Goal: Task Accomplishment & Management: Use online tool/utility

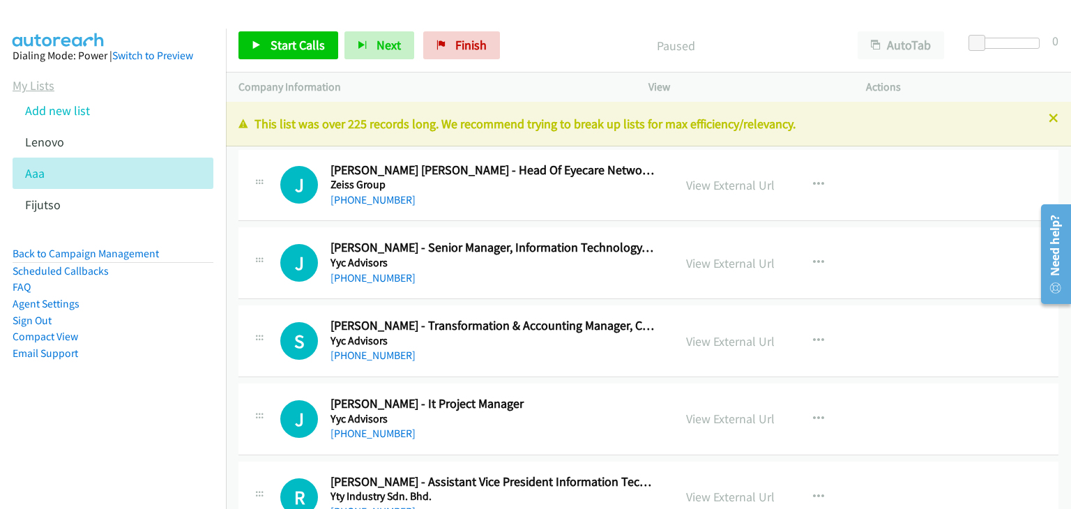
click at [47, 83] on link "My Lists" at bounding box center [34, 85] width 42 height 16
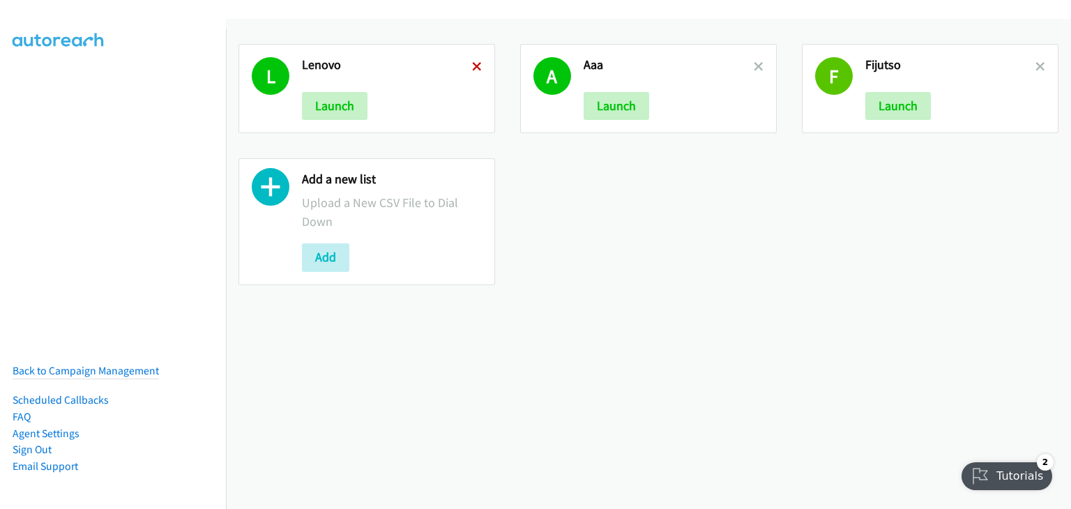
click at [472, 68] on icon at bounding box center [477, 68] width 10 height 10
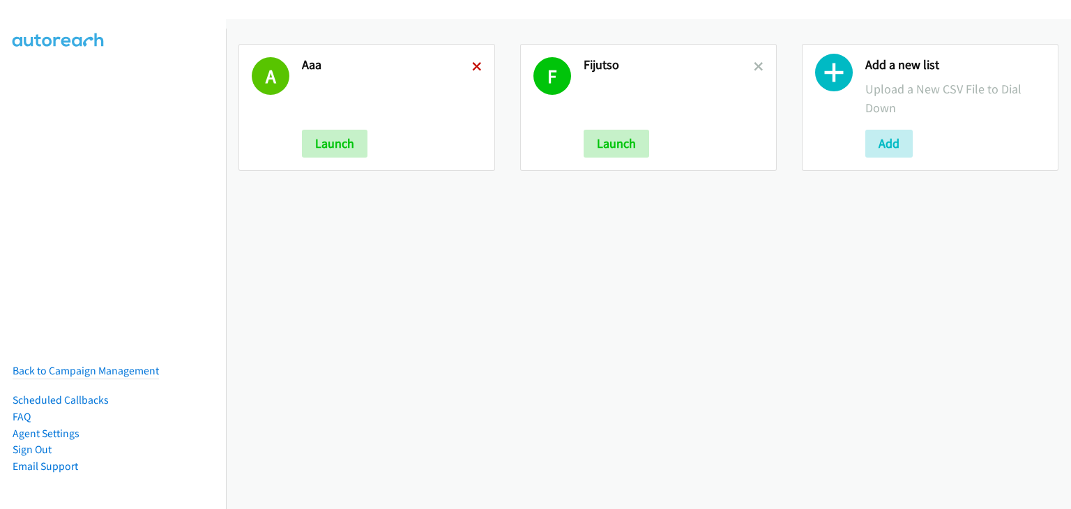
click at [472, 65] on icon at bounding box center [477, 68] width 10 height 10
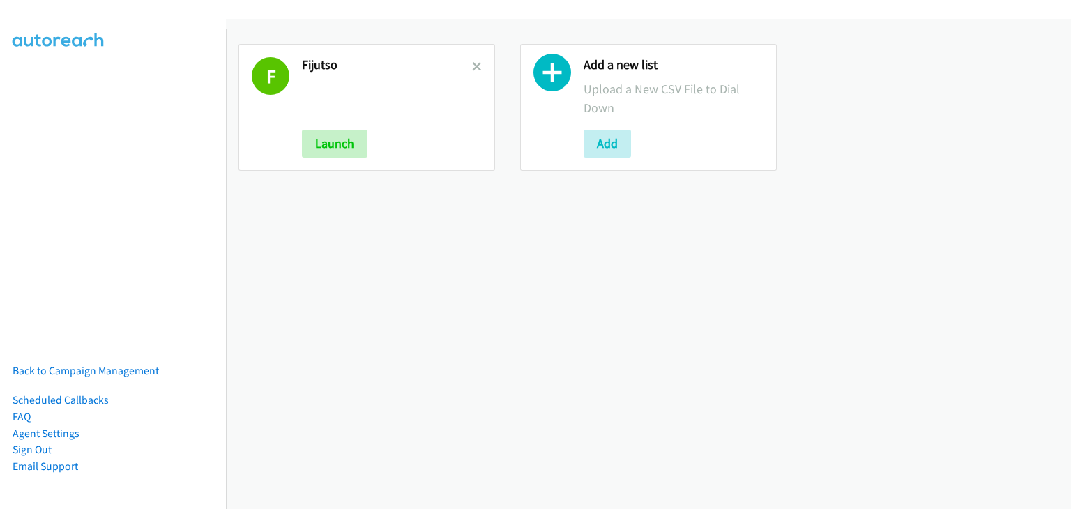
click at [472, 65] on icon at bounding box center [477, 68] width 10 height 10
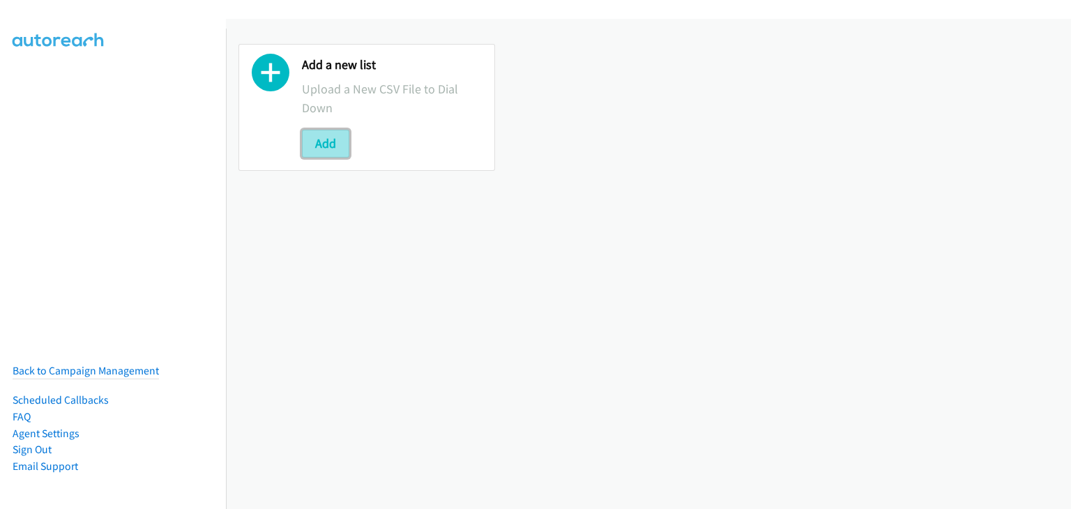
click at [309, 147] on button "Add" at bounding box center [325, 144] width 47 height 28
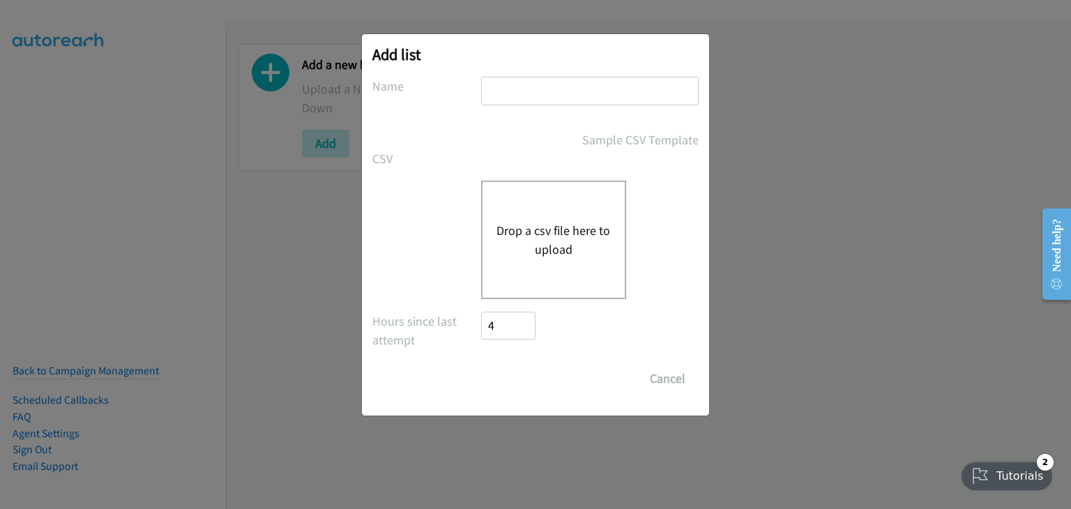
click at [560, 225] on button "Drop a csv file here to upload" at bounding box center [554, 240] width 114 height 38
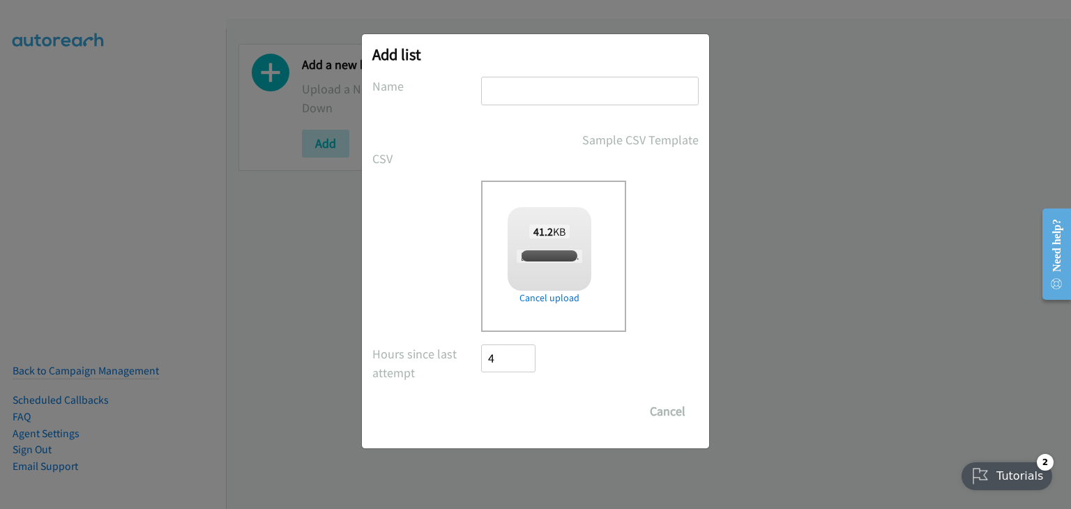
checkbox input "true"
click at [536, 90] on input "text" at bounding box center [590, 91] width 218 height 29
type input "sdabhjk"
click at [494, 402] on input "Save List" at bounding box center [517, 412] width 73 height 28
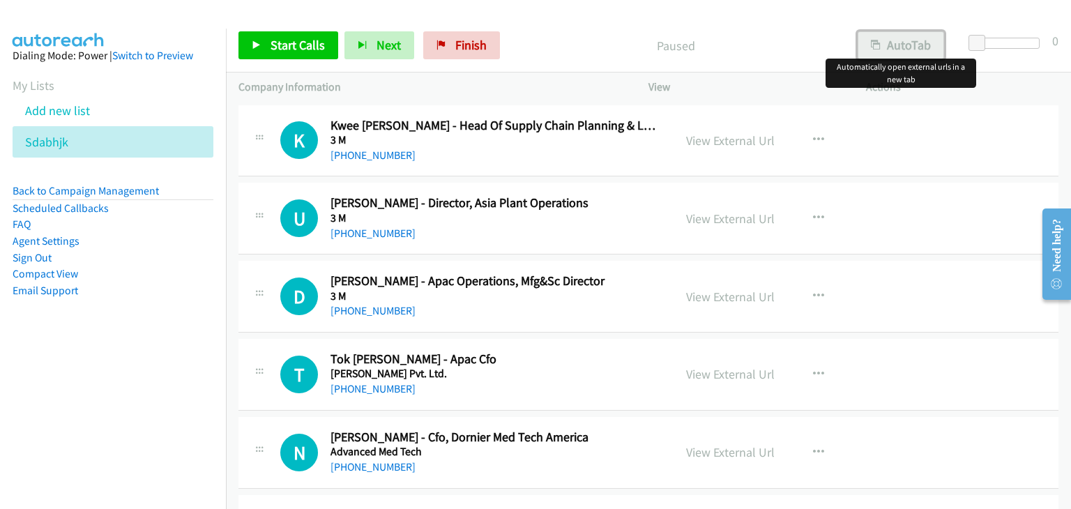
click at [896, 34] on button "AutoTab" at bounding box center [901, 45] width 86 height 28
click at [713, 143] on link "View External Url" at bounding box center [730, 141] width 89 height 16
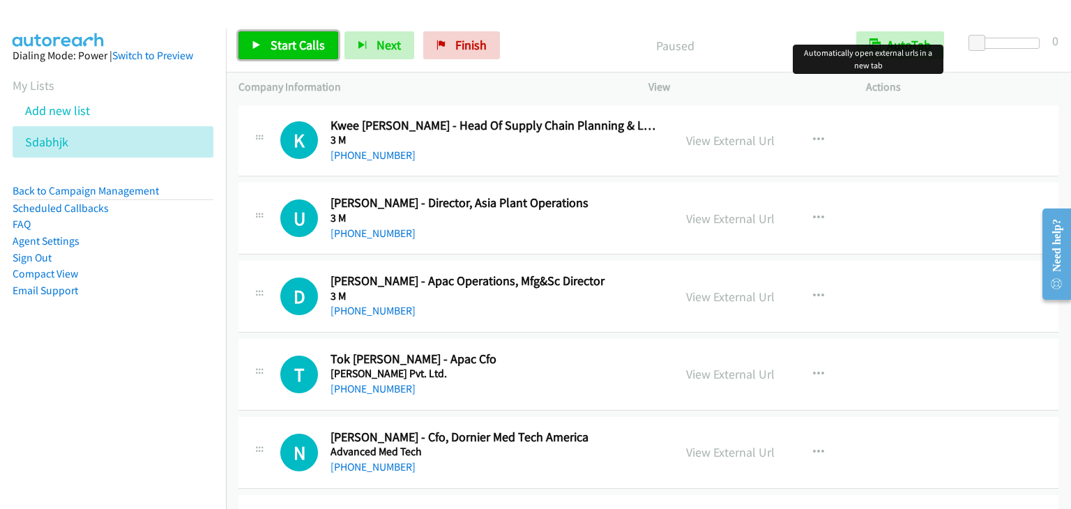
click at [301, 51] on span "Start Calls" at bounding box center [298, 45] width 54 height 16
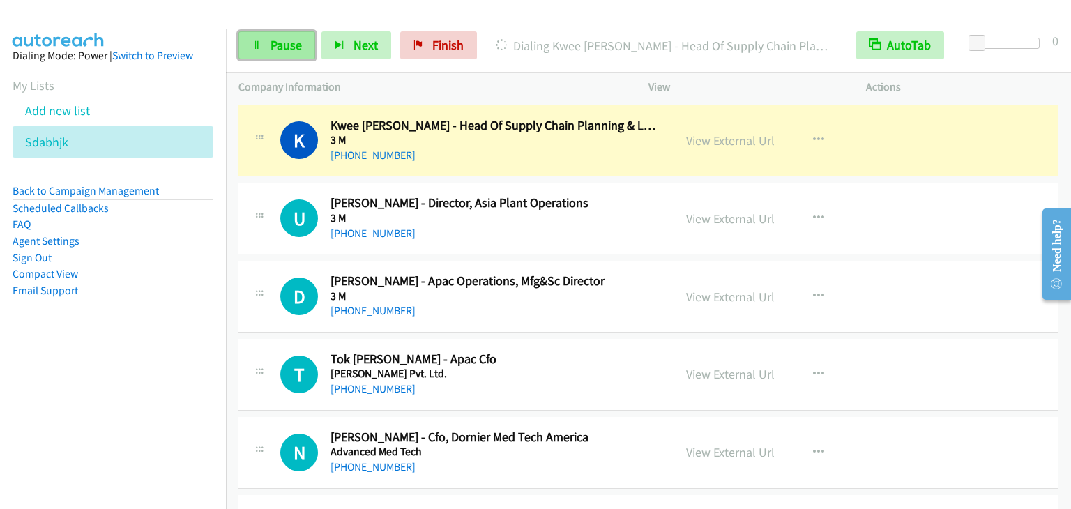
click at [265, 45] on link "Pause" at bounding box center [277, 45] width 77 height 28
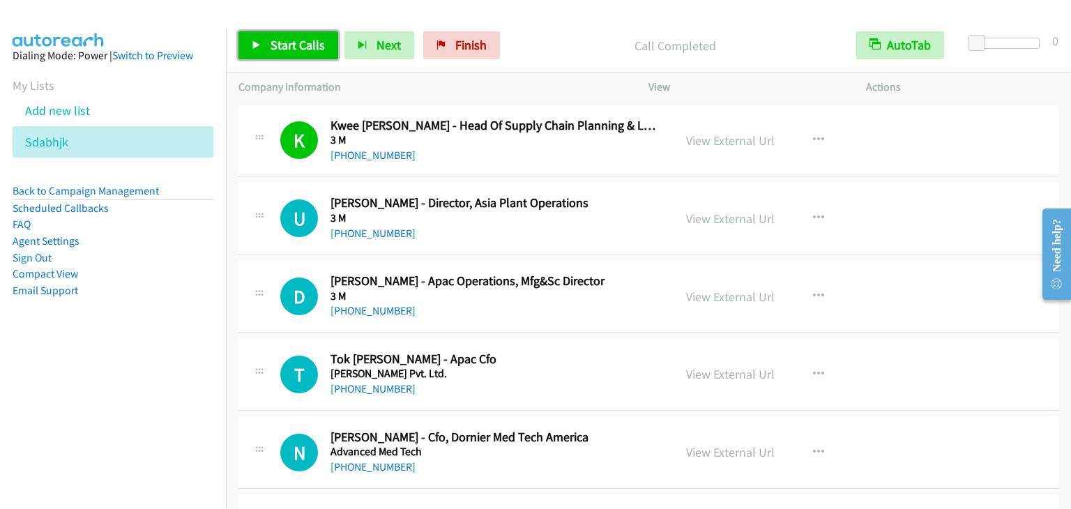
click at [289, 43] on span "Start Calls" at bounding box center [298, 45] width 54 height 16
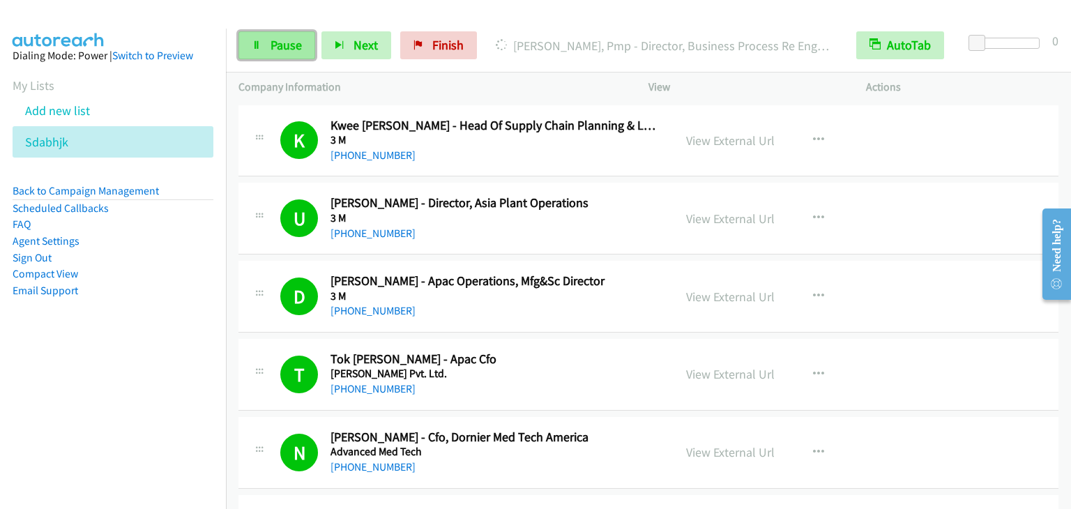
click at [285, 43] on span "Pause" at bounding box center [286, 45] width 31 height 16
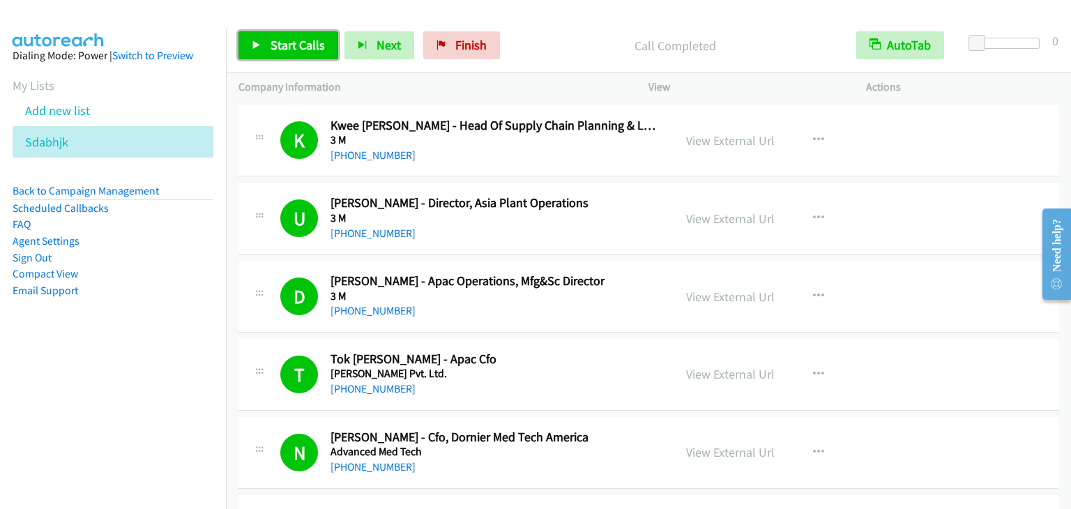
click at [269, 34] on link "Start Calls" at bounding box center [289, 45] width 100 height 28
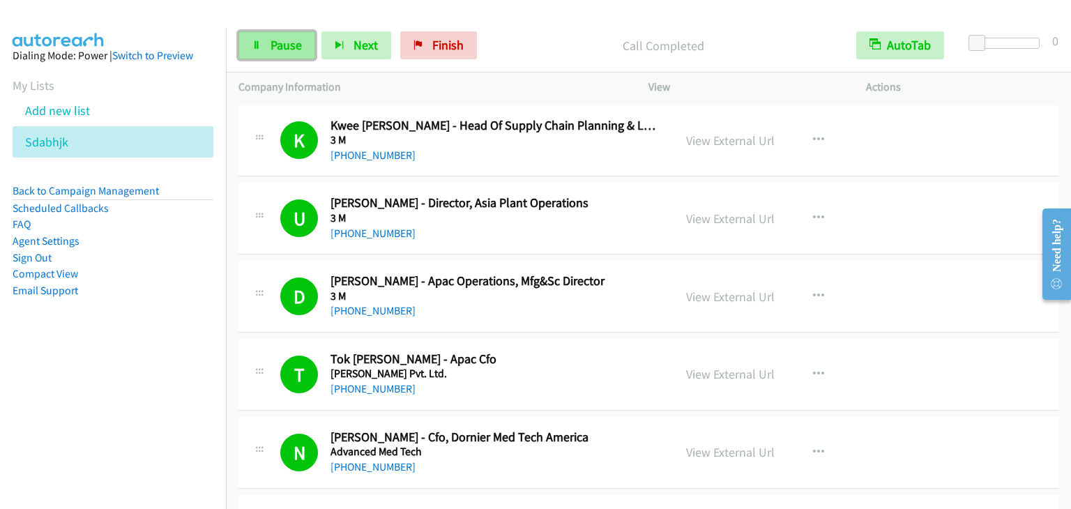
click at [285, 46] on span "Pause" at bounding box center [286, 45] width 31 height 16
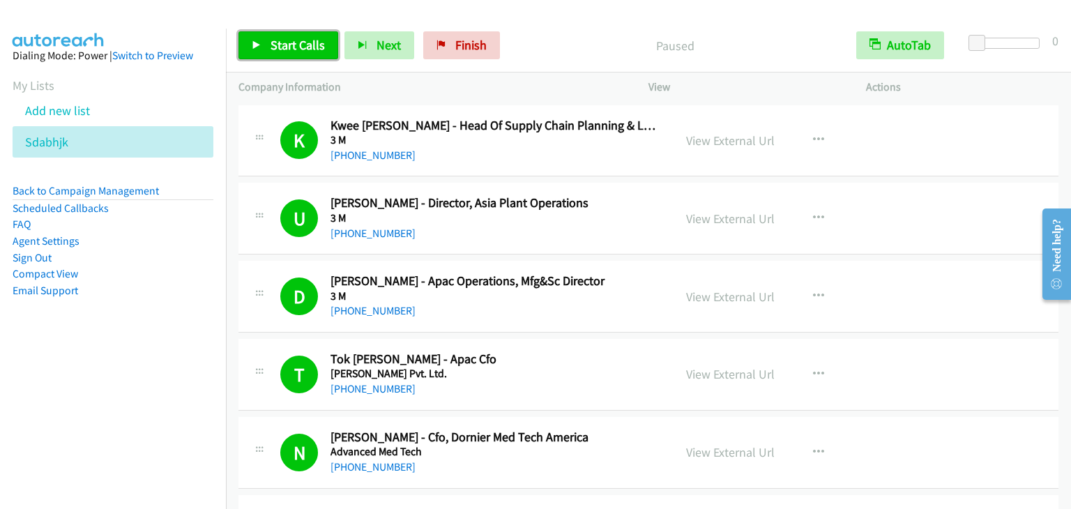
click at [285, 45] on span "Start Calls" at bounding box center [298, 45] width 54 height 16
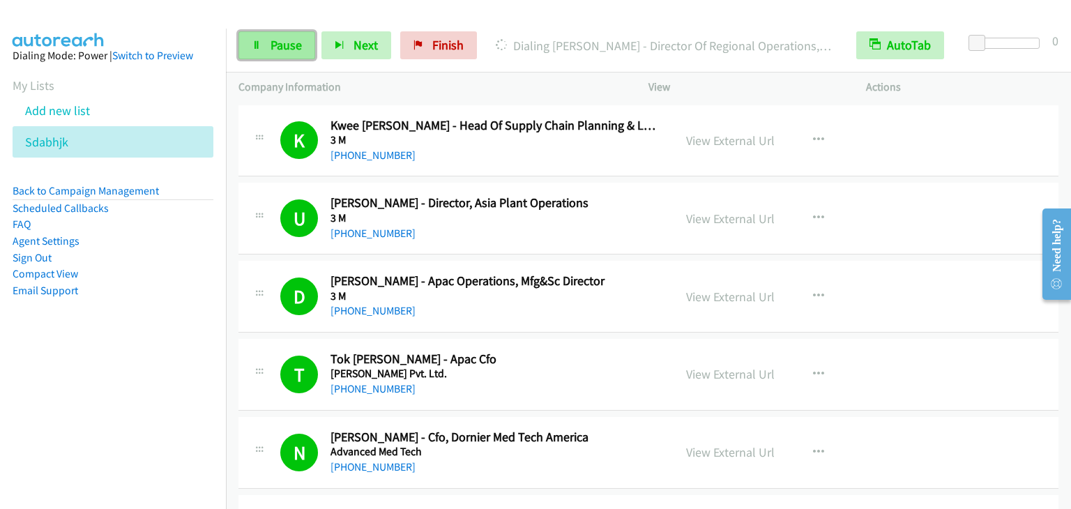
click at [294, 56] on link "Pause" at bounding box center [277, 45] width 77 height 28
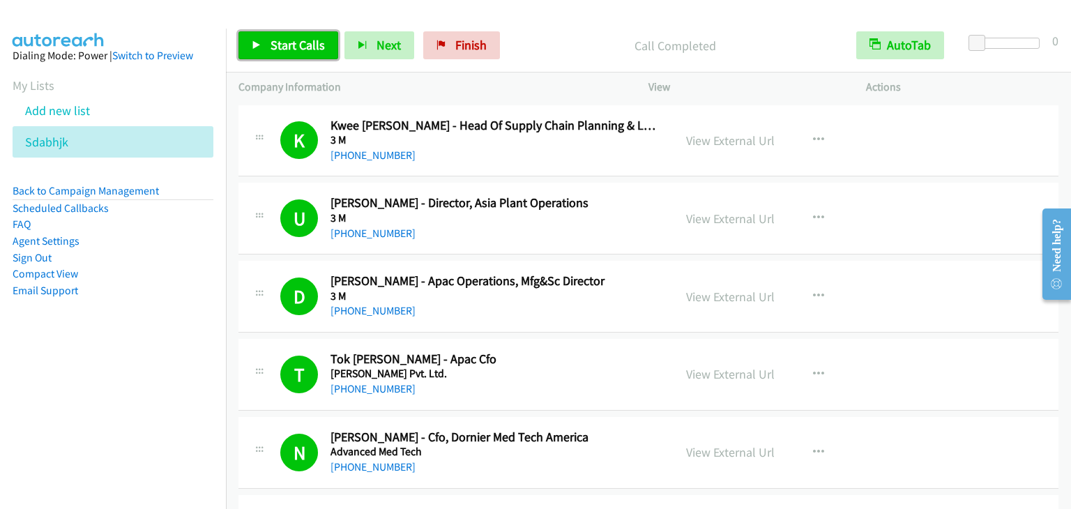
click at [287, 45] on span "Start Calls" at bounding box center [298, 45] width 54 height 16
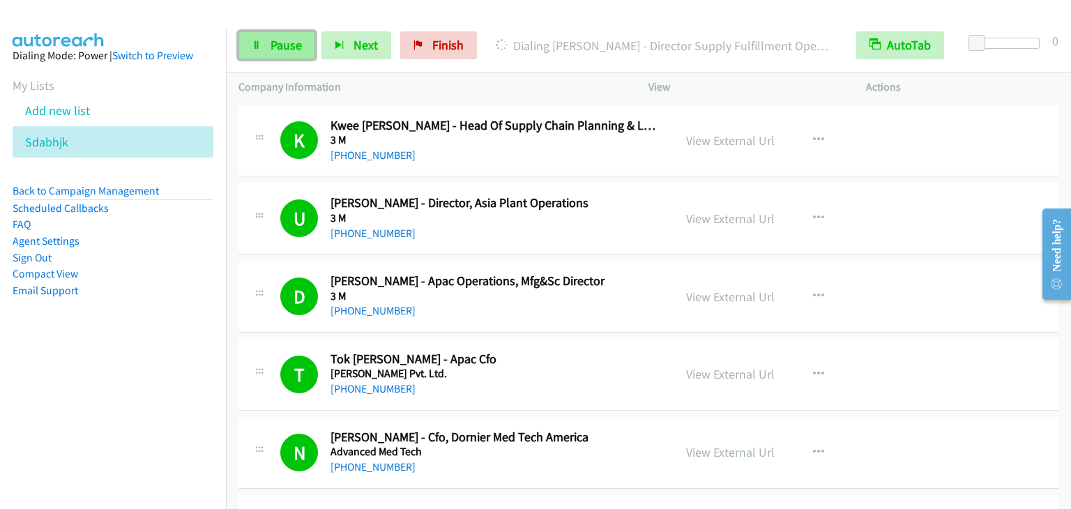
click at [304, 38] on link "Pause" at bounding box center [277, 45] width 77 height 28
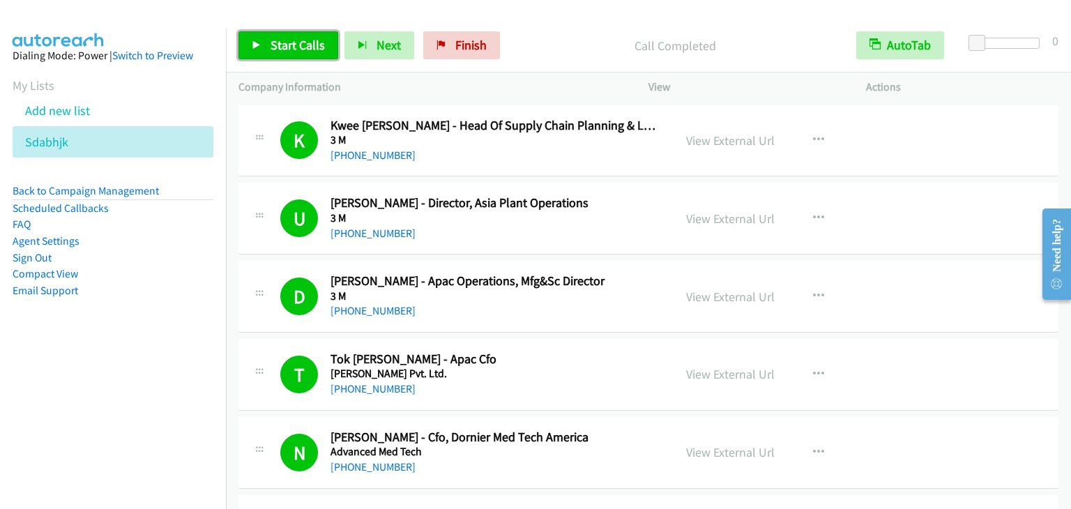
click at [293, 41] on span "Start Calls" at bounding box center [298, 45] width 54 height 16
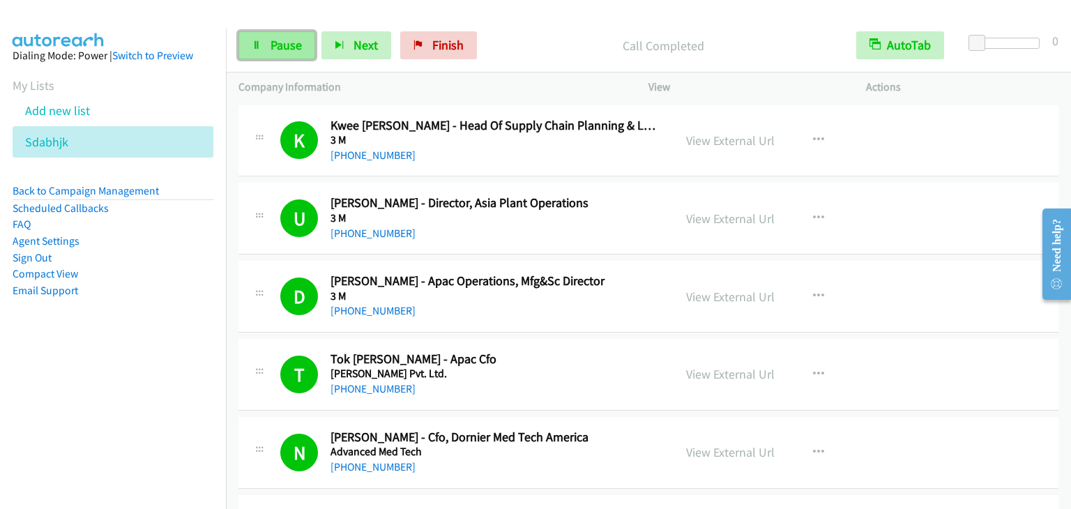
click at [294, 40] on span "Pause" at bounding box center [286, 45] width 31 height 16
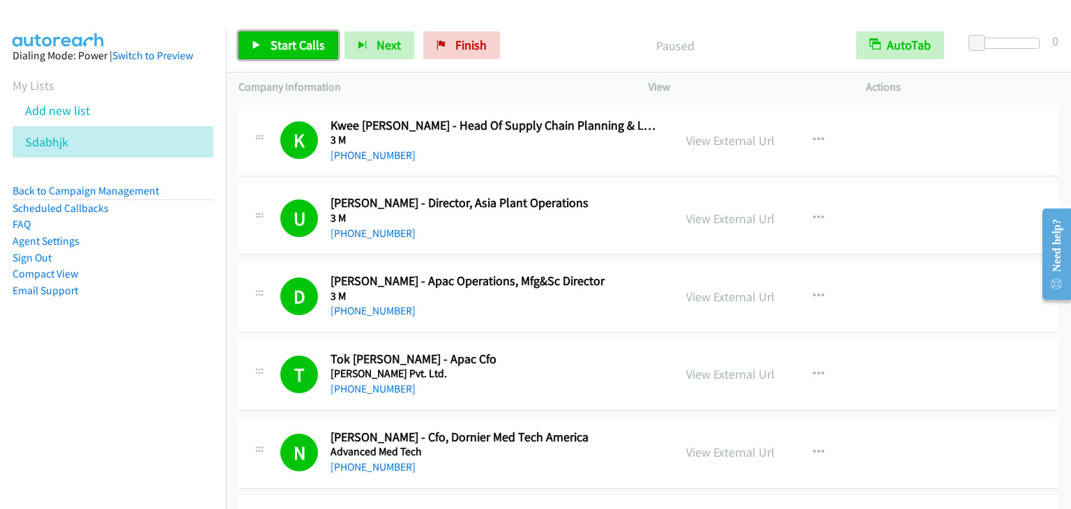
click at [290, 48] on span "Start Calls" at bounding box center [298, 45] width 54 height 16
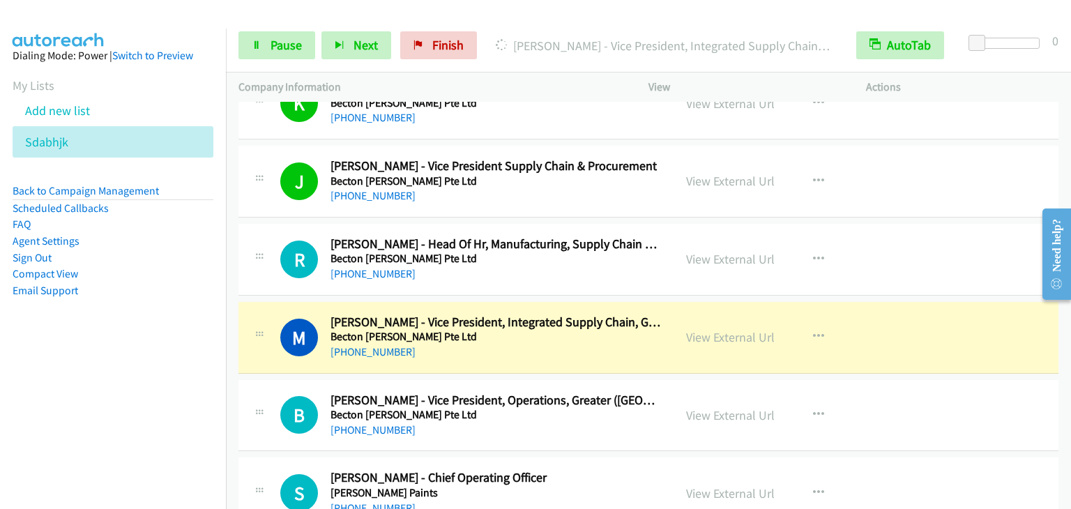
scroll to position [2301, 0]
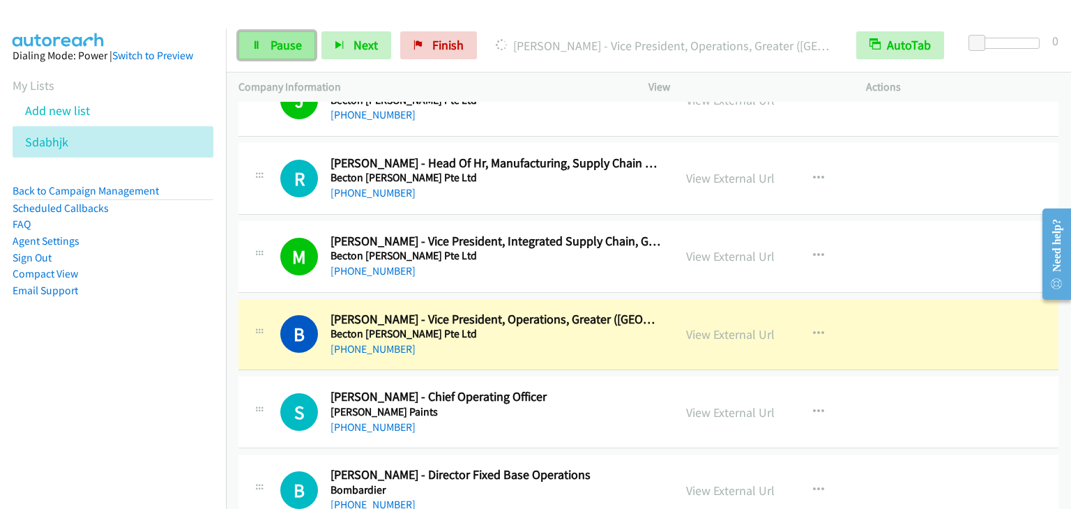
click at [267, 48] on link "Pause" at bounding box center [277, 45] width 77 height 28
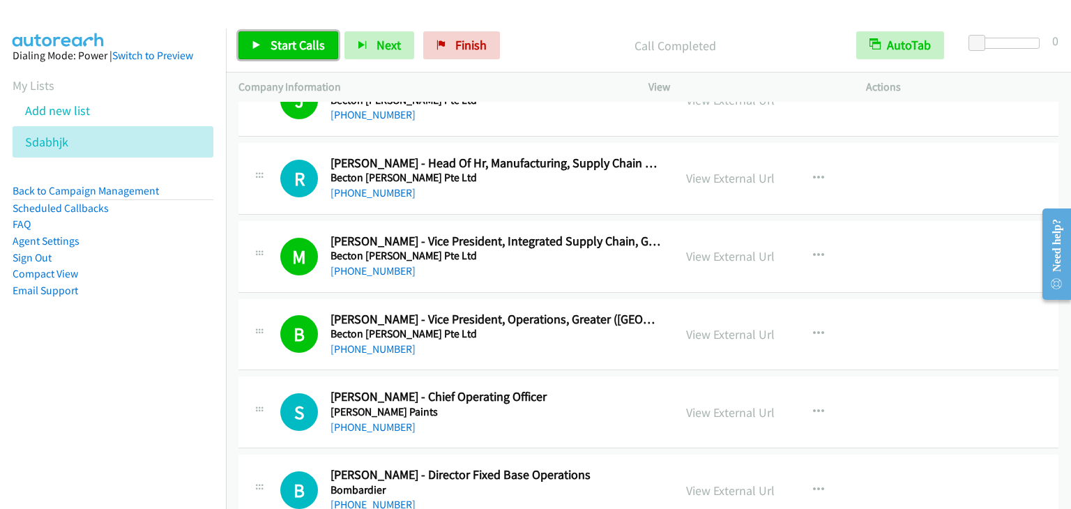
click at [268, 35] on link "Start Calls" at bounding box center [289, 45] width 100 height 28
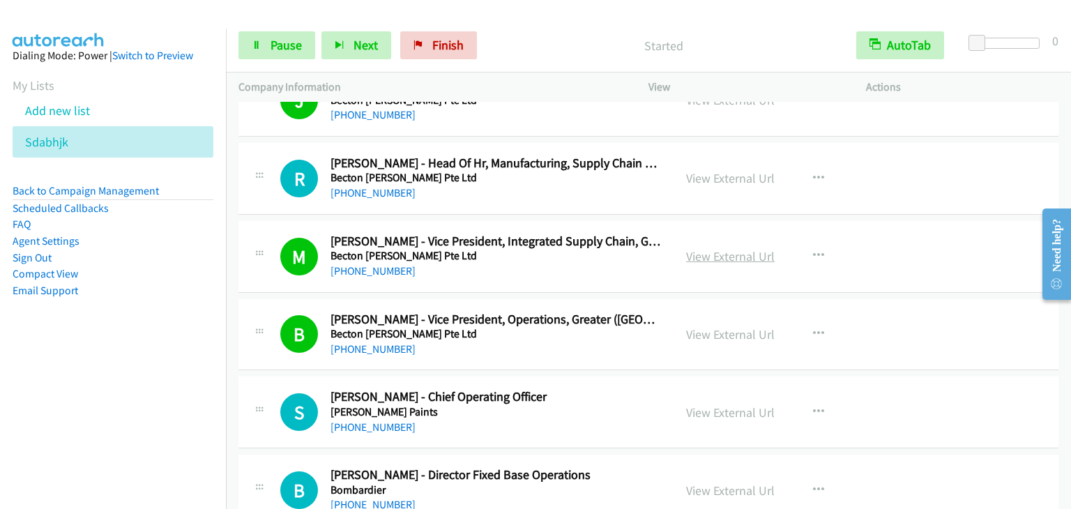
click at [734, 251] on link "View External Url" at bounding box center [730, 256] width 89 height 16
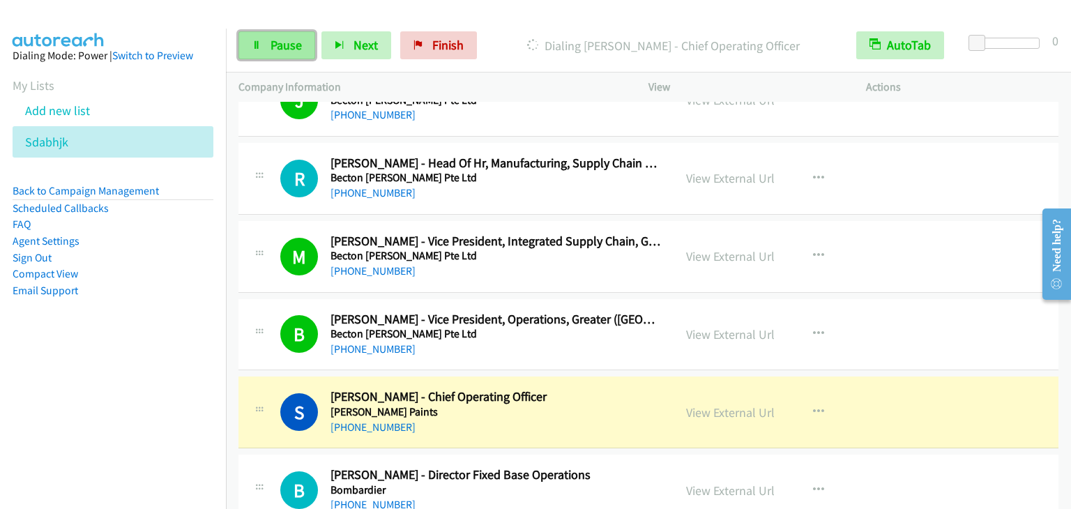
click at [291, 44] on span "Pause" at bounding box center [286, 45] width 31 height 16
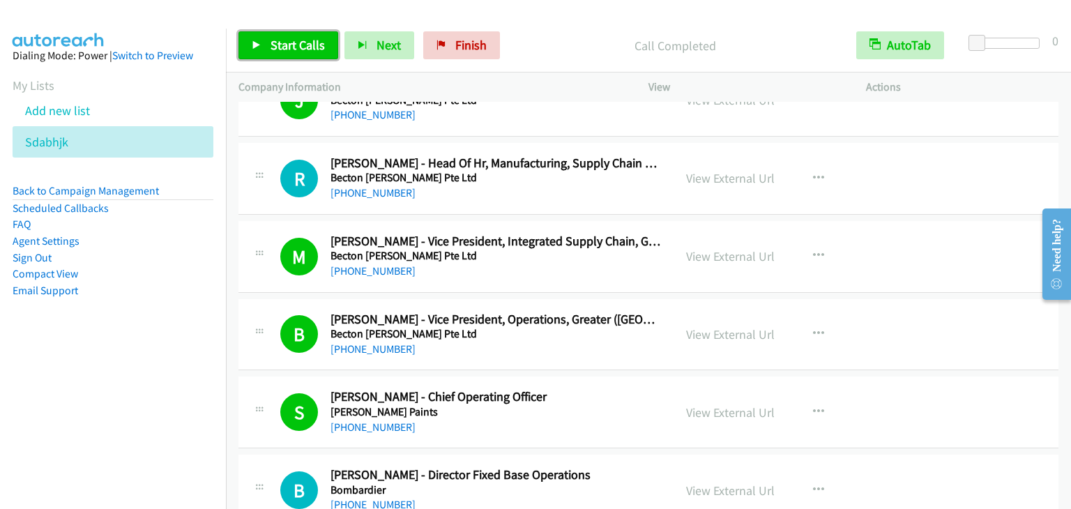
click at [296, 40] on span "Start Calls" at bounding box center [298, 45] width 54 height 16
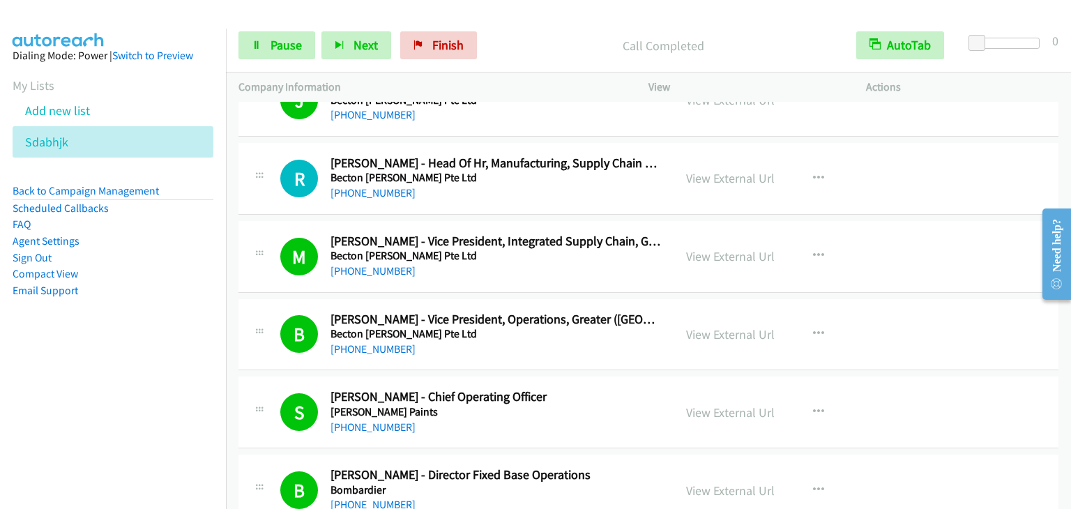
click at [279, 61] on div "Start Calls Pause Next Finish Call Completed AutoTab AutoTab 0" at bounding box center [648, 46] width 845 height 54
click at [273, 49] on span "Pause" at bounding box center [286, 45] width 31 height 16
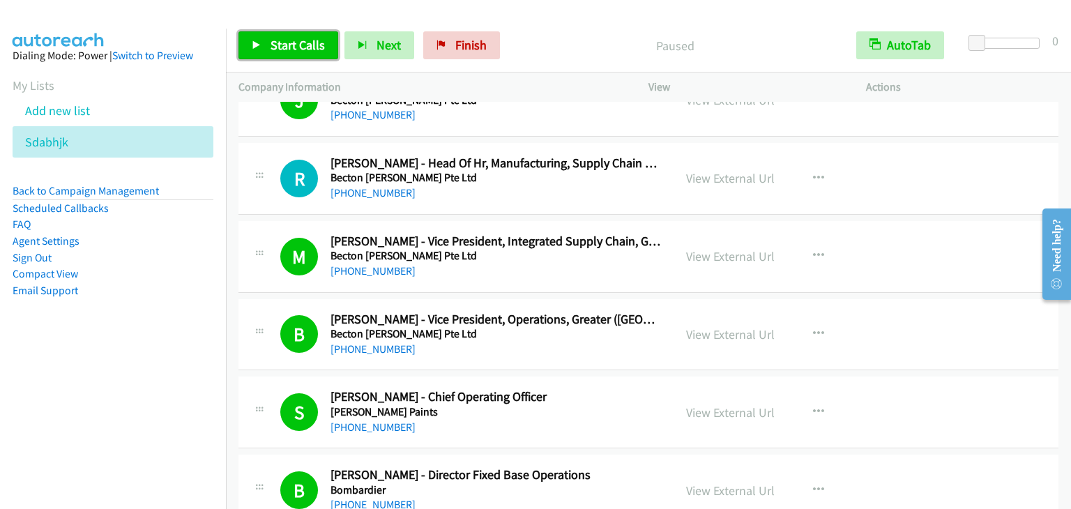
click at [260, 41] on icon at bounding box center [257, 46] width 10 height 10
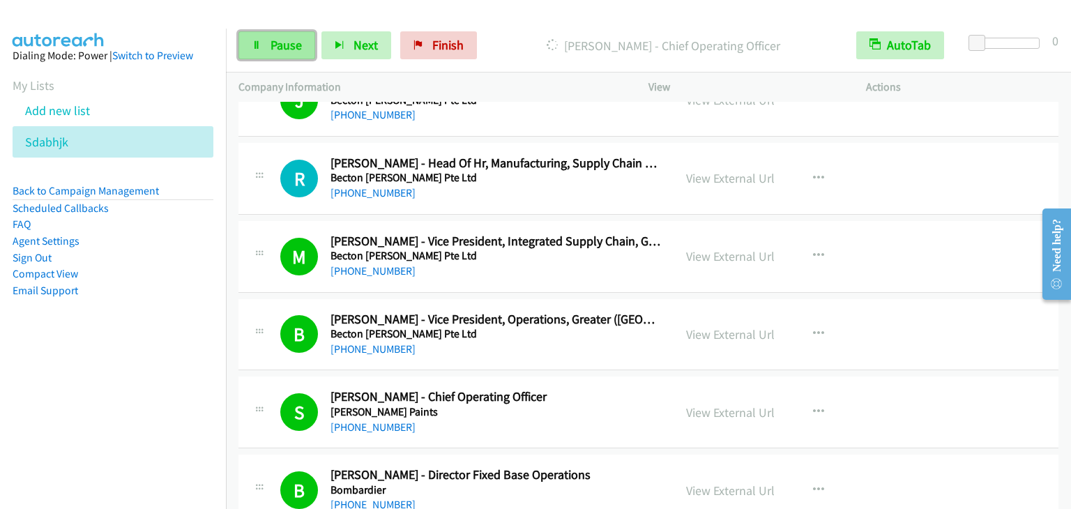
click at [290, 43] on span "Pause" at bounding box center [286, 45] width 31 height 16
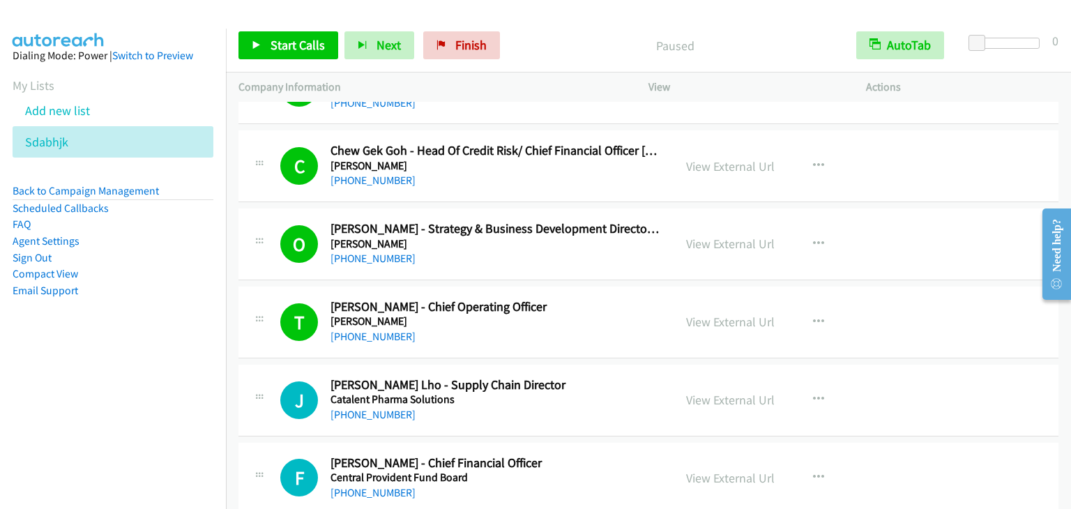
scroll to position [3557, 0]
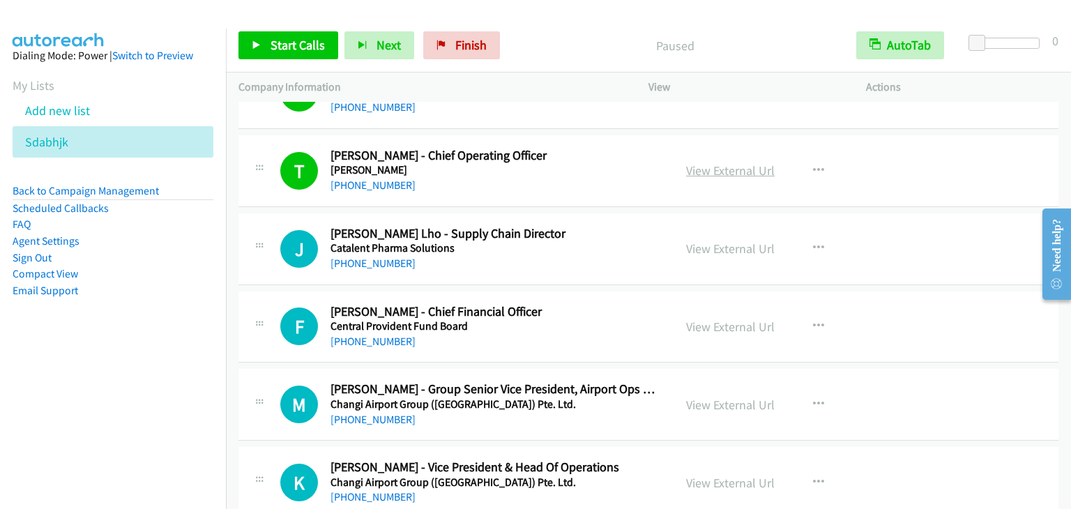
click at [741, 162] on link "View External Url" at bounding box center [730, 170] width 89 height 16
click at [302, 59] on div "Start Calls Pause Next Finish Paused AutoTab AutoTab 0" at bounding box center [648, 46] width 845 height 54
click at [298, 48] on span "Start Calls" at bounding box center [298, 45] width 54 height 16
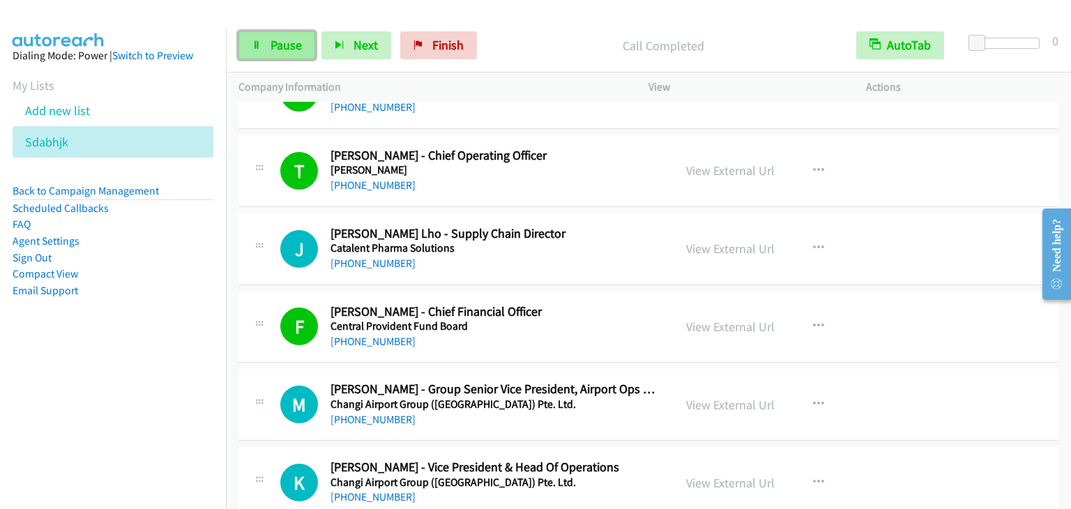
click at [262, 37] on link "Pause" at bounding box center [277, 45] width 77 height 28
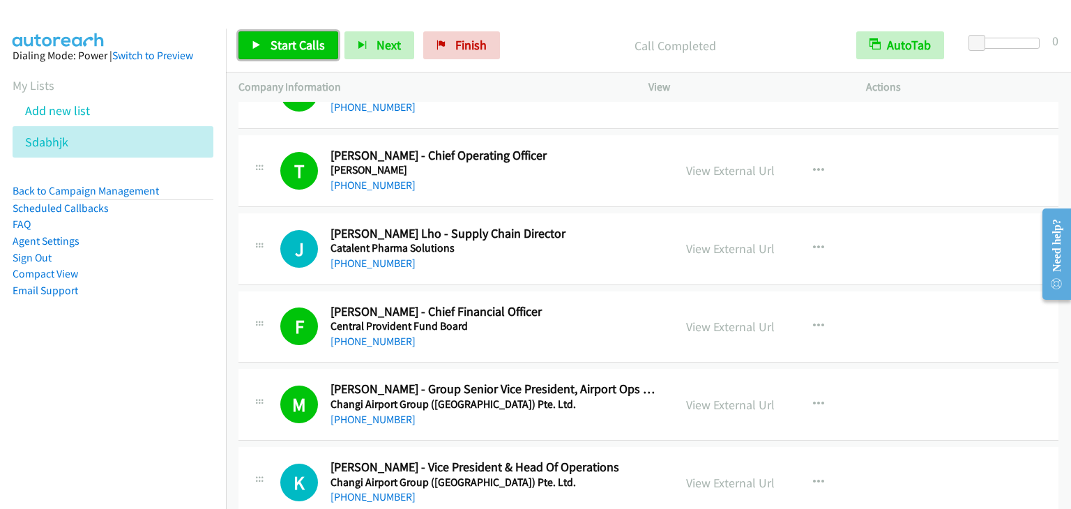
click at [281, 46] on span "Start Calls" at bounding box center [298, 45] width 54 height 16
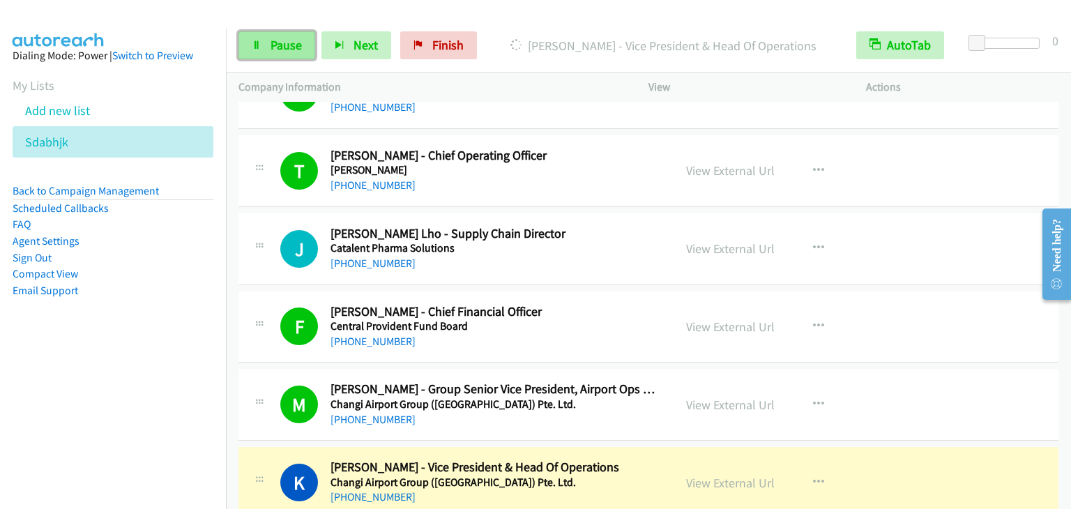
click at [268, 47] on link "Pause" at bounding box center [277, 45] width 77 height 28
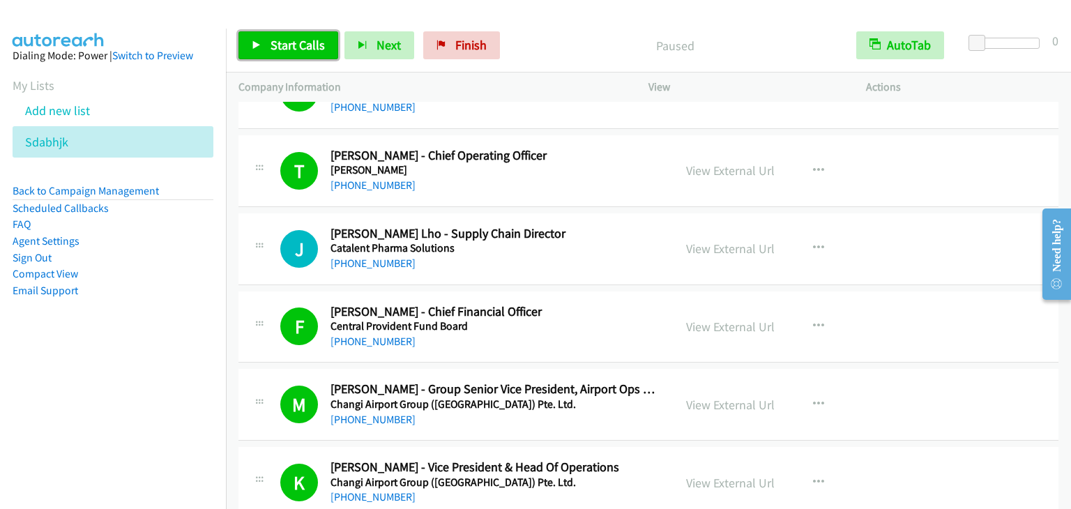
click at [287, 42] on span "Start Calls" at bounding box center [298, 45] width 54 height 16
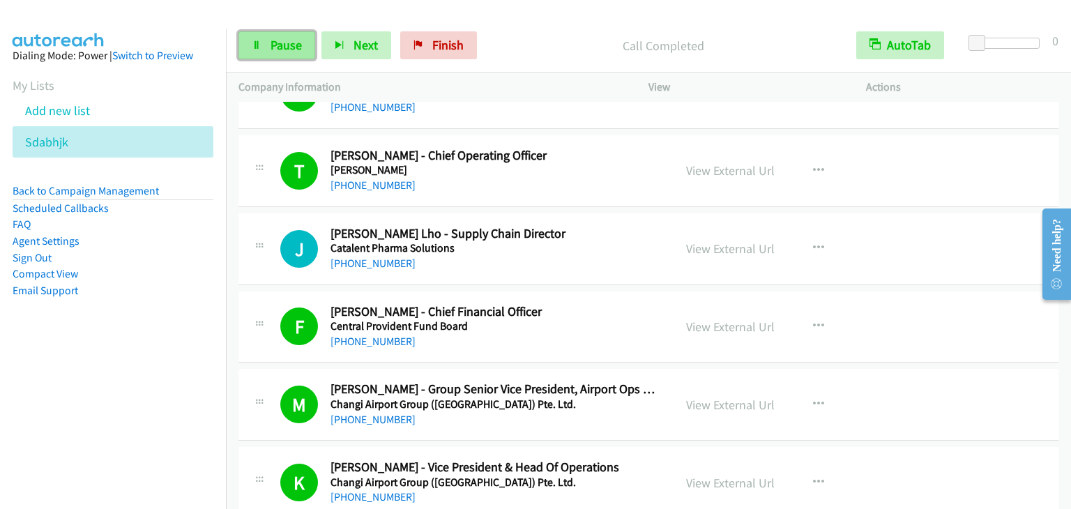
click at [284, 55] on link "Pause" at bounding box center [277, 45] width 77 height 28
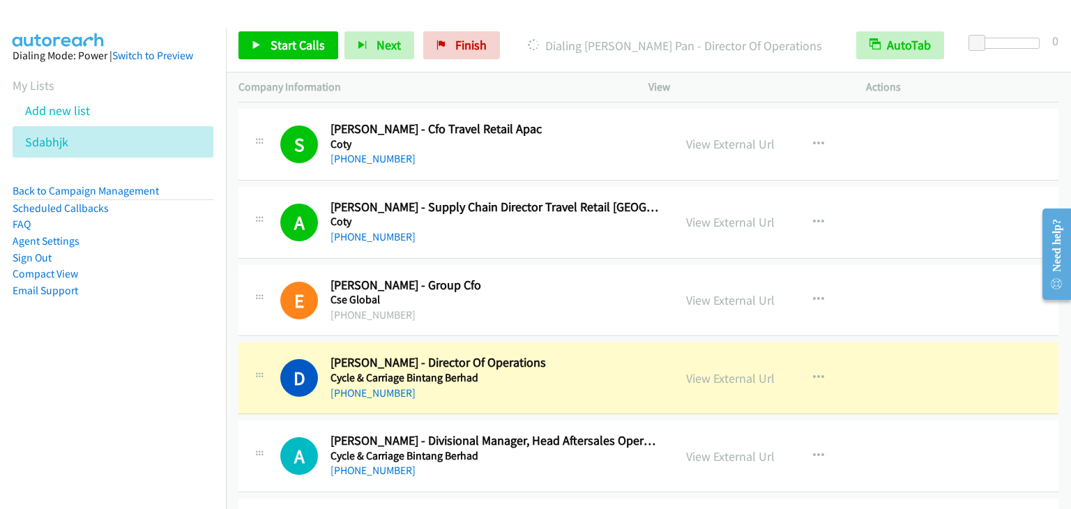
scroll to position [4393, 0]
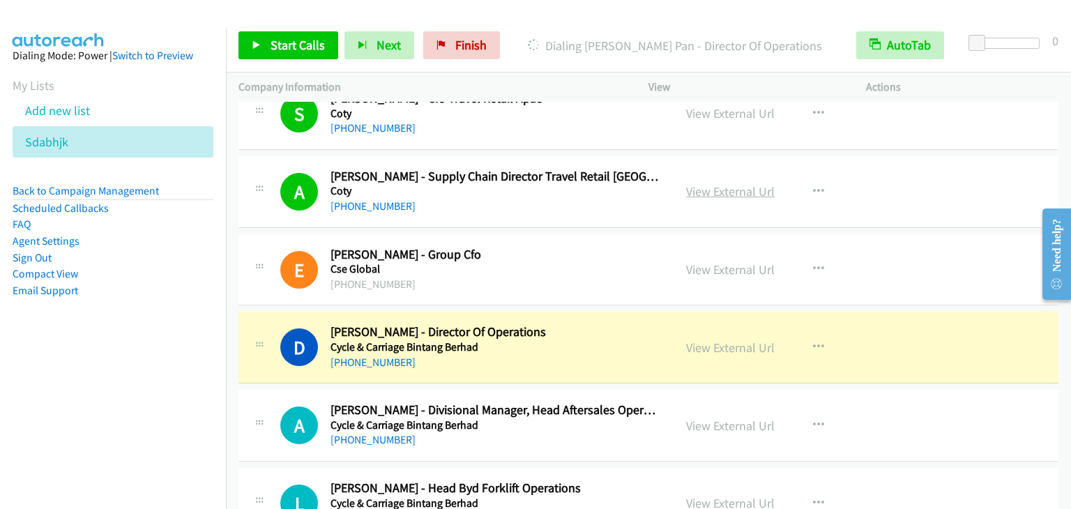
click at [726, 183] on link "View External Url" at bounding box center [730, 191] width 89 height 16
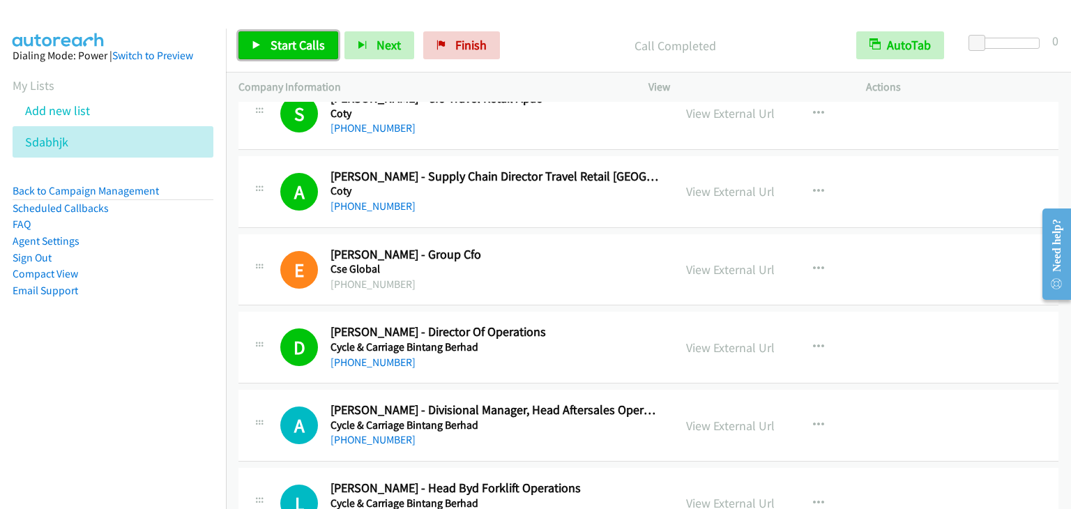
click at [275, 45] on span "Start Calls" at bounding box center [298, 45] width 54 height 16
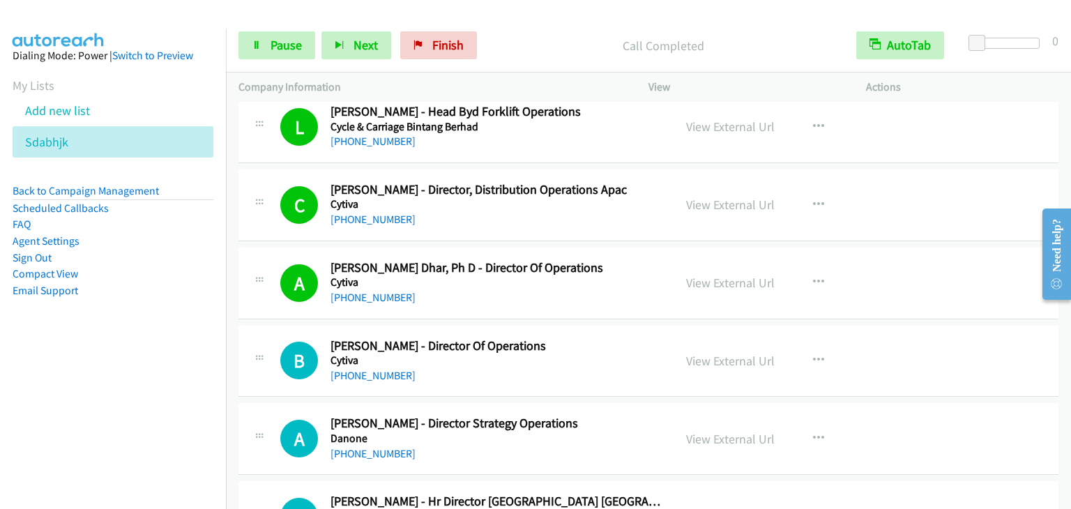
scroll to position [4812, 0]
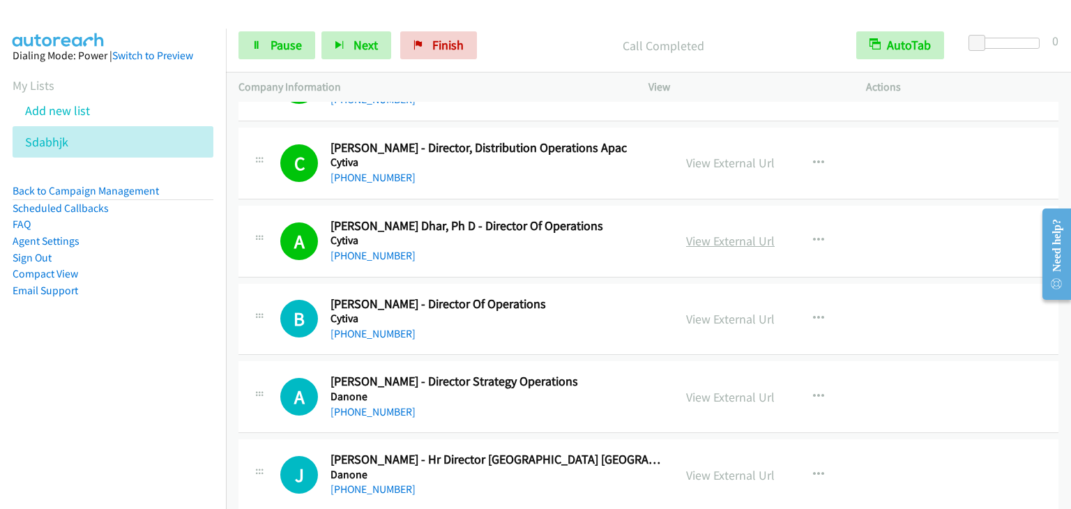
click at [695, 236] on link "View External Url" at bounding box center [730, 241] width 89 height 16
click at [299, 40] on span "Pause" at bounding box center [286, 45] width 31 height 16
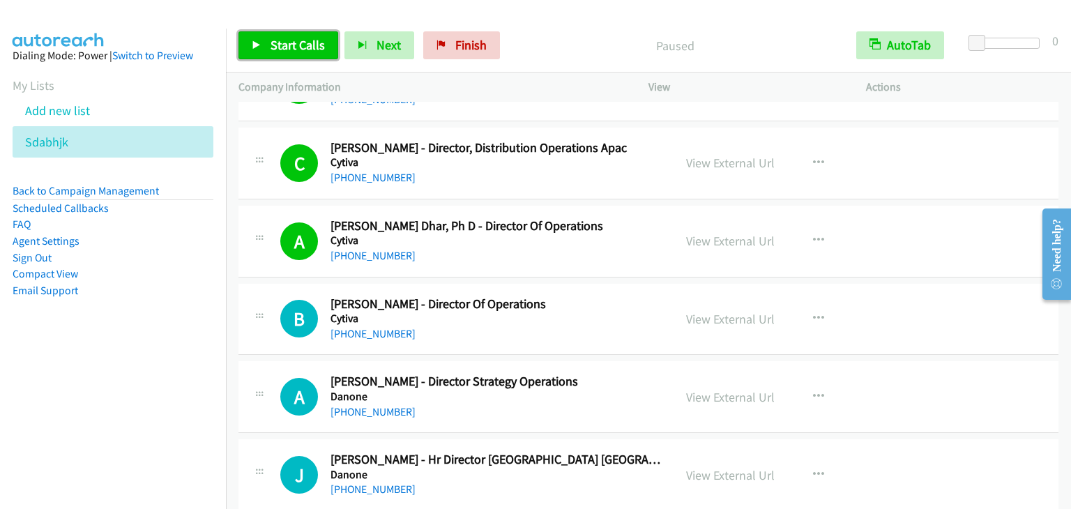
drag, startPoint x: 288, startPoint y: 50, endPoint x: 280, endPoint y: 34, distance: 17.5
click at [288, 49] on span "Start Calls" at bounding box center [298, 45] width 54 height 16
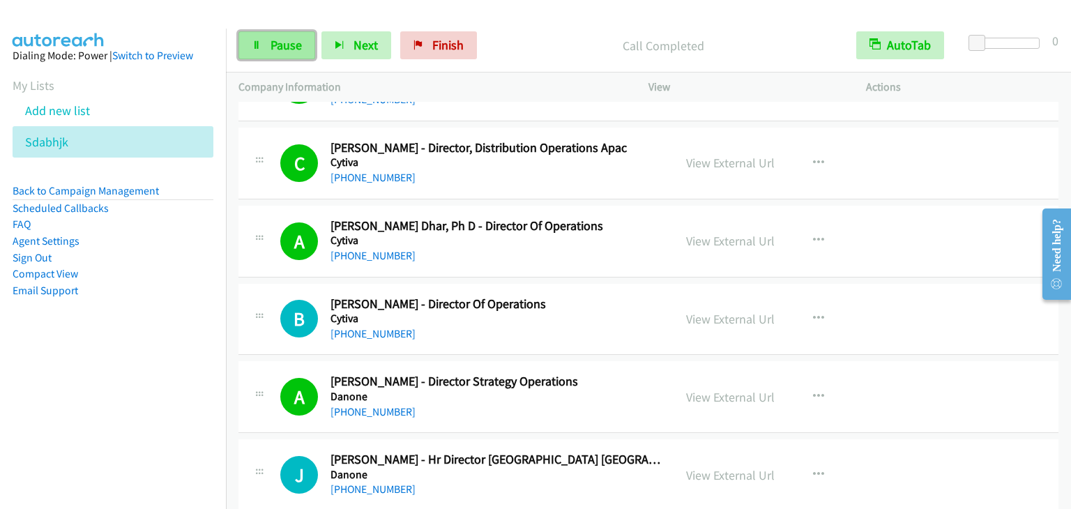
click at [293, 47] on span "Pause" at bounding box center [286, 45] width 31 height 16
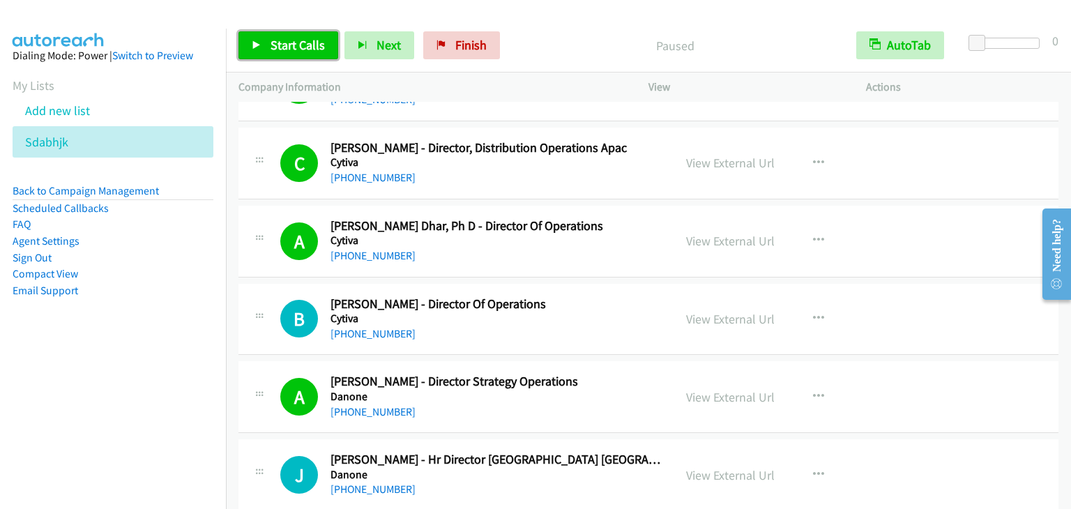
click at [293, 47] on span "Start Calls" at bounding box center [298, 45] width 54 height 16
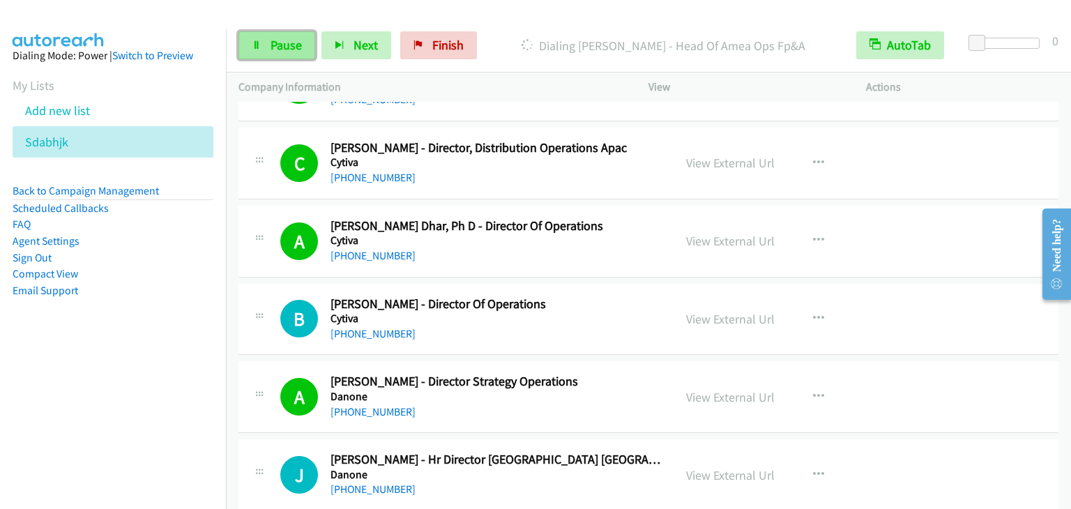
click at [290, 51] on span "Pause" at bounding box center [286, 45] width 31 height 16
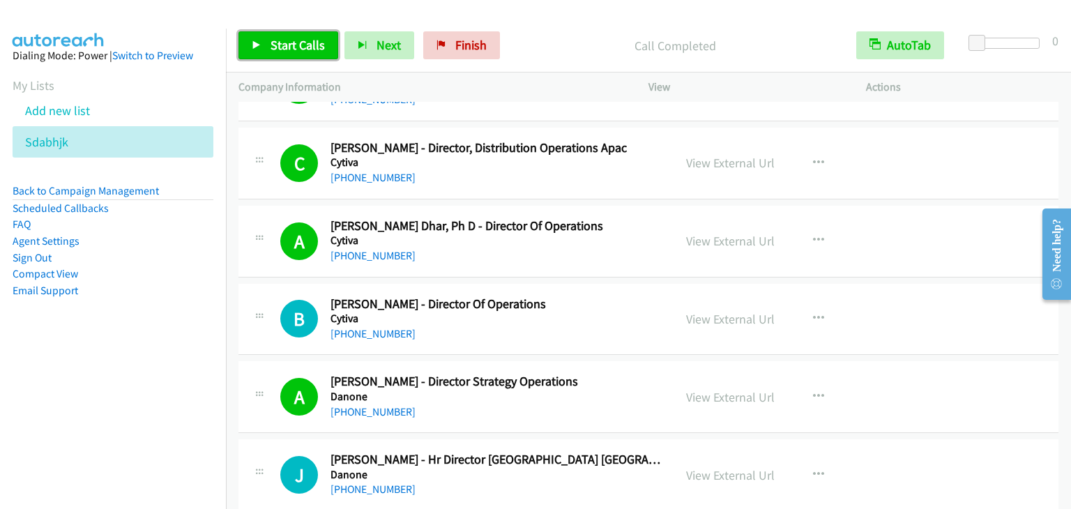
click at [302, 34] on link "Start Calls" at bounding box center [289, 45] width 100 height 28
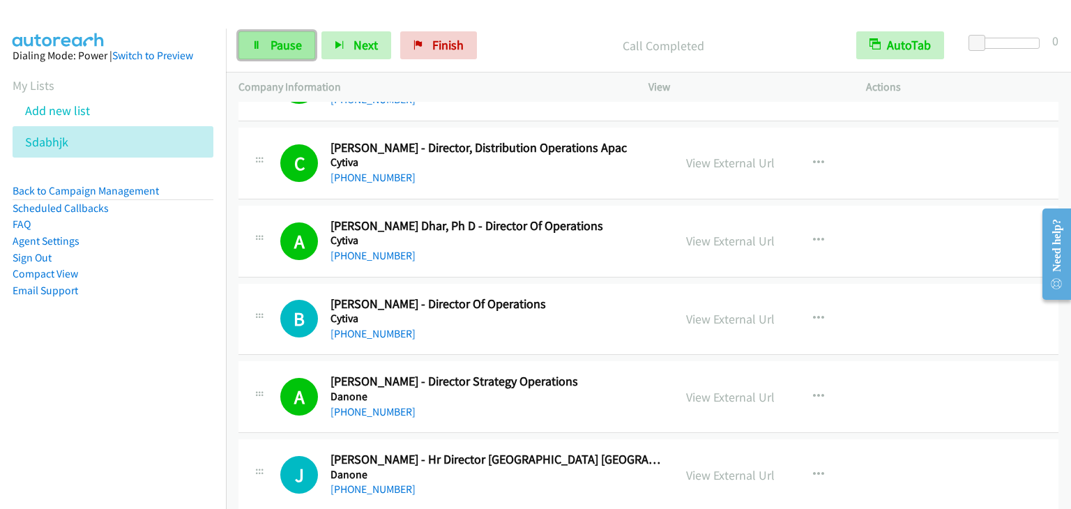
click at [271, 42] on span "Pause" at bounding box center [286, 45] width 31 height 16
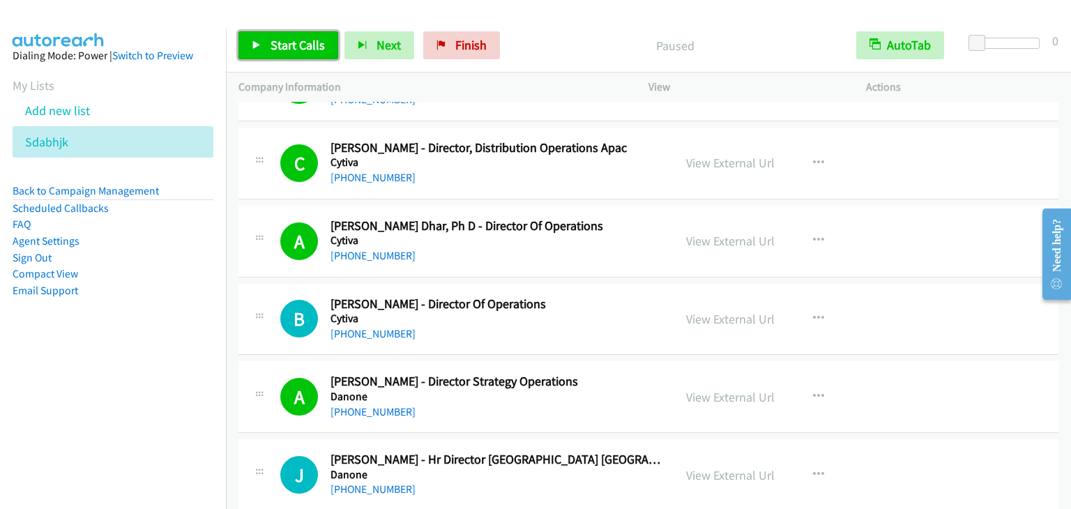
click at [271, 42] on span "Start Calls" at bounding box center [298, 45] width 54 height 16
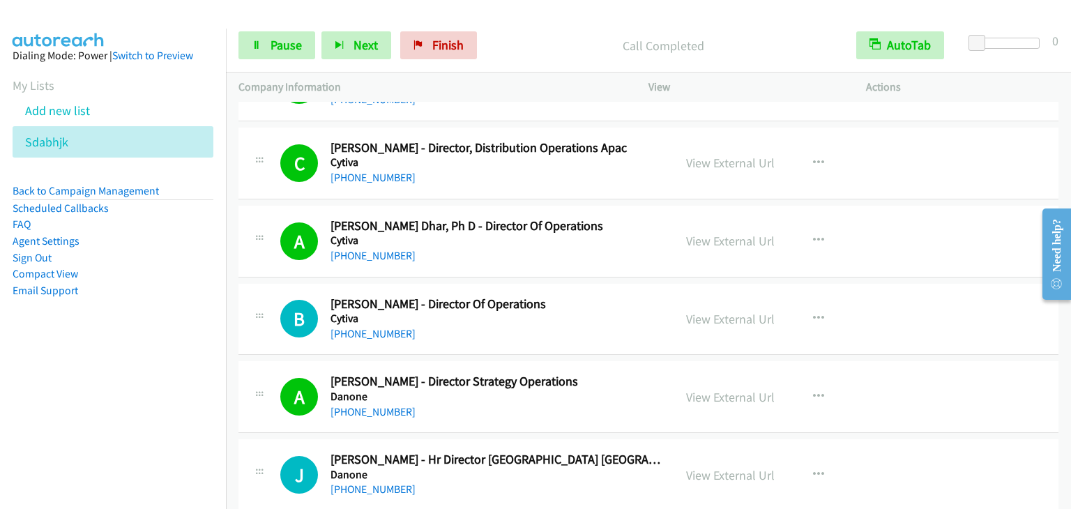
click at [270, 61] on div "Start Calls Pause Next Finish Call Completed AutoTab AutoTab 0" at bounding box center [648, 46] width 845 height 54
click at [279, 47] on span "Pause" at bounding box center [286, 45] width 31 height 16
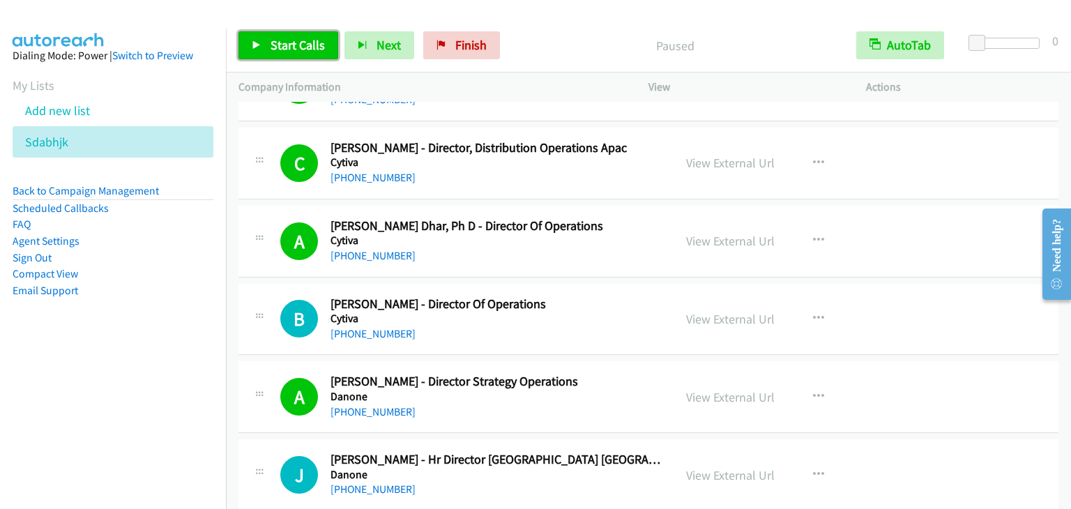
click at [279, 48] on span "Start Calls" at bounding box center [298, 45] width 54 height 16
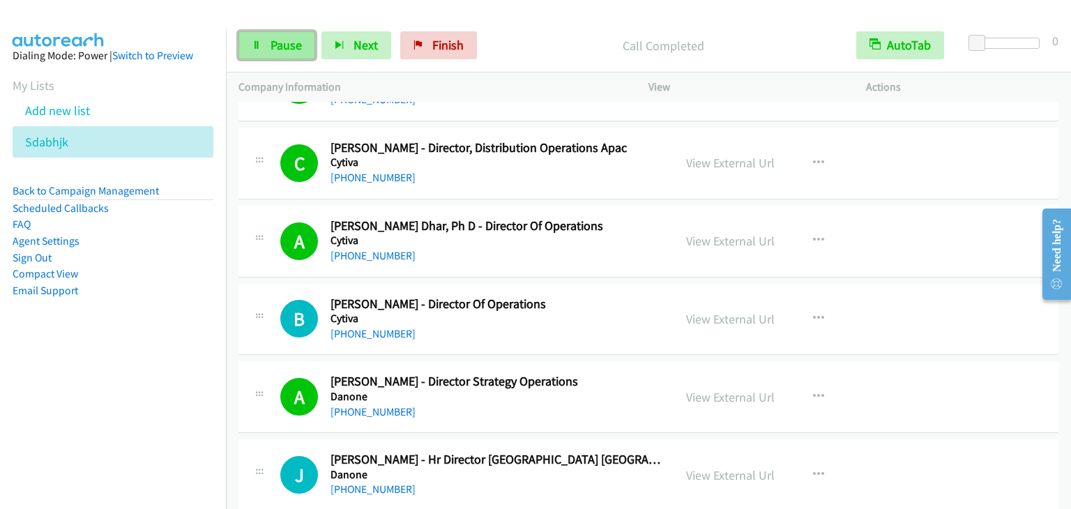
click at [275, 37] on span "Pause" at bounding box center [286, 45] width 31 height 16
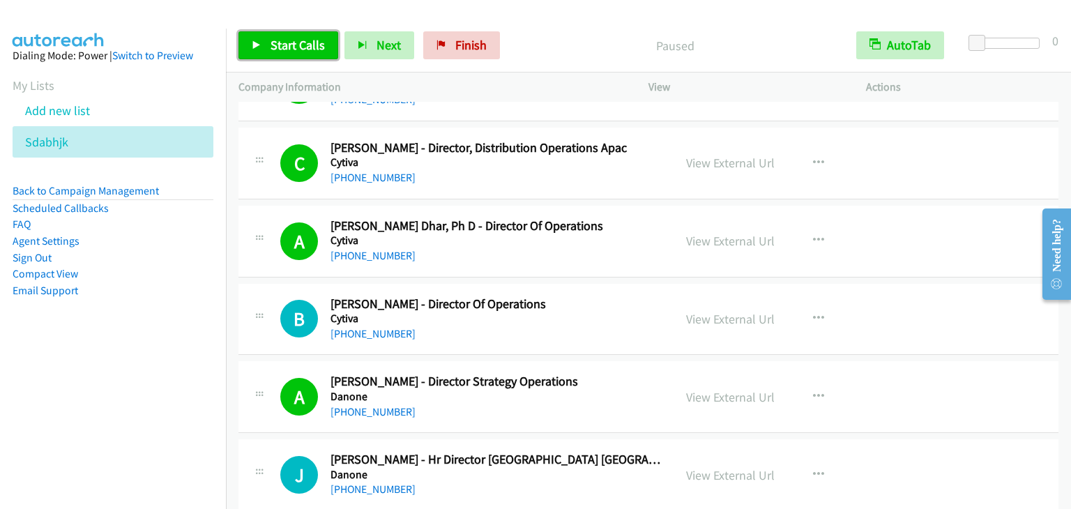
click at [292, 40] on span "Start Calls" at bounding box center [298, 45] width 54 height 16
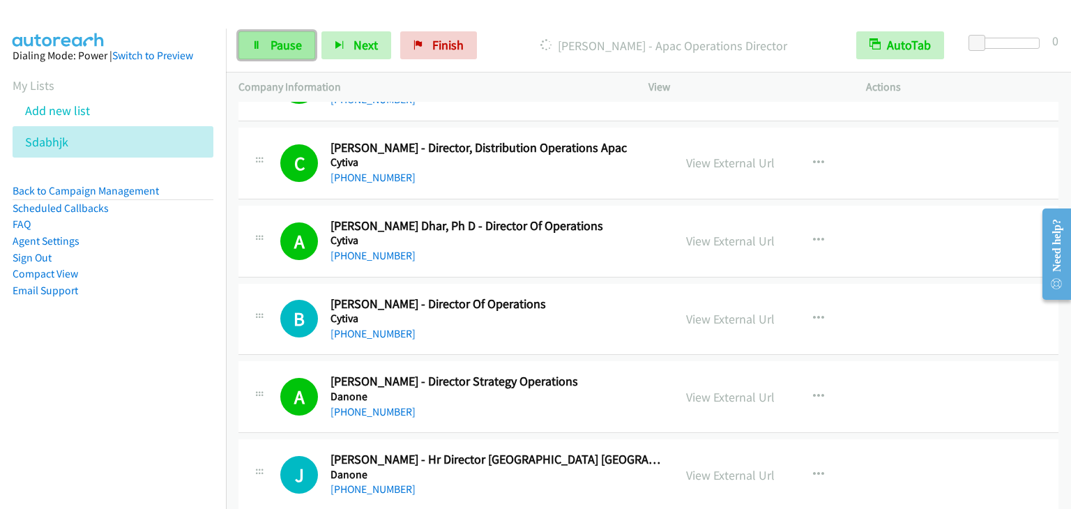
click at [275, 54] on link "Pause" at bounding box center [277, 45] width 77 height 28
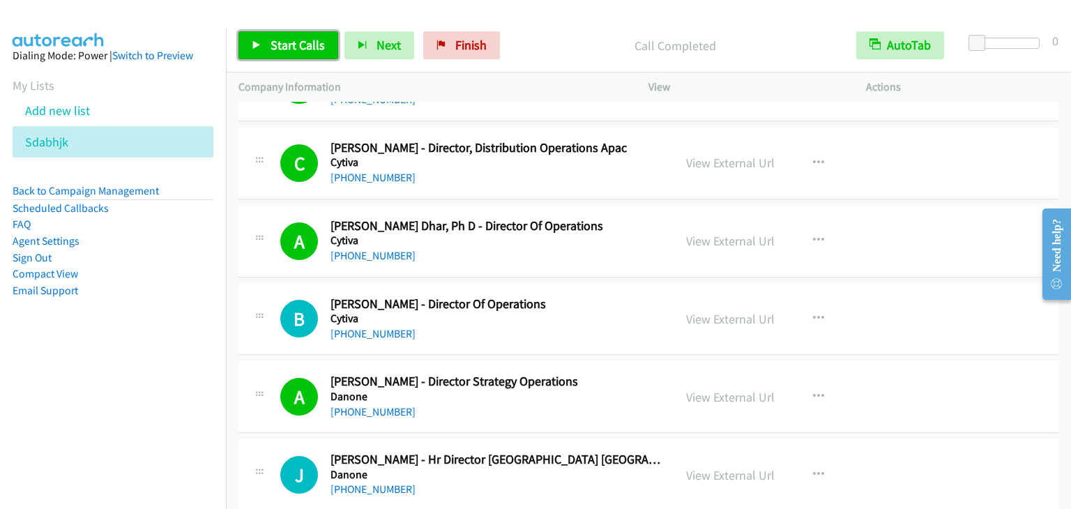
click at [267, 37] on link "Start Calls" at bounding box center [289, 45] width 100 height 28
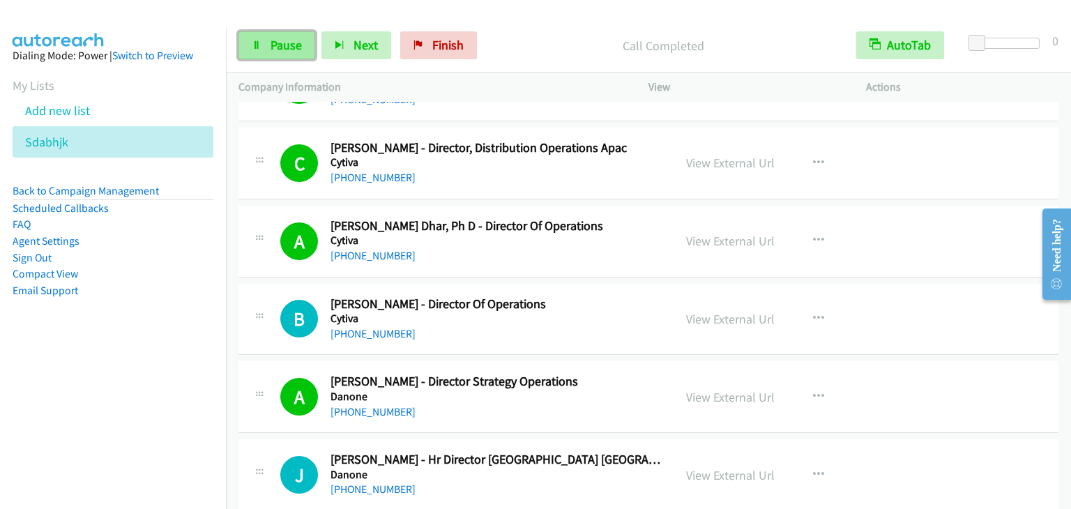
click at [281, 50] on span "Pause" at bounding box center [286, 45] width 31 height 16
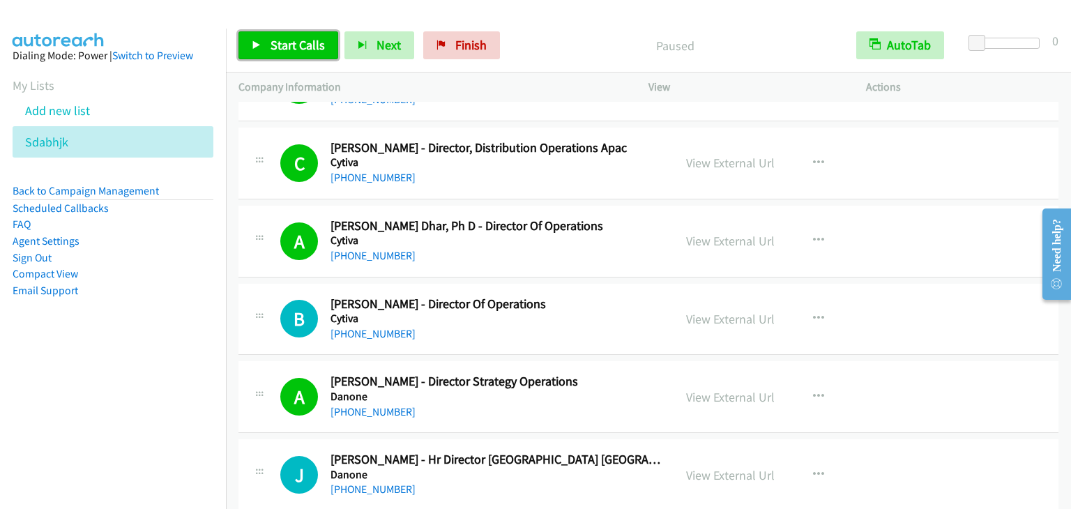
click at [295, 49] on span "Start Calls" at bounding box center [298, 45] width 54 height 16
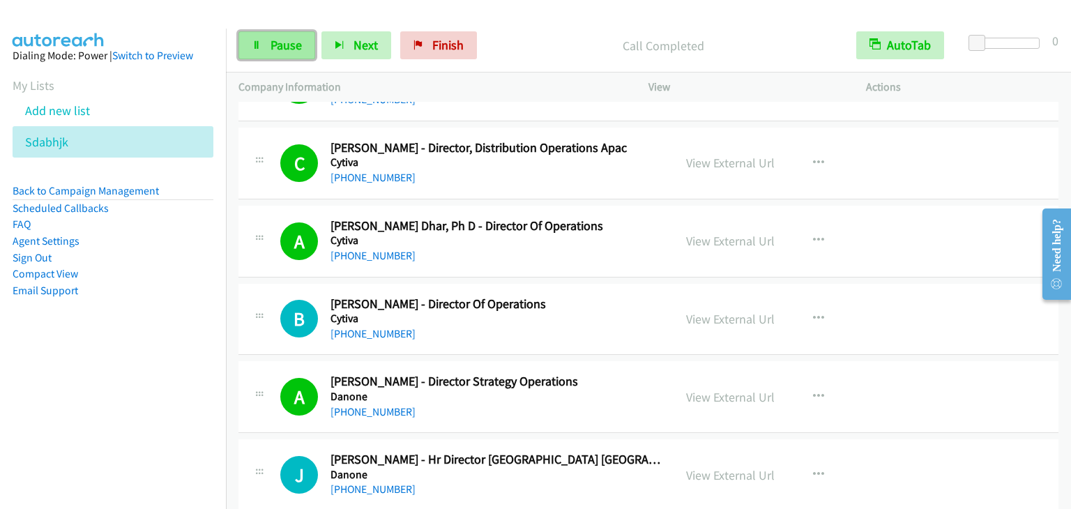
click at [275, 36] on link "Pause" at bounding box center [277, 45] width 77 height 28
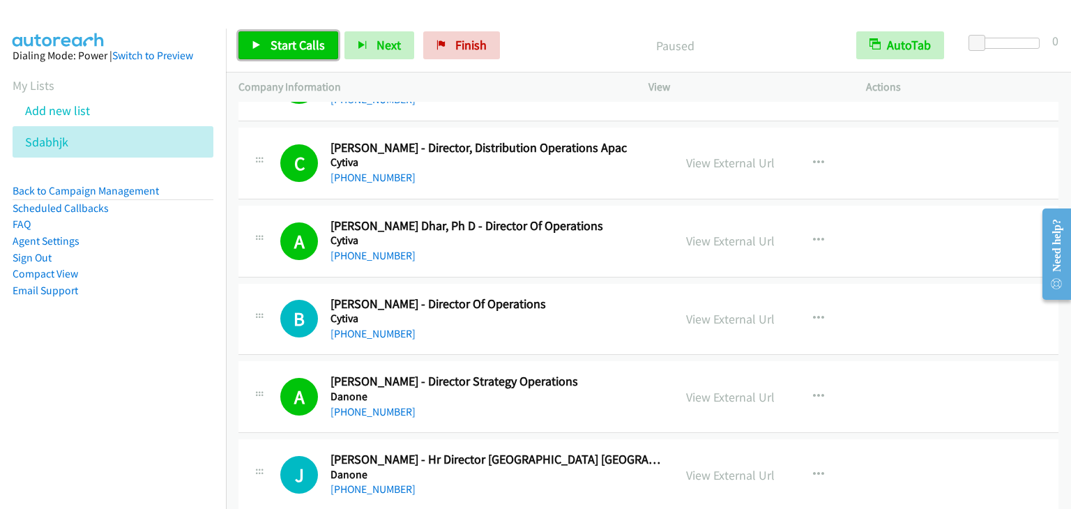
click at [276, 37] on span "Start Calls" at bounding box center [298, 45] width 54 height 16
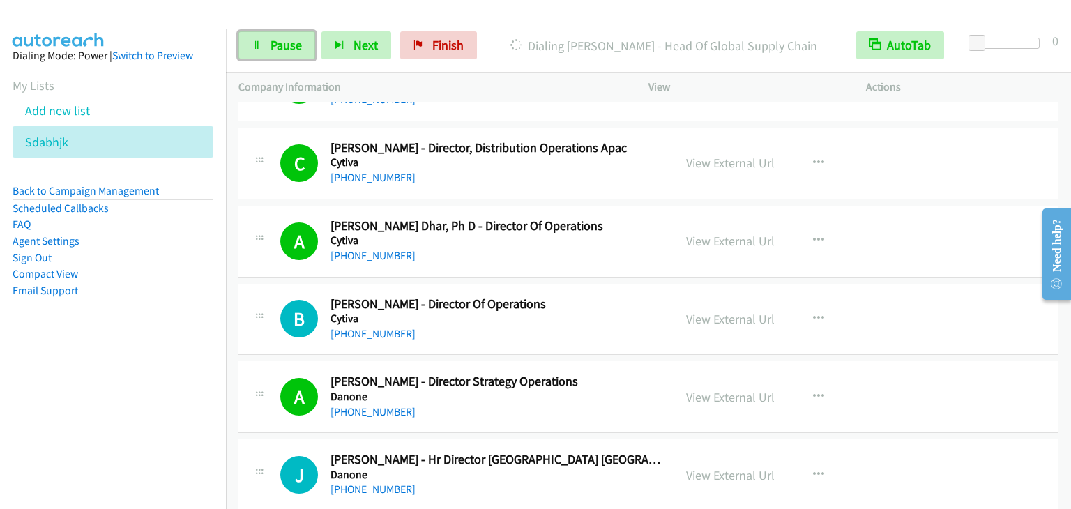
drag, startPoint x: 267, startPoint y: 43, endPoint x: 268, endPoint y: 1, distance: 42.5
click at [268, 43] on link "Pause" at bounding box center [277, 45] width 77 height 28
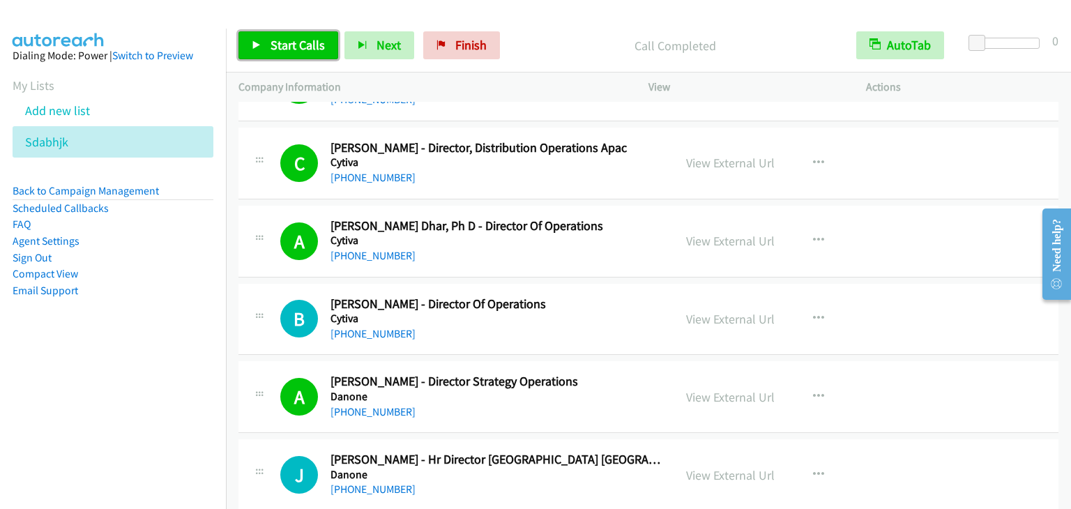
click at [312, 44] on span "Start Calls" at bounding box center [298, 45] width 54 height 16
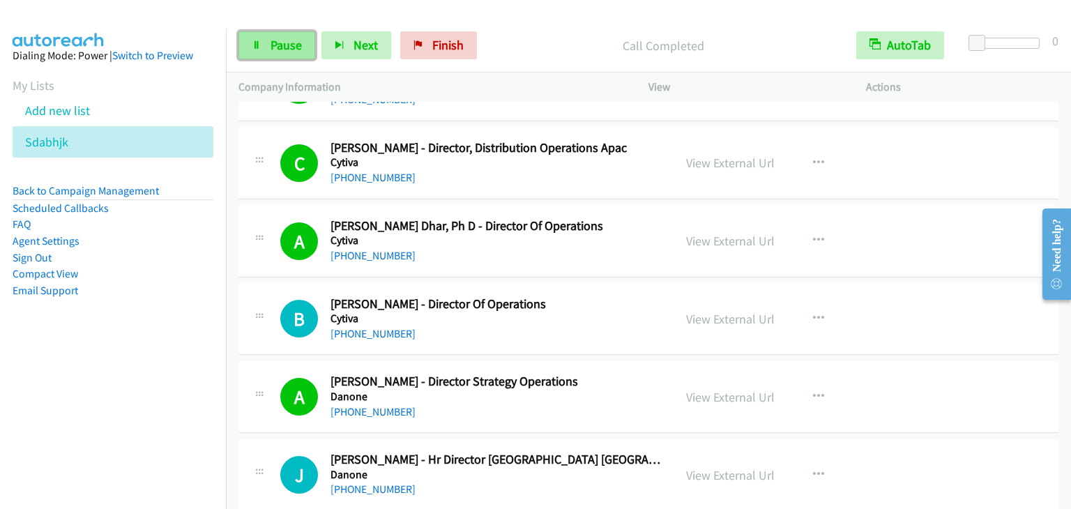
click at [282, 38] on span "Pause" at bounding box center [286, 45] width 31 height 16
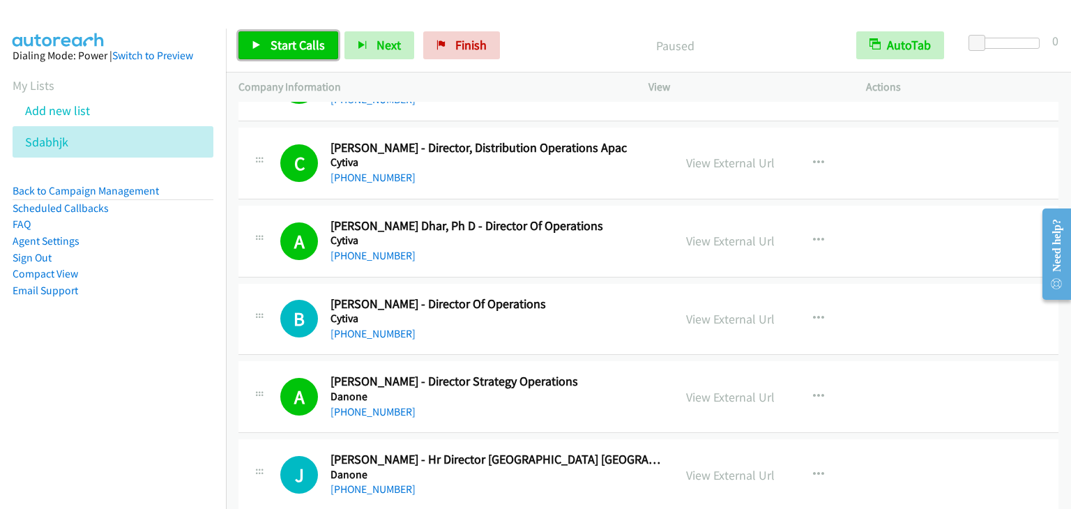
click at [282, 44] on span "Start Calls" at bounding box center [298, 45] width 54 height 16
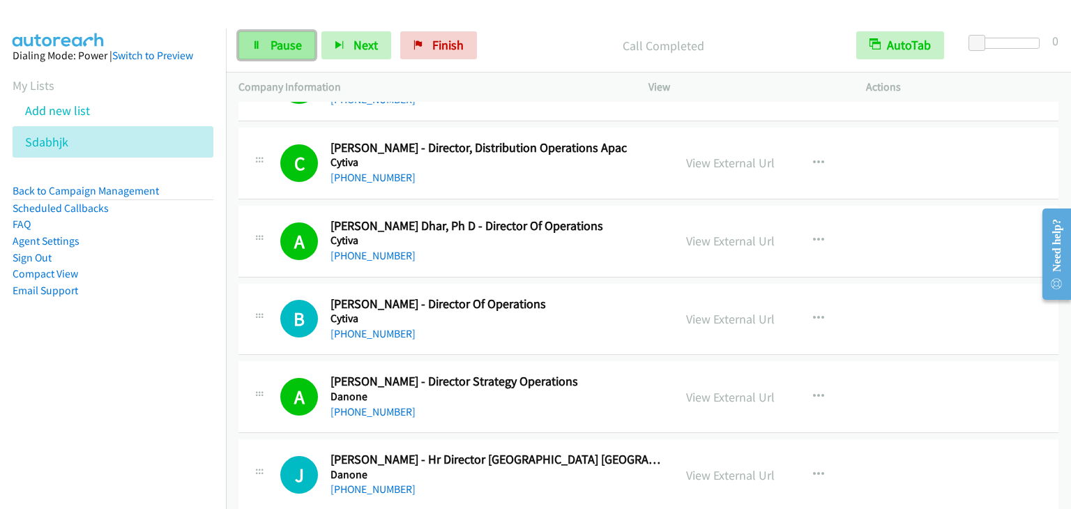
click at [296, 52] on span "Pause" at bounding box center [286, 45] width 31 height 16
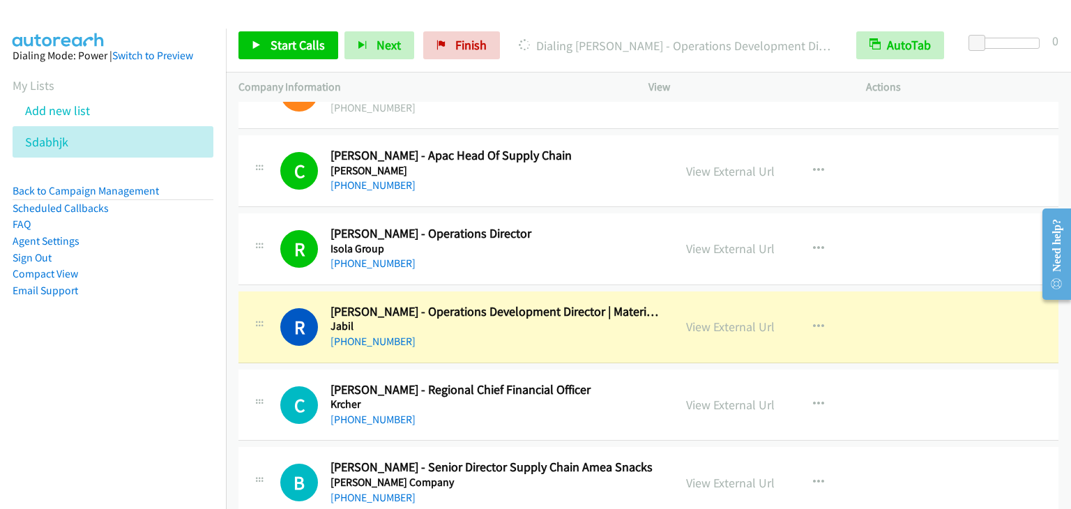
scroll to position [8020, 0]
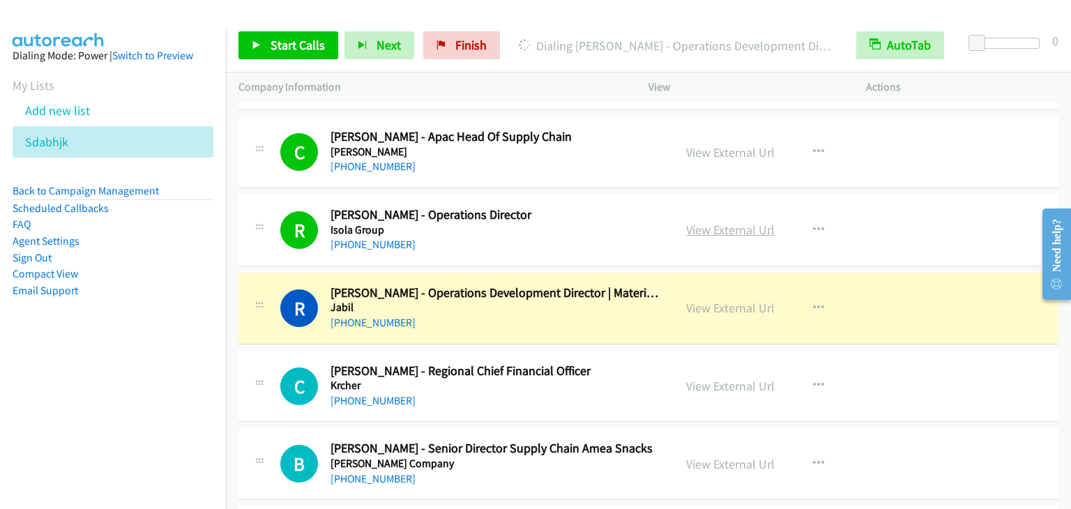
click at [725, 222] on link "View External Url" at bounding box center [730, 230] width 89 height 16
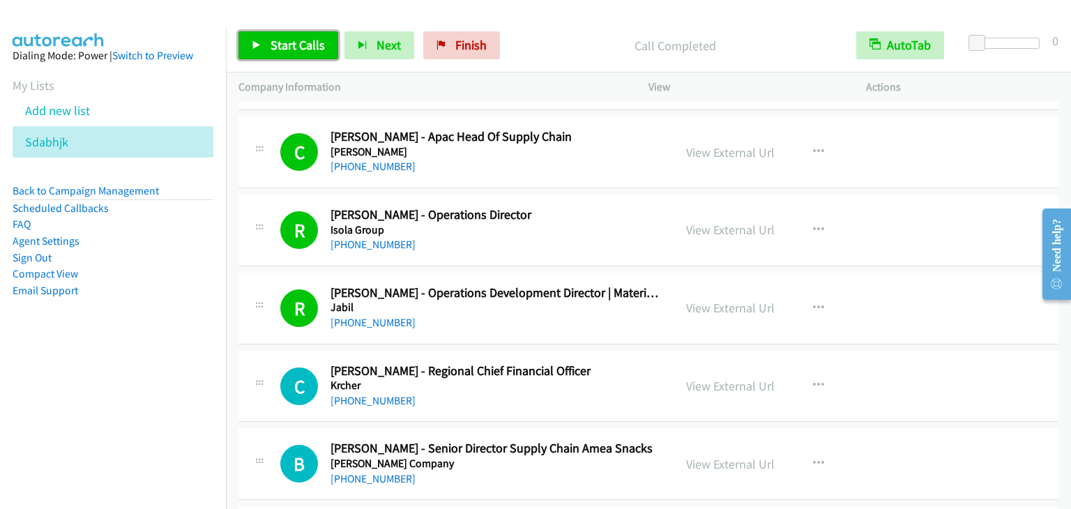
click at [302, 40] on span "Start Calls" at bounding box center [298, 45] width 54 height 16
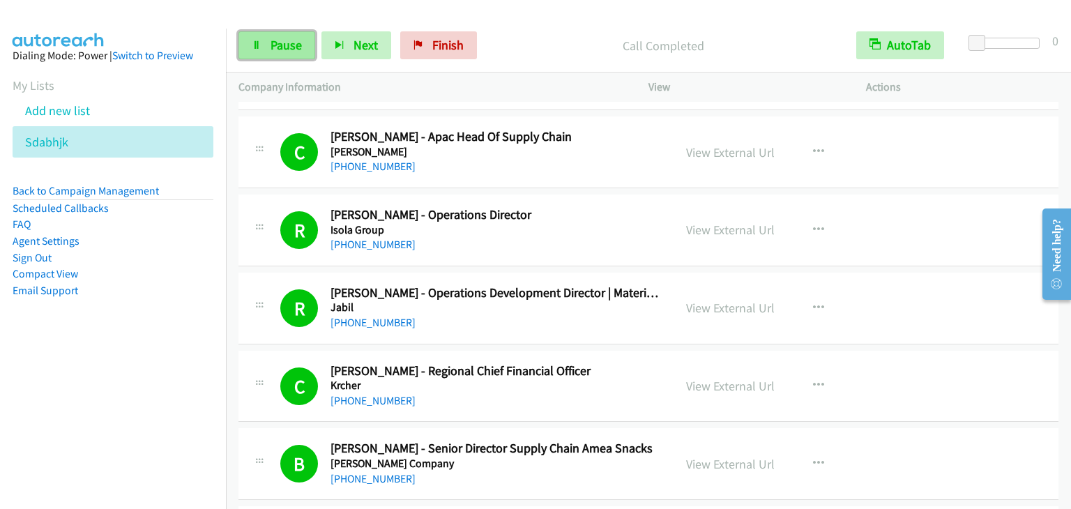
click at [289, 47] on span "Pause" at bounding box center [286, 45] width 31 height 16
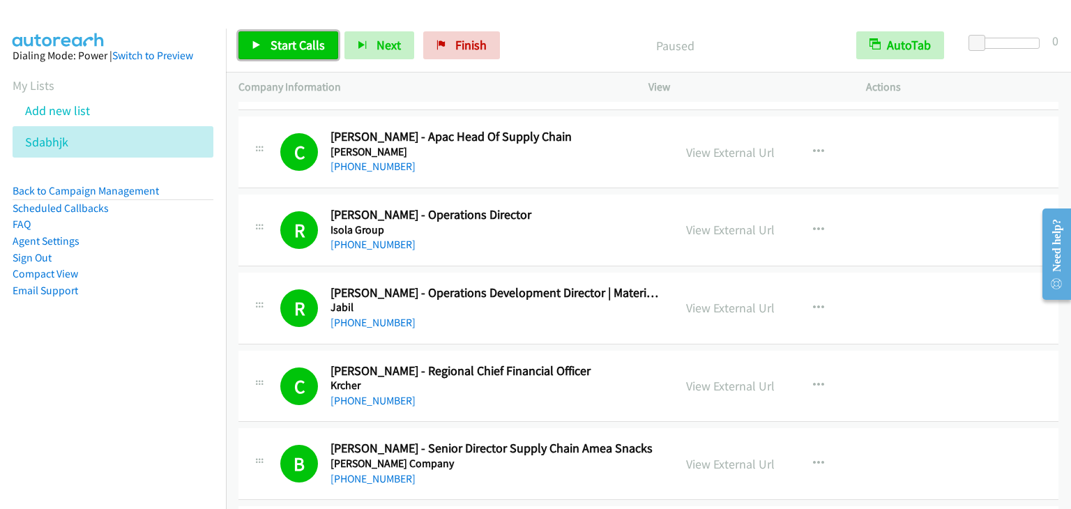
click at [289, 47] on span "Start Calls" at bounding box center [298, 45] width 54 height 16
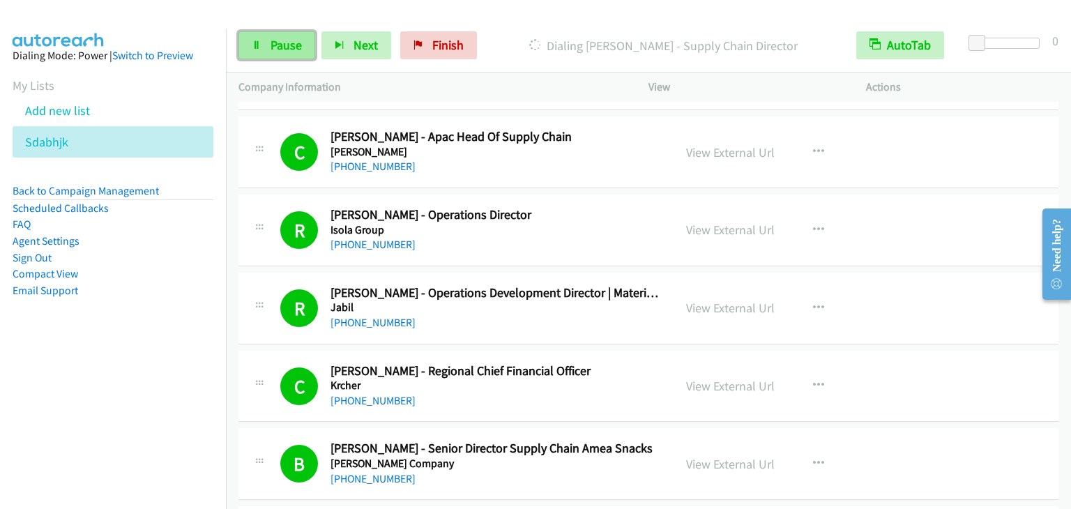
click at [289, 45] on span "Pause" at bounding box center [286, 45] width 31 height 16
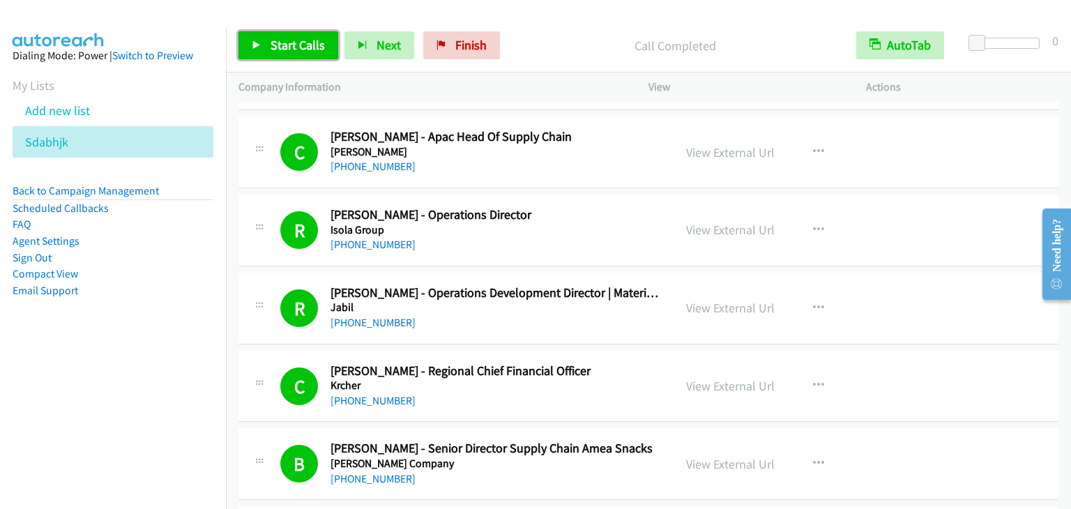
click at [300, 48] on span "Start Calls" at bounding box center [298, 45] width 54 height 16
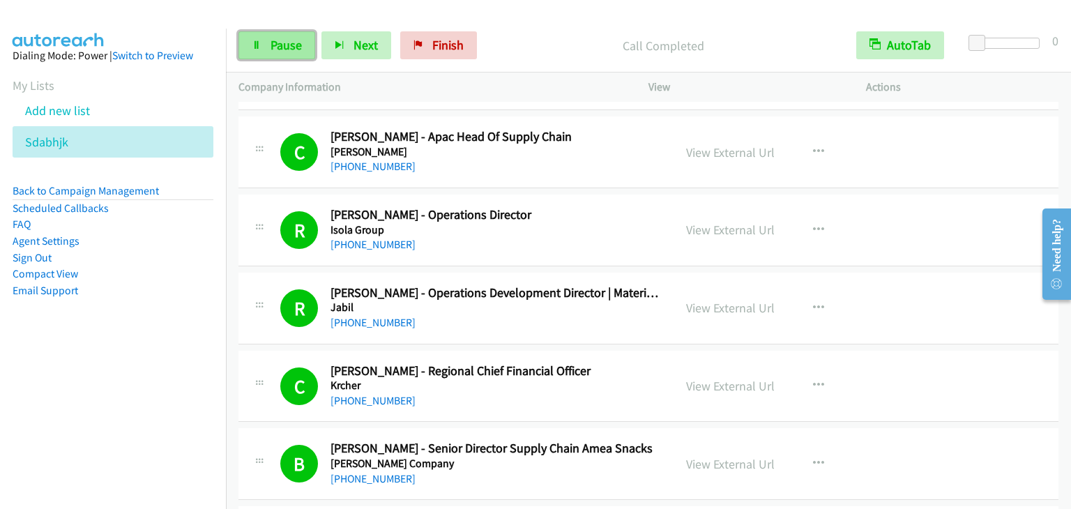
click at [290, 58] on link "Pause" at bounding box center [277, 45] width 77 height 28
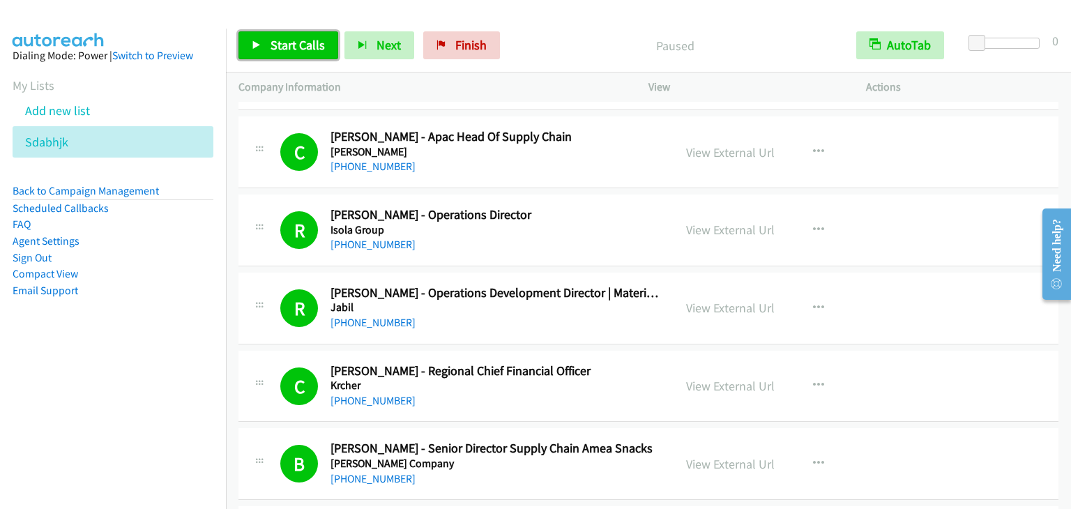
click at [282, 53] on link "Start Calls" at bounding box center [289, 45] width 100 height 28
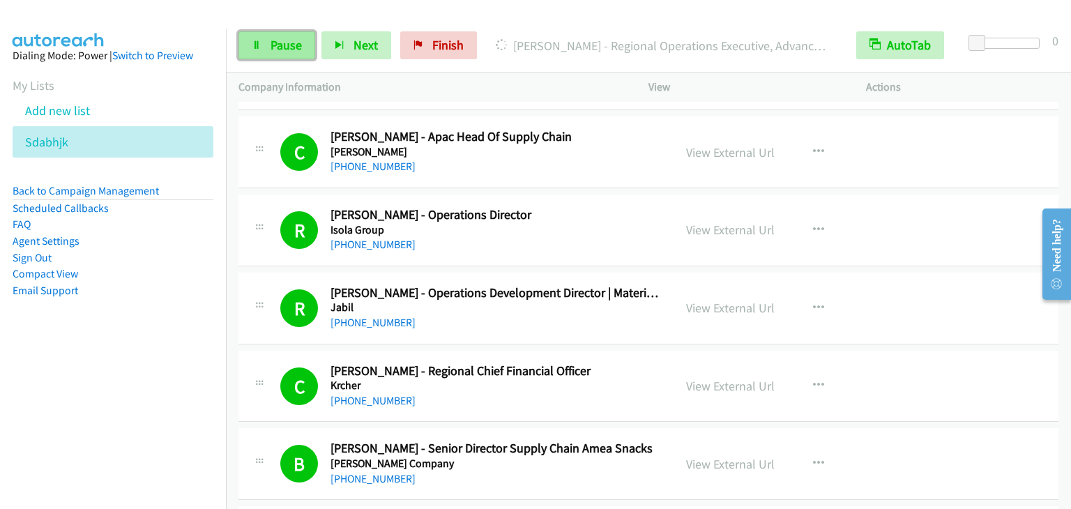
click at [285, 44] on span "Pause" at bounding box center [286, 45] width 31 height 16
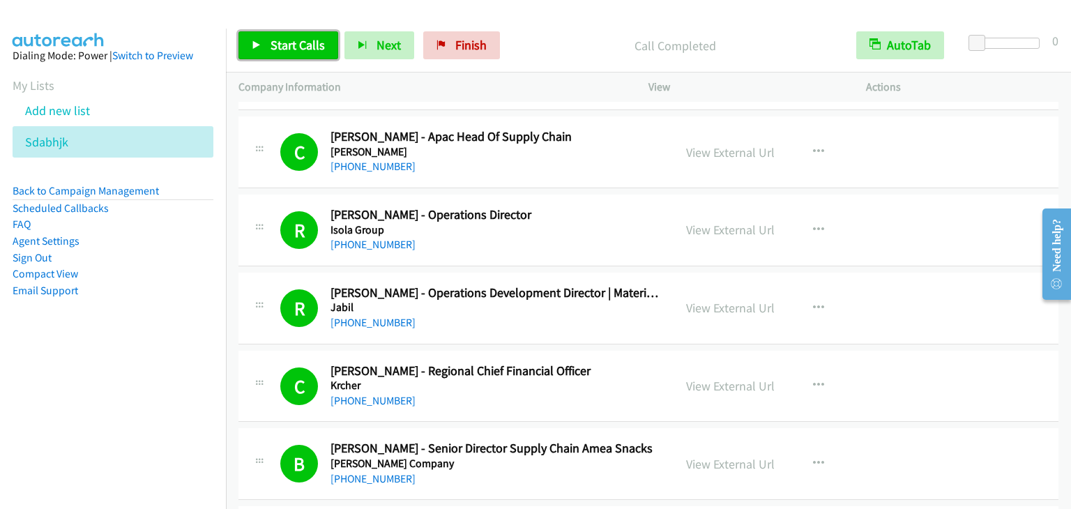
click at [303, 55] on link "Start Calls" at bounding box center [289, 45] width 100 height 28
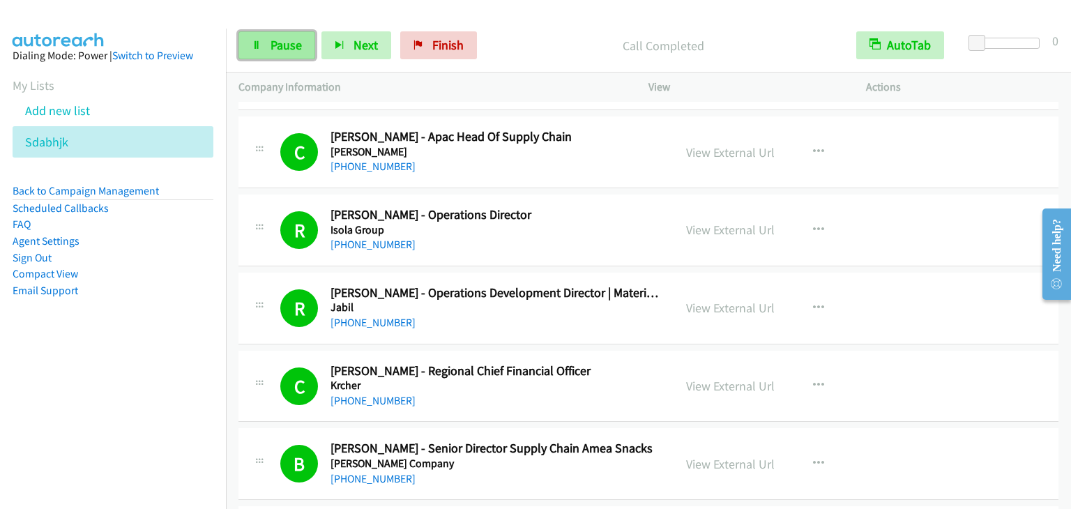
click at [298, 48] on span "Pause" at bounding box center [286, 45] width 31 height 16
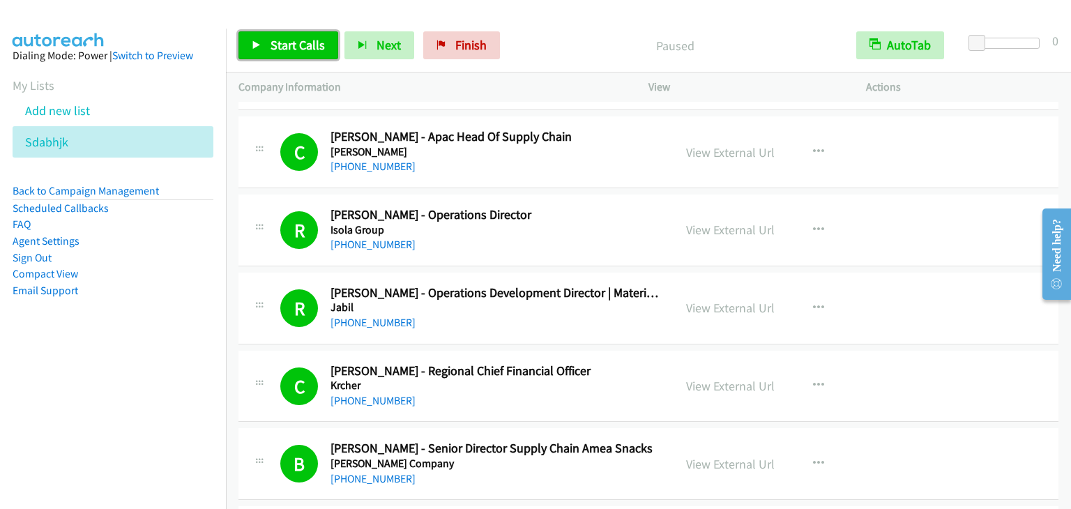
click at [287, 45] on span "Start Calls" at bounding box center [298, 45] width 54 height 16
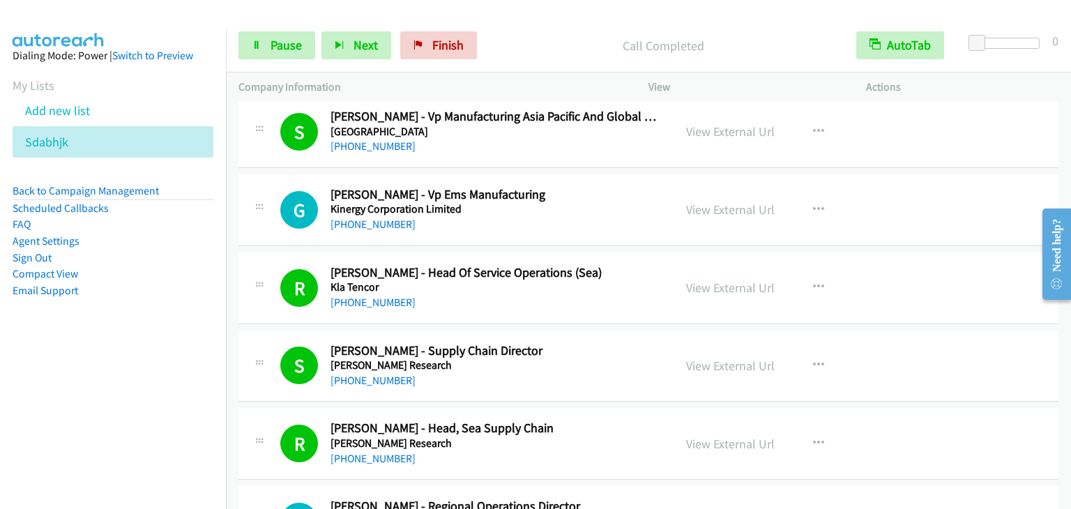
click at [112, 372] on nav "Dialing Mode: Power | Switch to Preview My Lists Add new list [GEOGRAPHIC_DATA]…" at bounding box center [113, 283] width 227 height 509
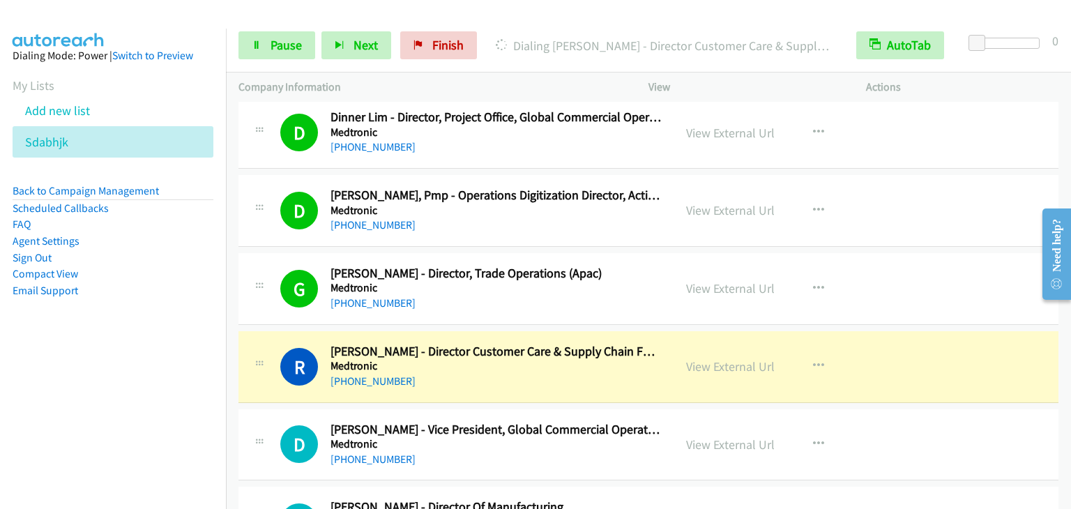
scroll to position [9693, 0]
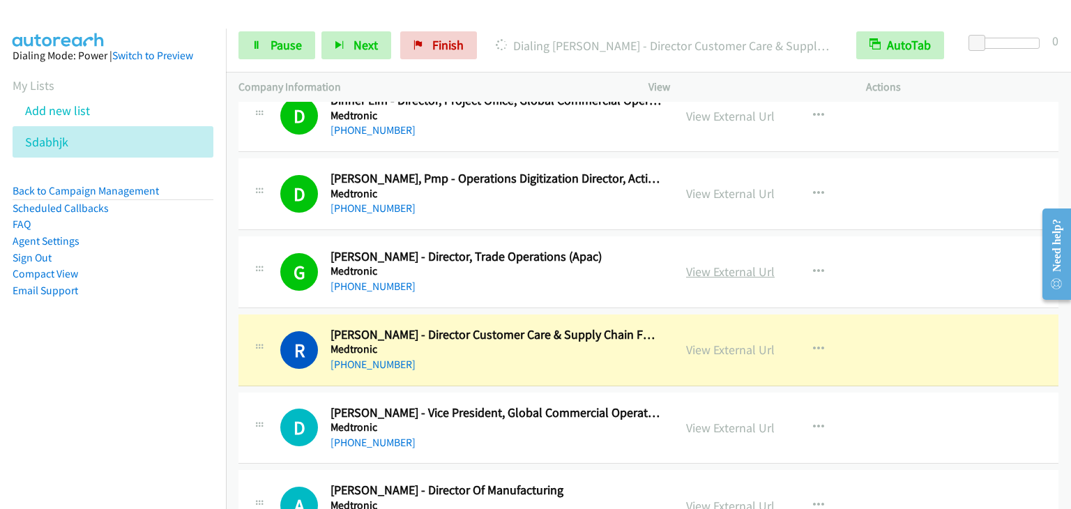
click at [716, 264] on link "View External Url" at bounding box center [730, 272] width 89 height 16
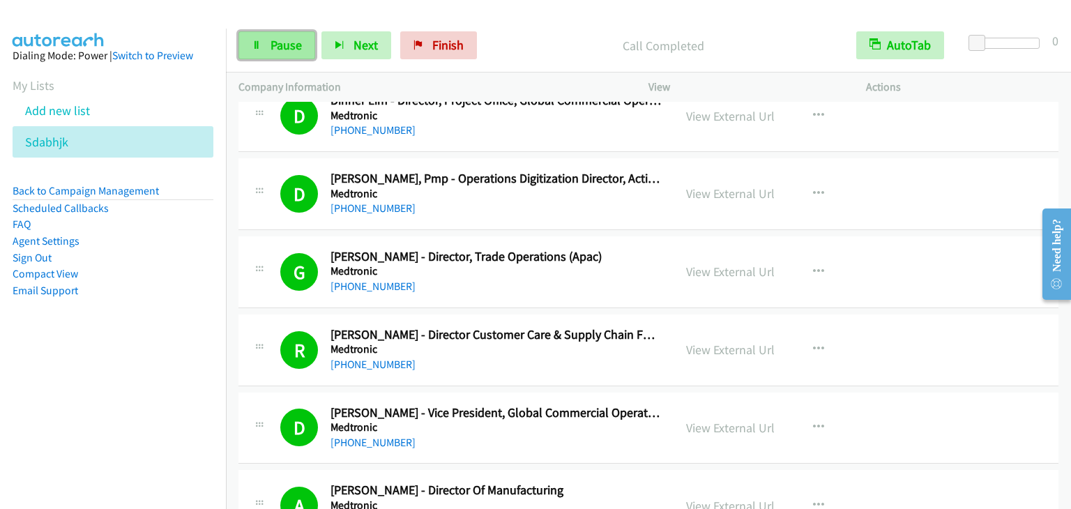
click at [284, 43] on span "Pause" at bounding box center [286, 45] width 31 height 16
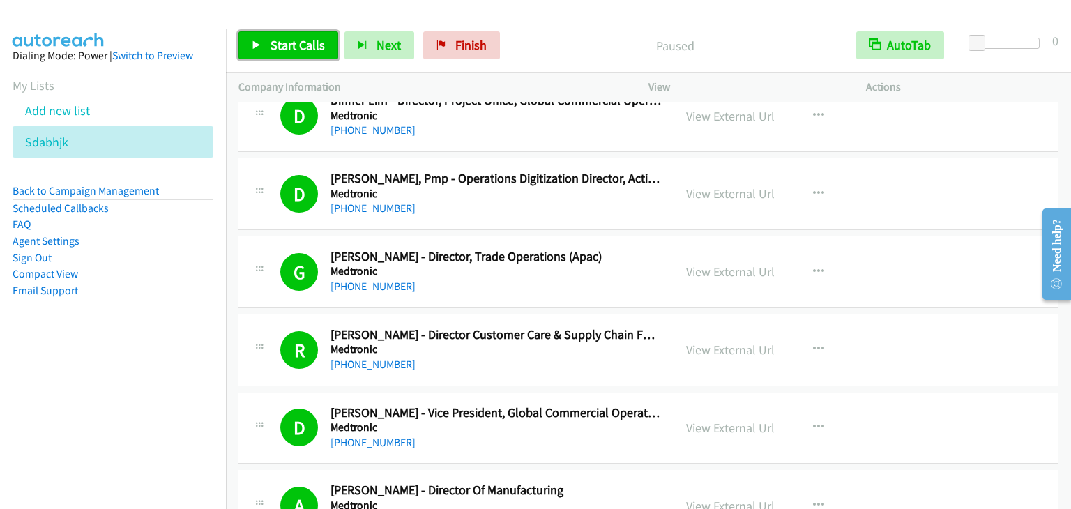
click at [284, 43] on span "Start Calls" at bounding box center [298, 45] width 54 height 16
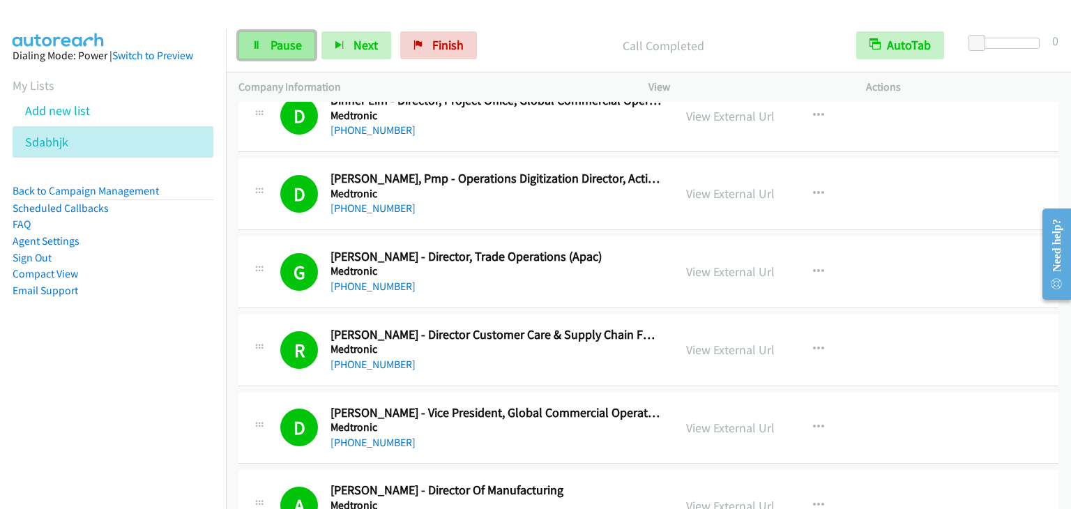
click at [303, 44] on link "Pause" at bounding box center [277, 45] width 77 height 28
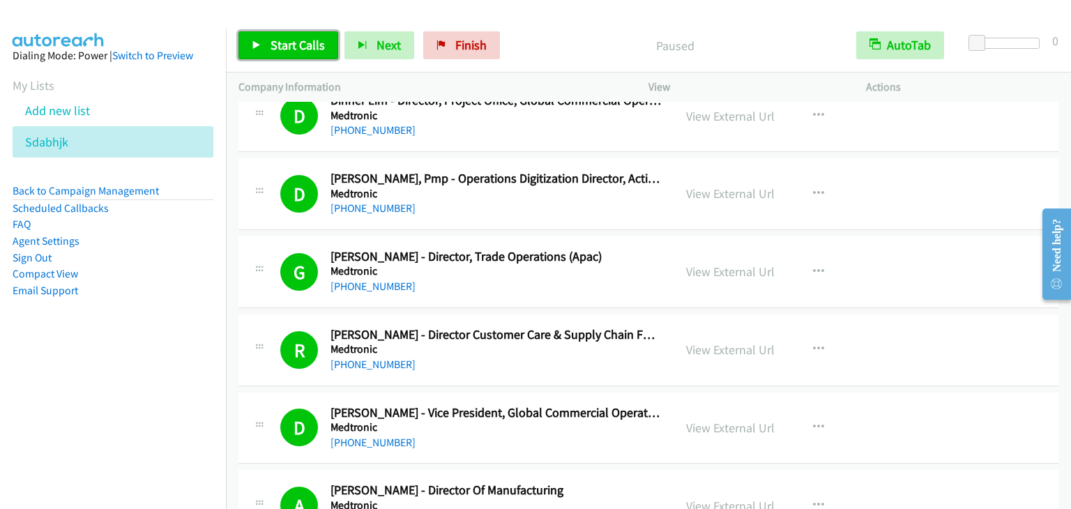
click at [301, 44] on span "Start Calls" at bounding box center [298, 45] width 54 height 16
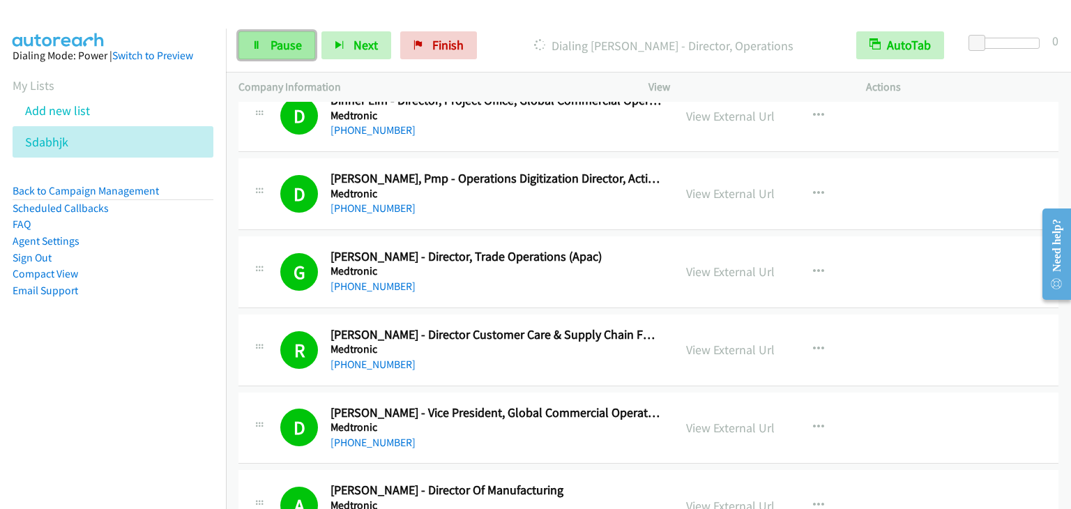
click at [271, 40] on span "Pause" at bounding box center [286, 45] width 31 height 16
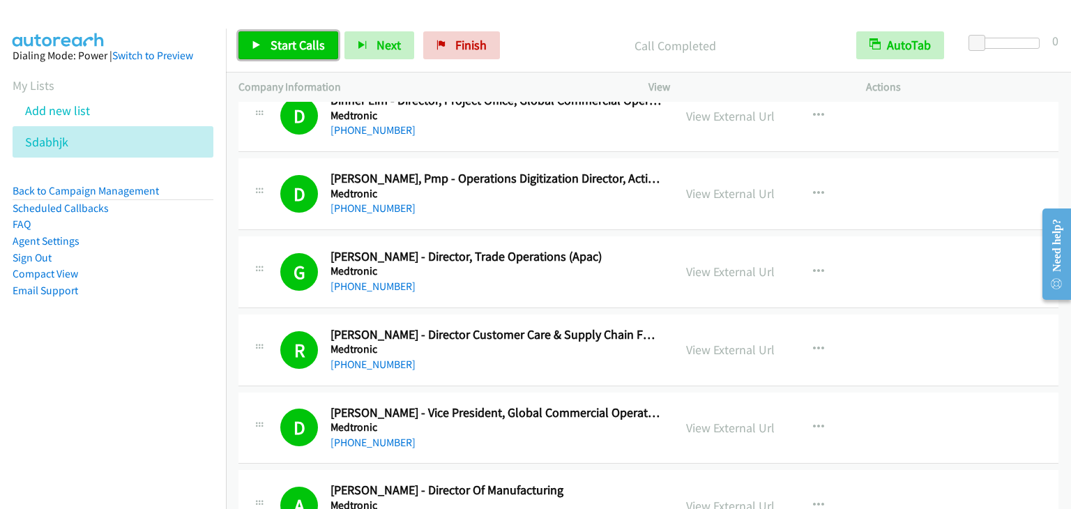
click at [281, 52] on span "Start Calls" at bounding box center [298, 45] width 54 height 16
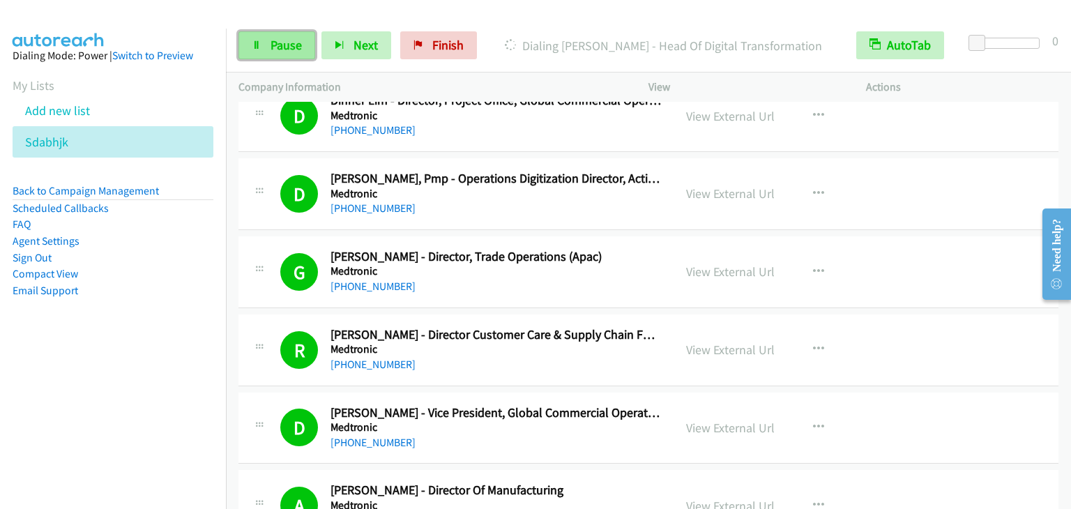
click at [275, 50] on span "Pause" at bounding box center [286, 45] width 31 height 16
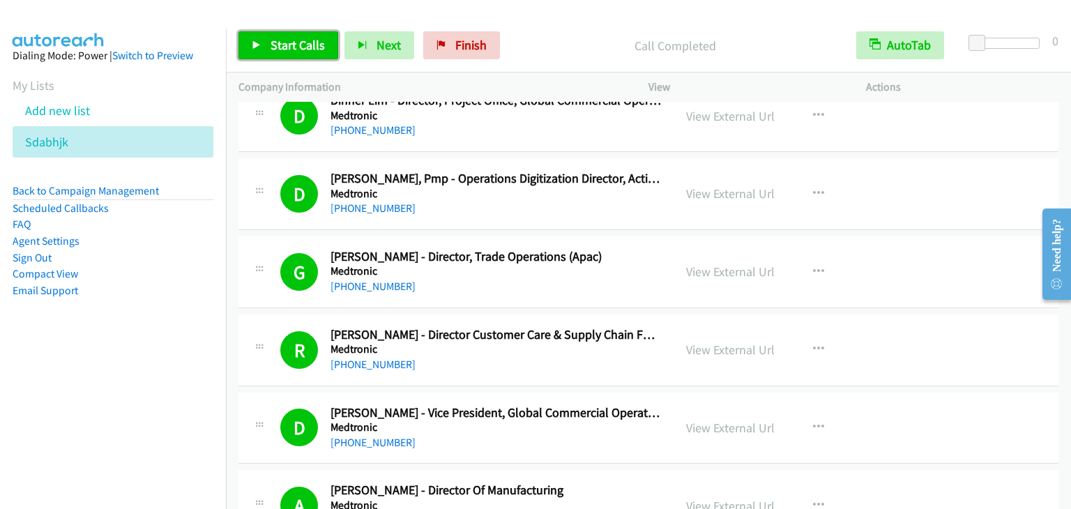
click at [287, 34] on link "Start Calls" at bounding box center [289, 45] width 100 height 28
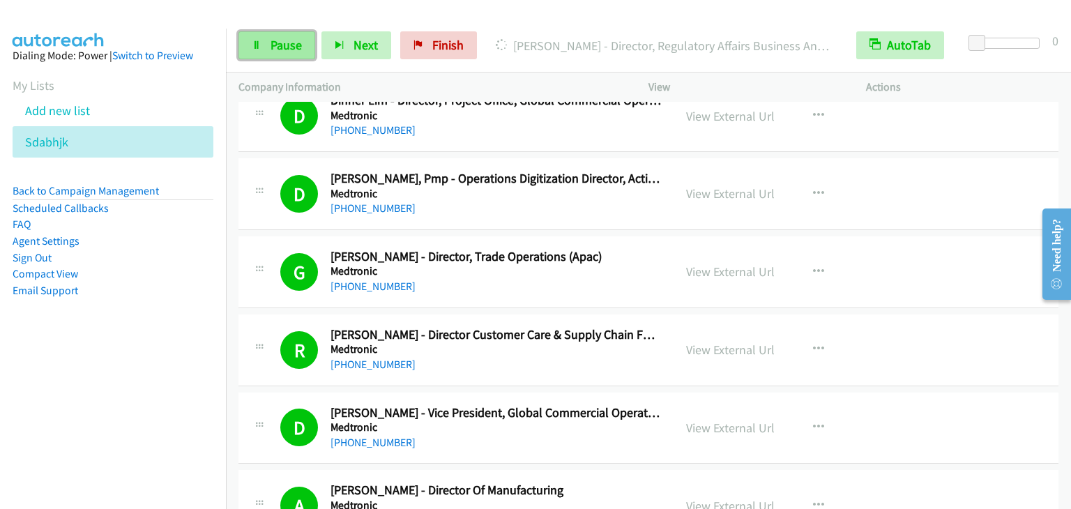
click at [280, 47] on span "Pause" at bounding box center [286, 45] width 31 height 16
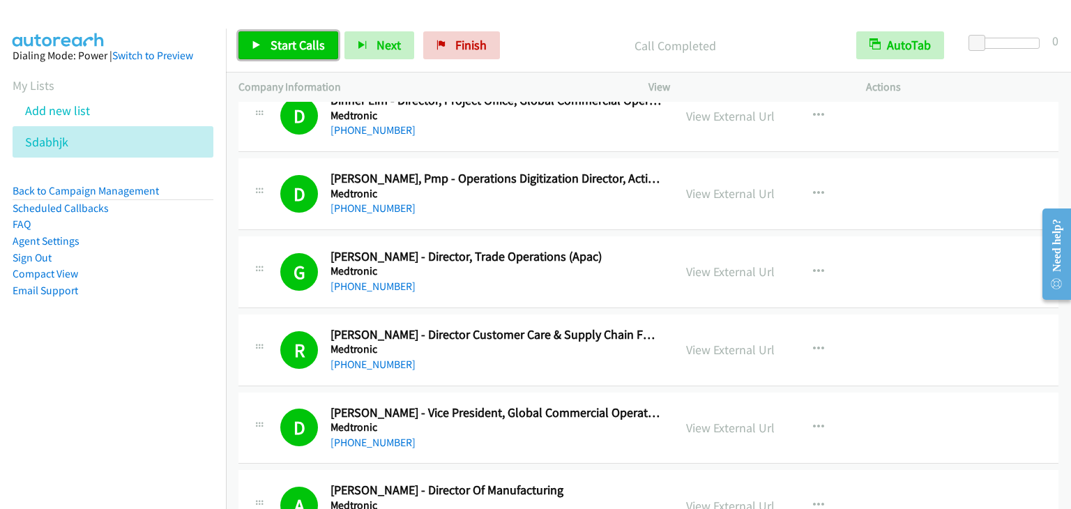
click at [278, 43] on span "Start Calls" at bounding box center [298, 45] width 54 height 16
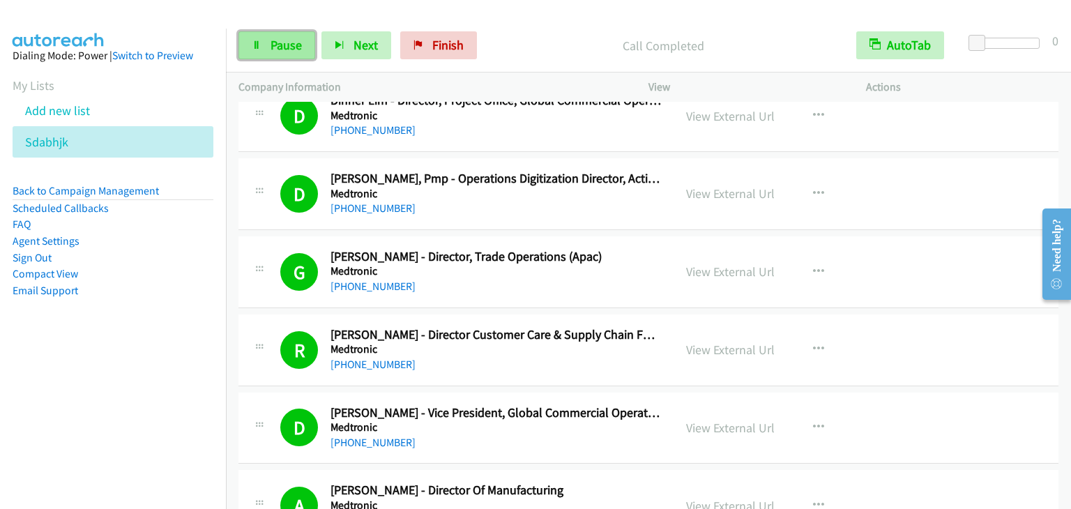
click at [268, 45] on link "Pause" at bounding box center [277, 45] width 77 height 28
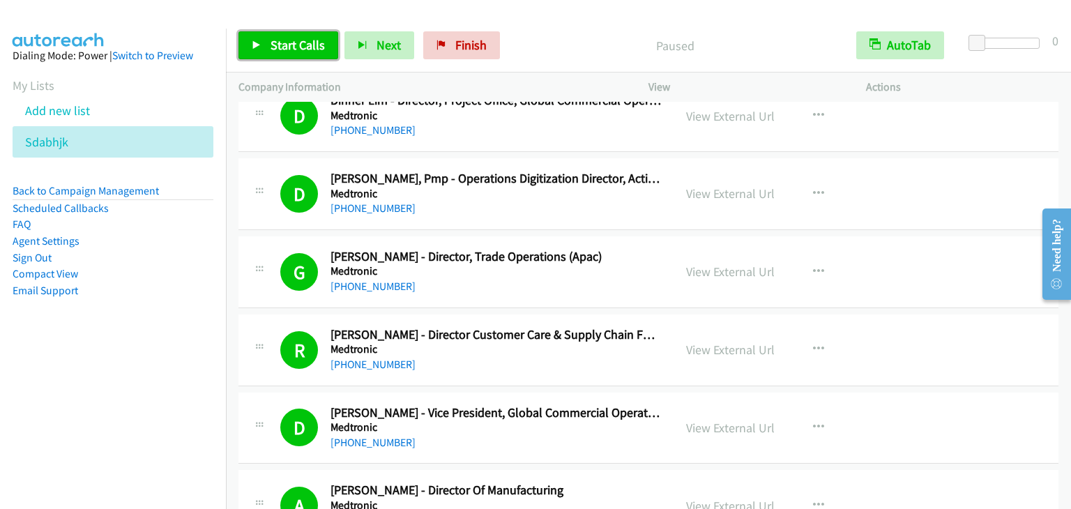
click at [268, 45] on link "Start Calls" at bounding box center [289, 45] width 100 height 28
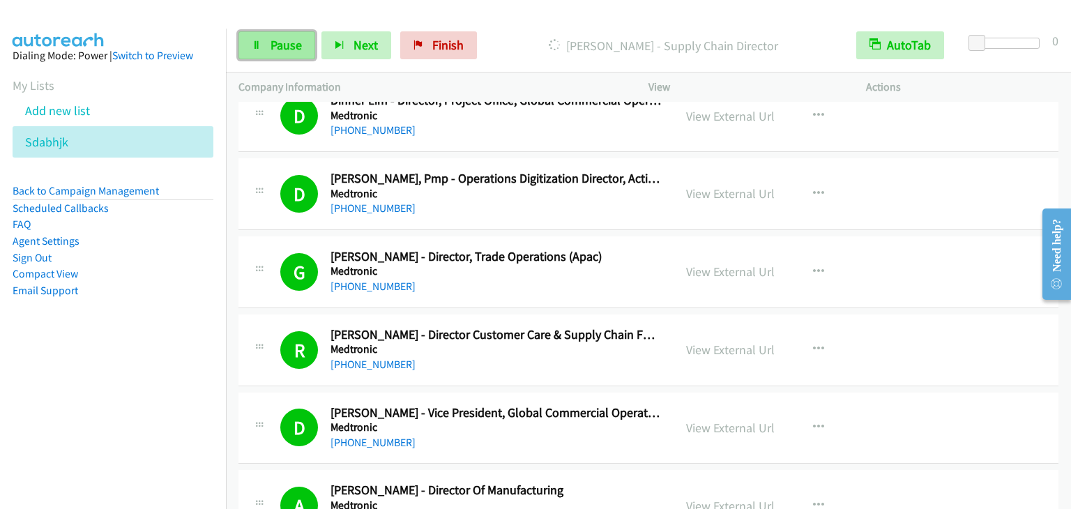
click at [271, 45] on span "Pause" at bounding box center [286, 45] width 31 height 16
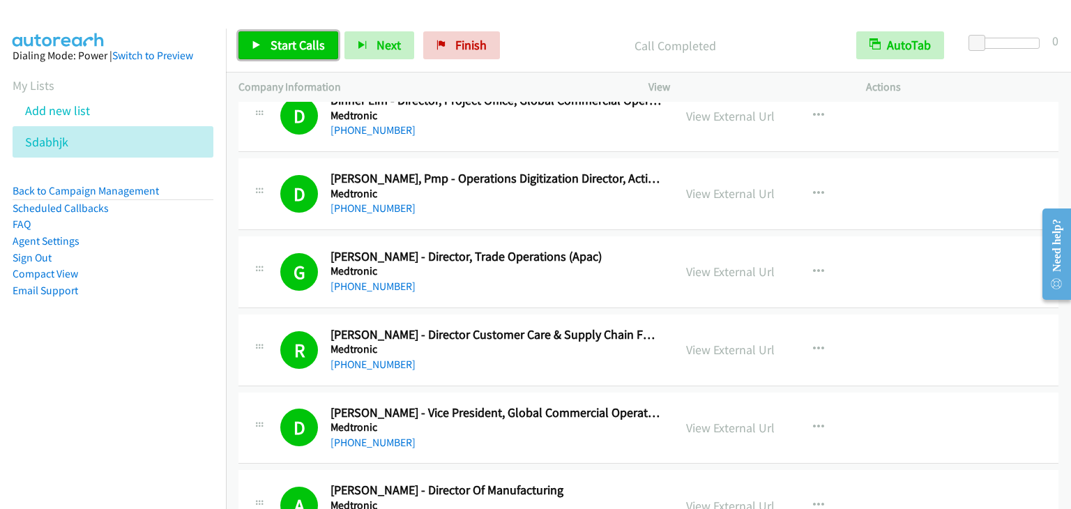
click at [309, 43] on span "Start Calls" at bounding box center [298, 45] width 54 height 16
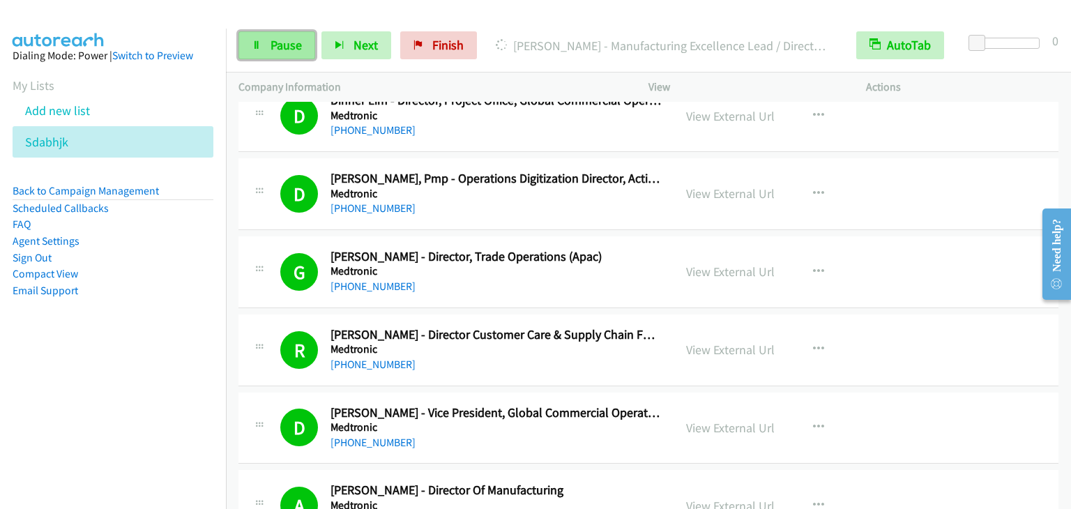
click at [274, 39] on span "Pause" at bounding box center [286, 45] width 31 height 16
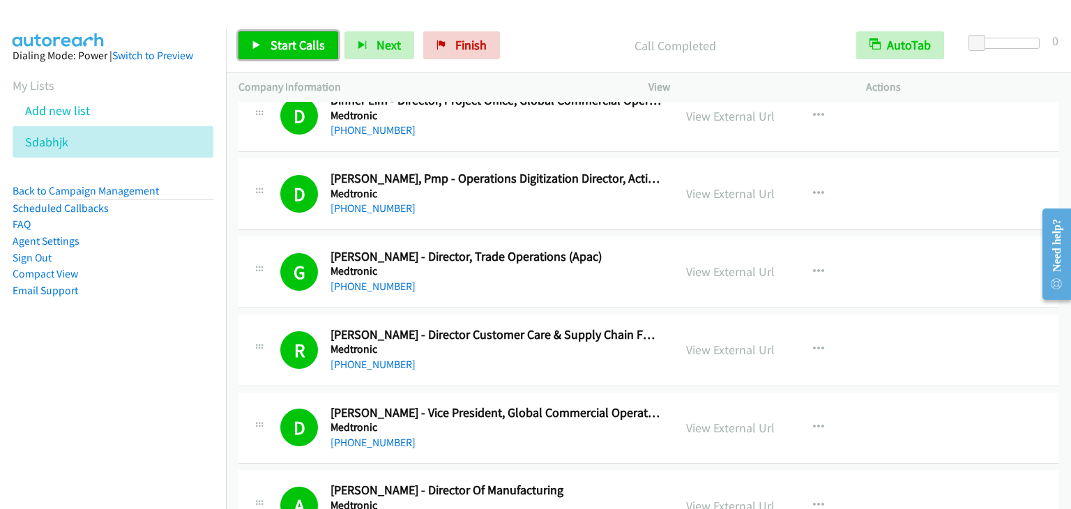
click at [305, 52] on span "Start Calls" at bounding box center [298, 45] width 54 height 16
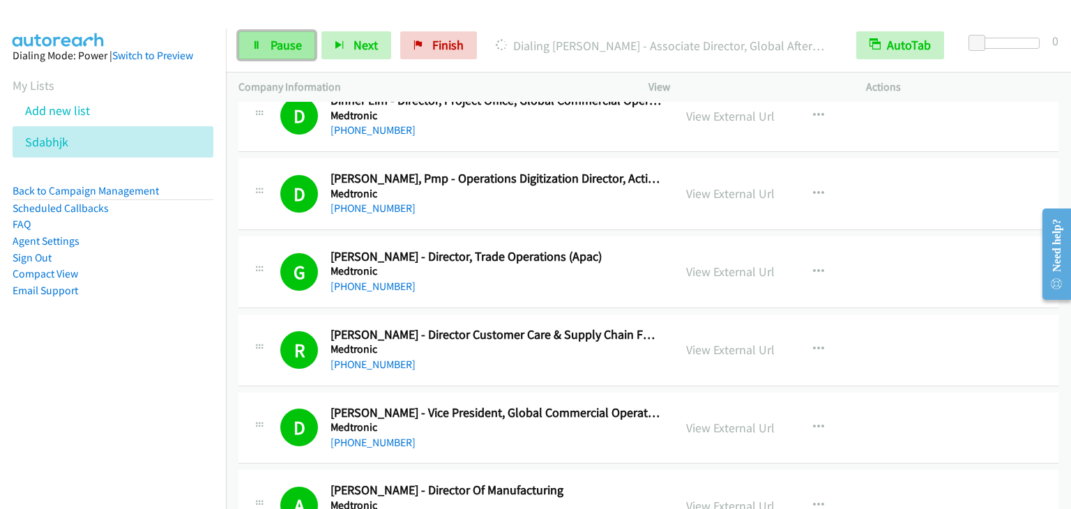
click at [301, 38] on span "Pause" at bounding box center [286, 45] width 31 height 16
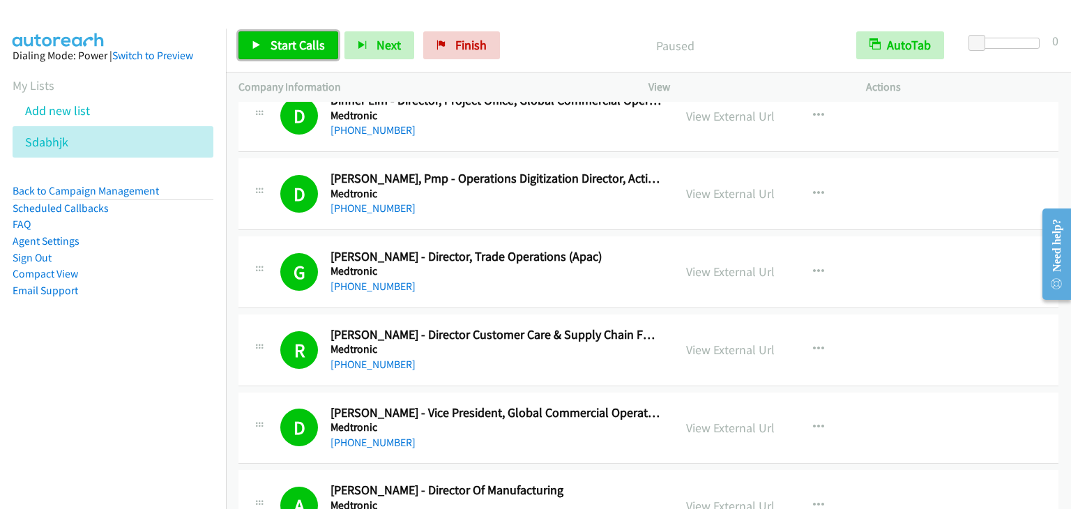
click at [315, 38] on span "Start Calls" at bounding box center [298, 45] width 54 height 16
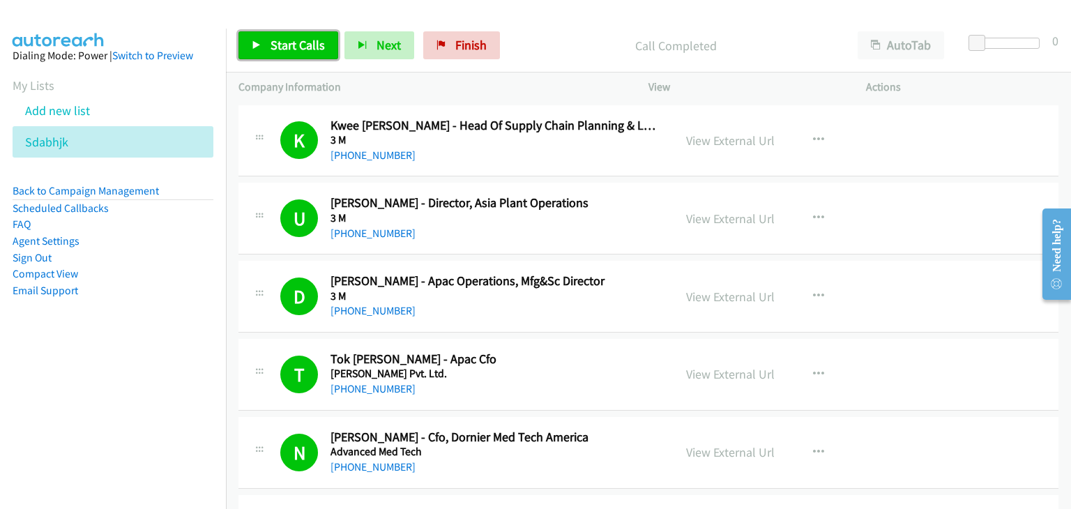
click at [289, 46] on span "Start Calls" at bounding box center [298, 45] width 54 height 16
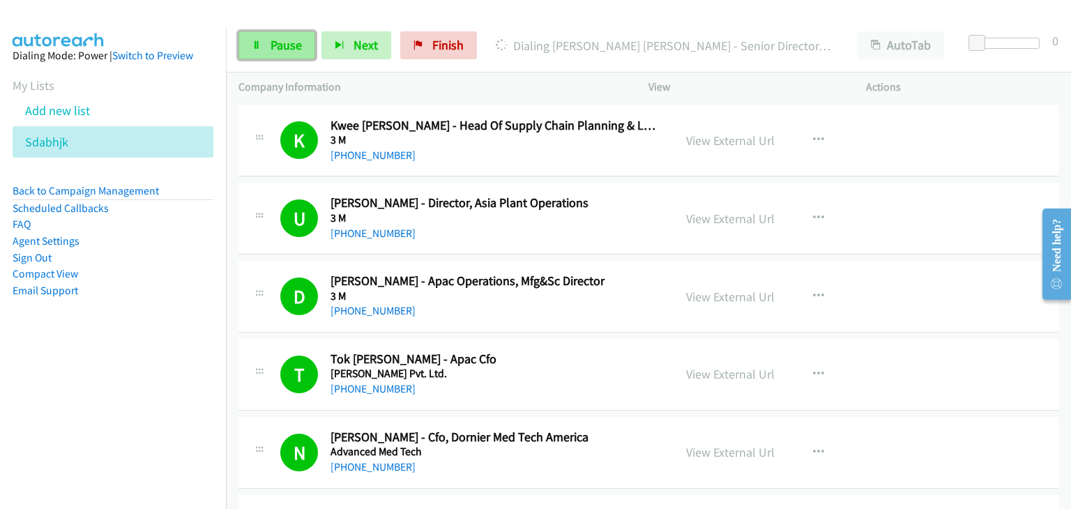
click at [290, 48] on span "Pause" at bounding box center [286, 45] width 31 height 16
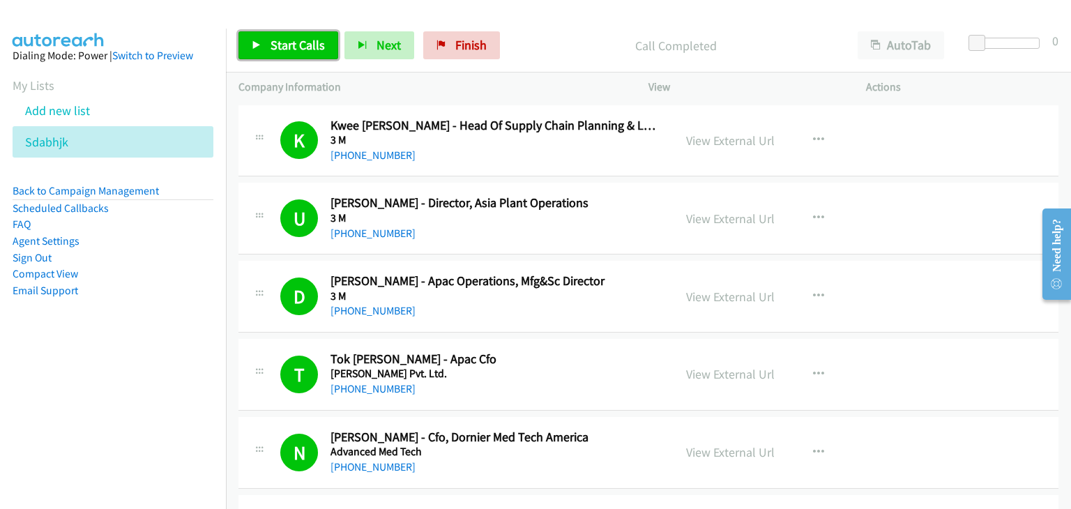
click at [266, 35] on link "Start Calls" at bounding box center [289, 45] width 100 height 28
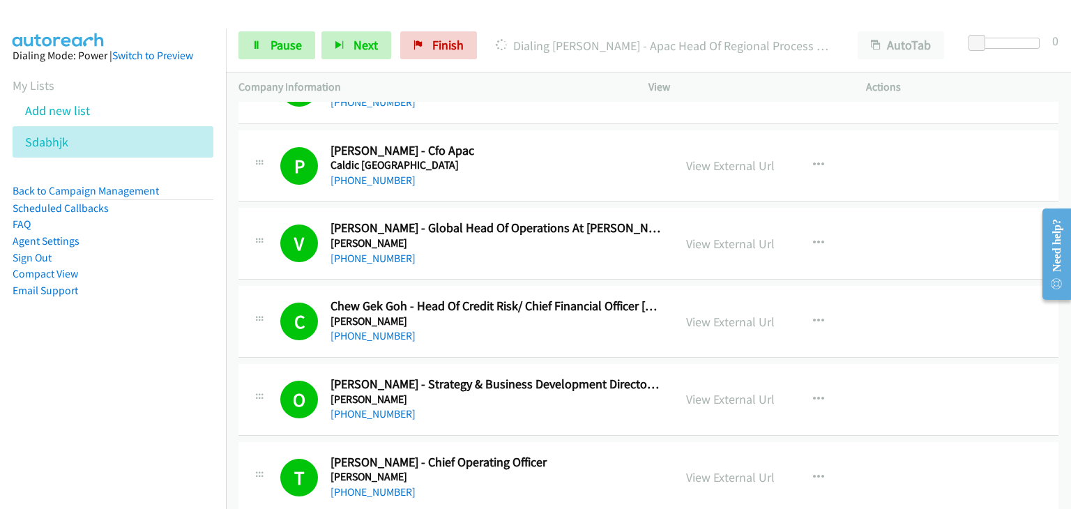
scroll to position [3278, 0]
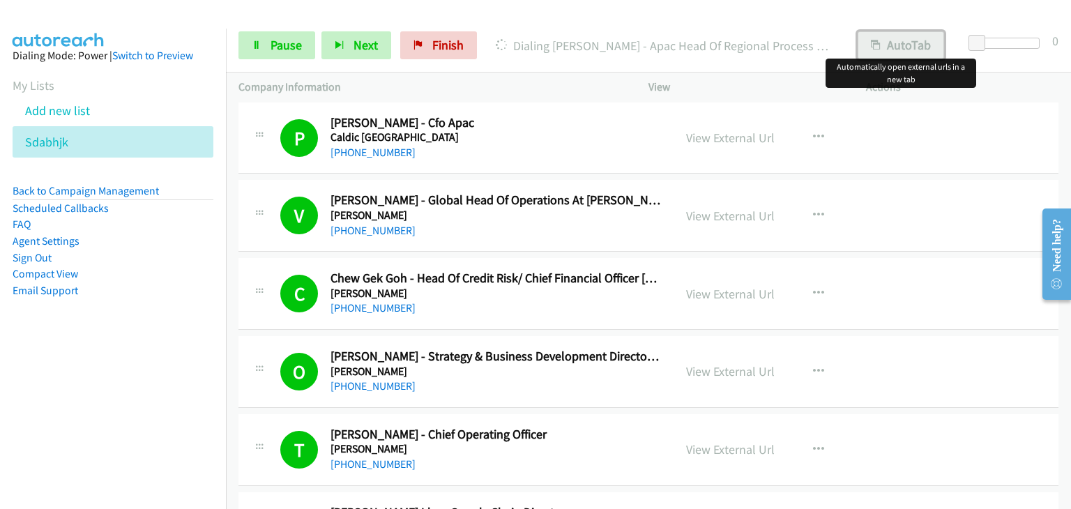
click at [897, 43] on button "AutoTab" at bounding box center [901, 45] width 86 height 28
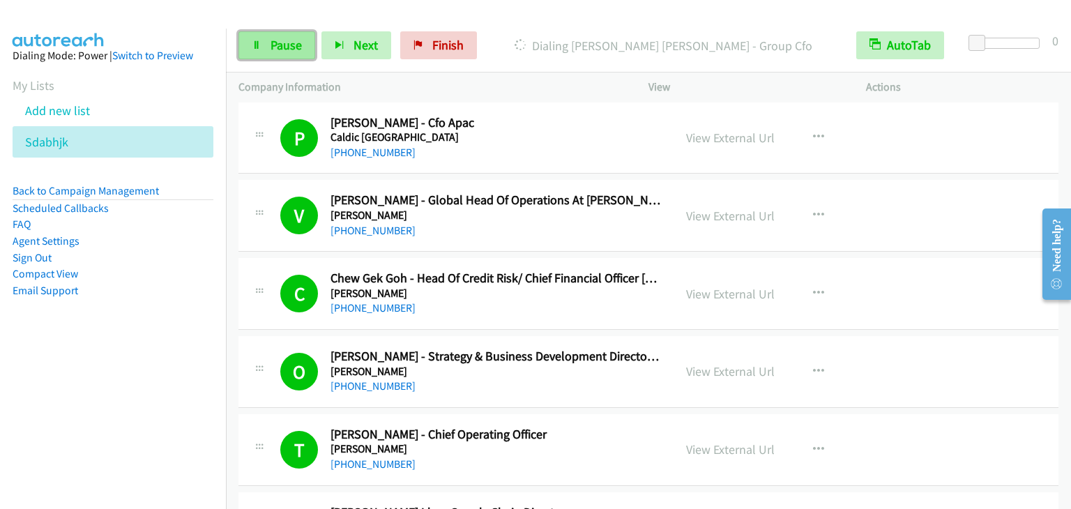
click at [285, 49] on span "Pause" at bounding box center [286, 45] width 31 height 16
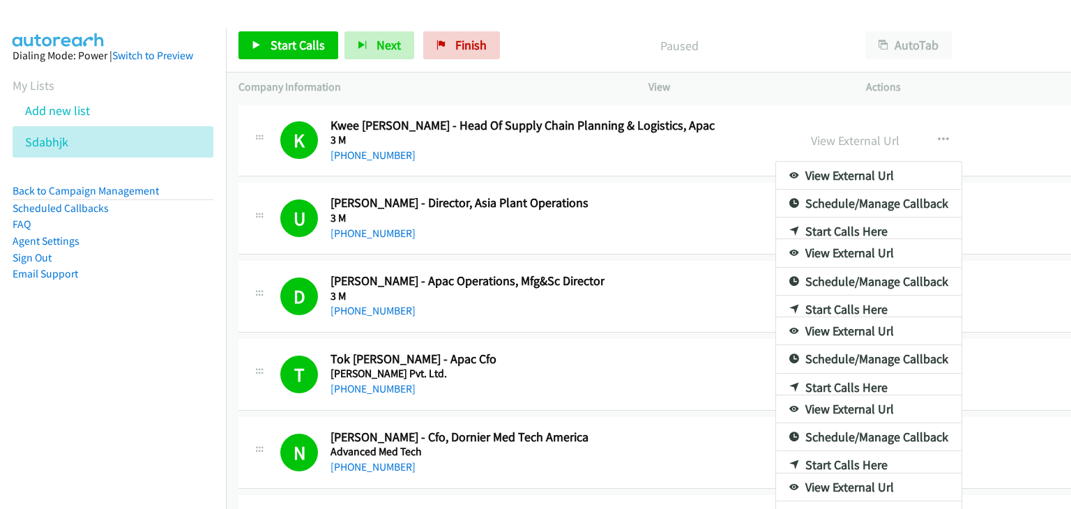
click at [905, 0] on div "Start Calls Pause Next Finish Paused AutoTab AutoTab Company Information Info S…" at bounding box center [535, 0] width 1071 height 0
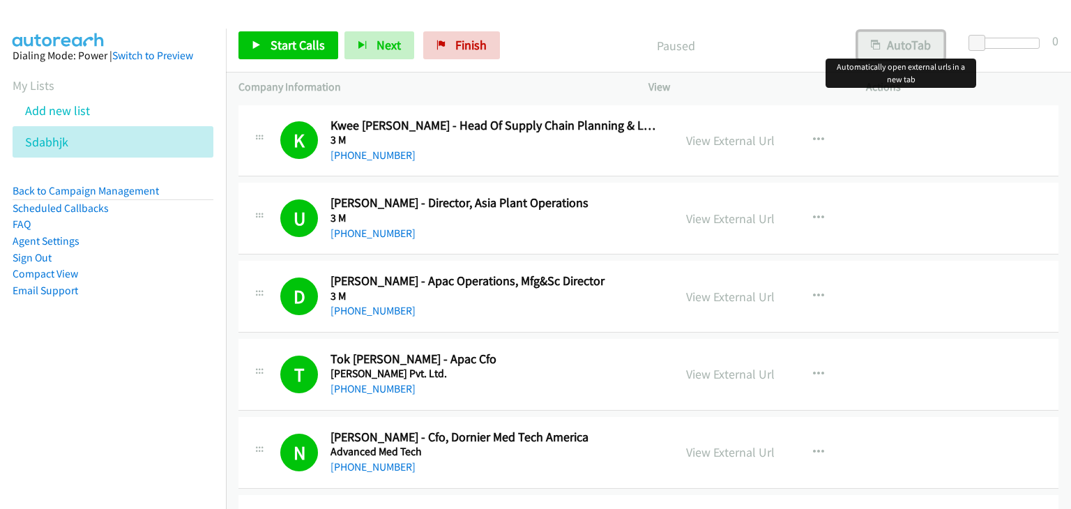
click at [905, 47] on button "AutoTab" at bounding box center [901, 45] width 86 height 28
click at [302, 41] on span "Start Calls" at bounding box center [298, 45] width 54 height 16
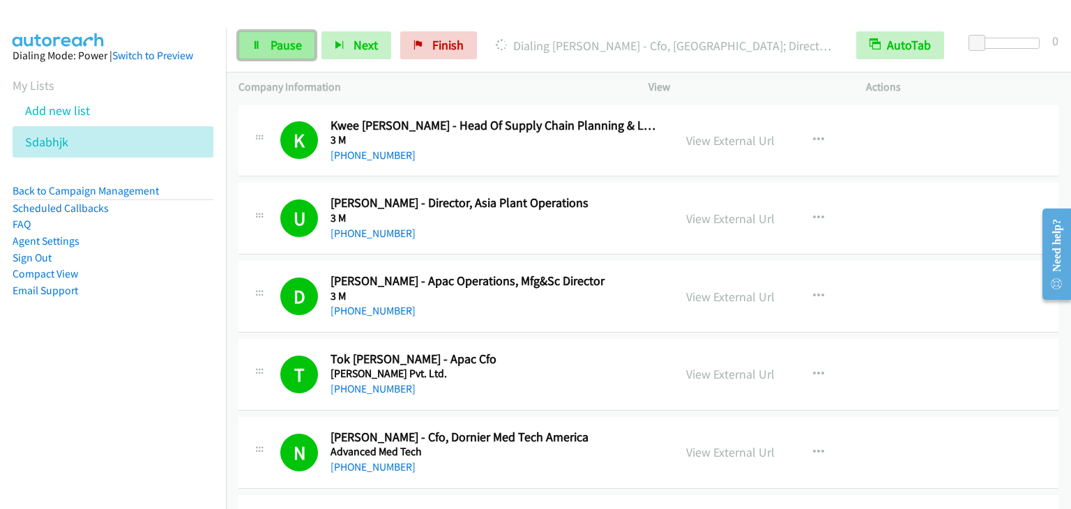
click at [265, 43] on link "Pause" at bounding box center [277, 45] width 77 height 28
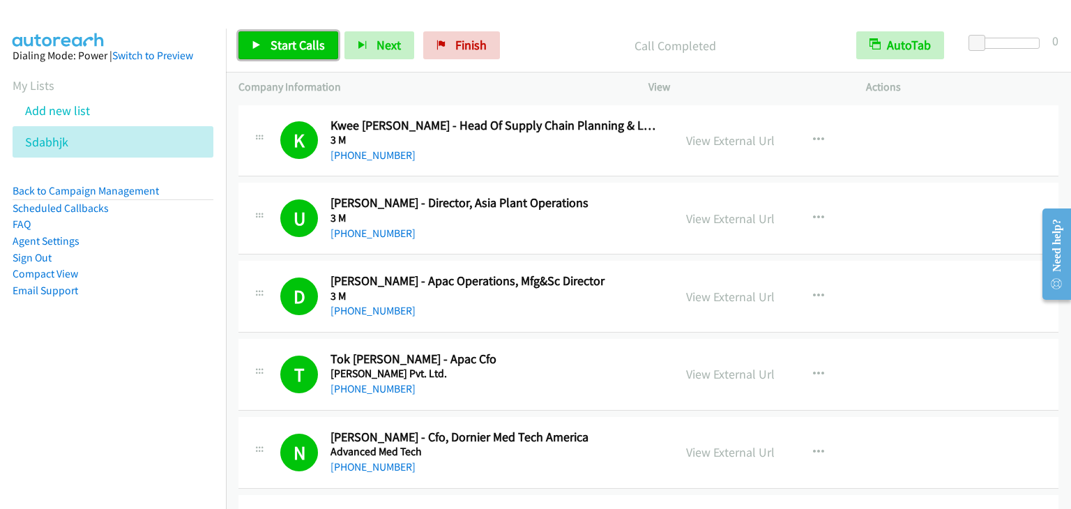
click at [324, 52] on link "Start Calls" at bounding box center [289, 45] width 100 height 28
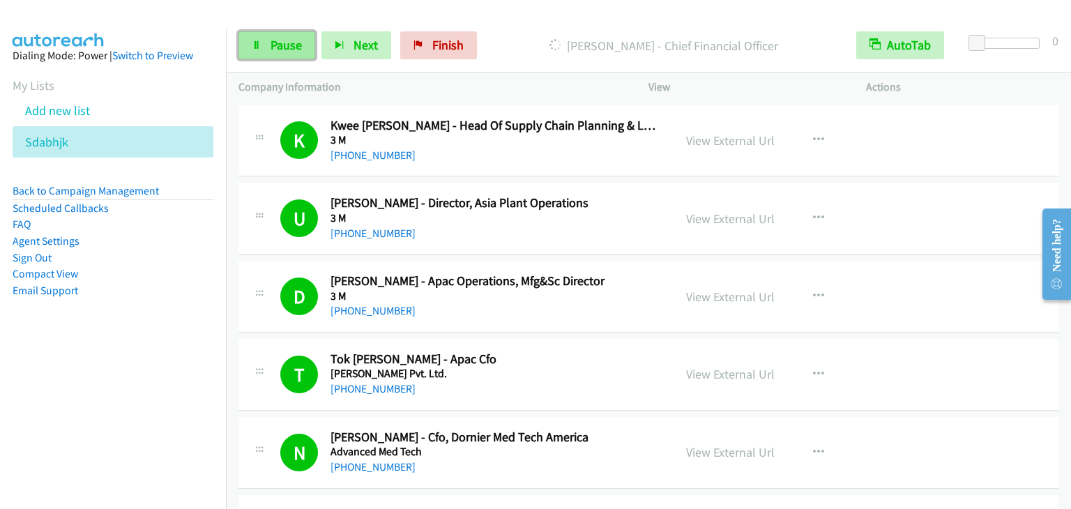
click at [298, 45] on span "Pause" at bounding box center [286, 45] width 31 height 16
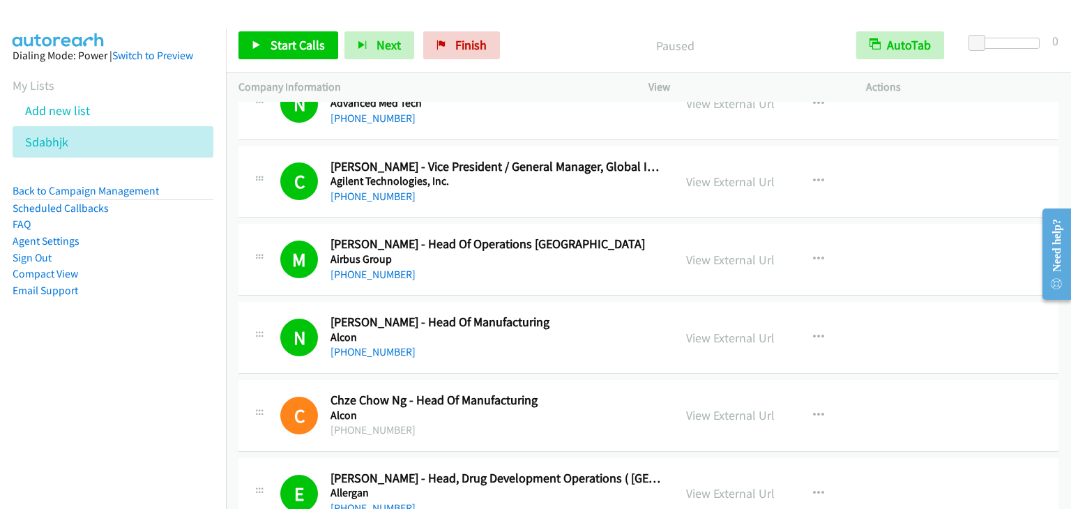
scroll to position [12357, 0]
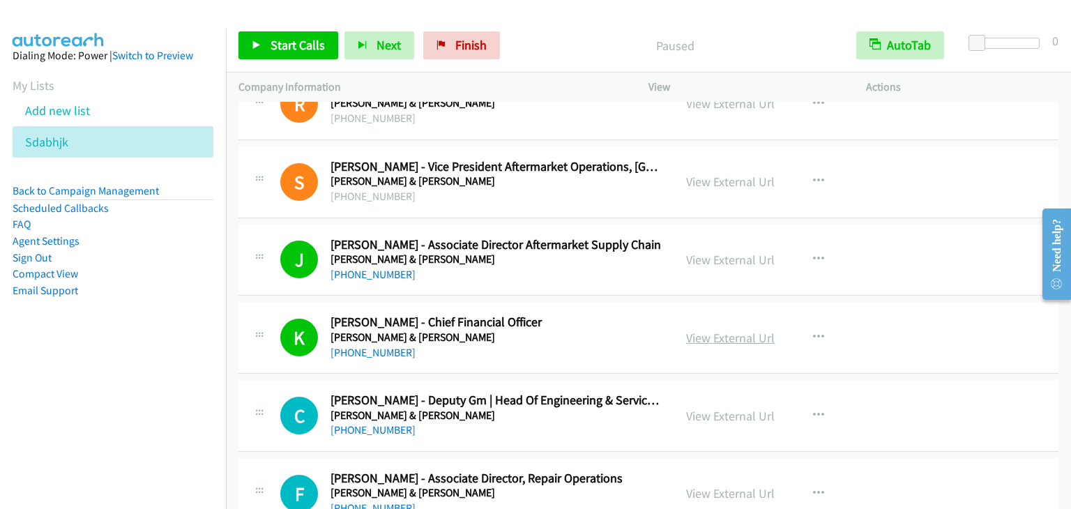
click at [736, 330] on link "View External Url" at bounding box center [730, 338] width 89 height 16
click at [283, 38] on span "Start Calls" at bounding box center [298, 45] width 54 height 16
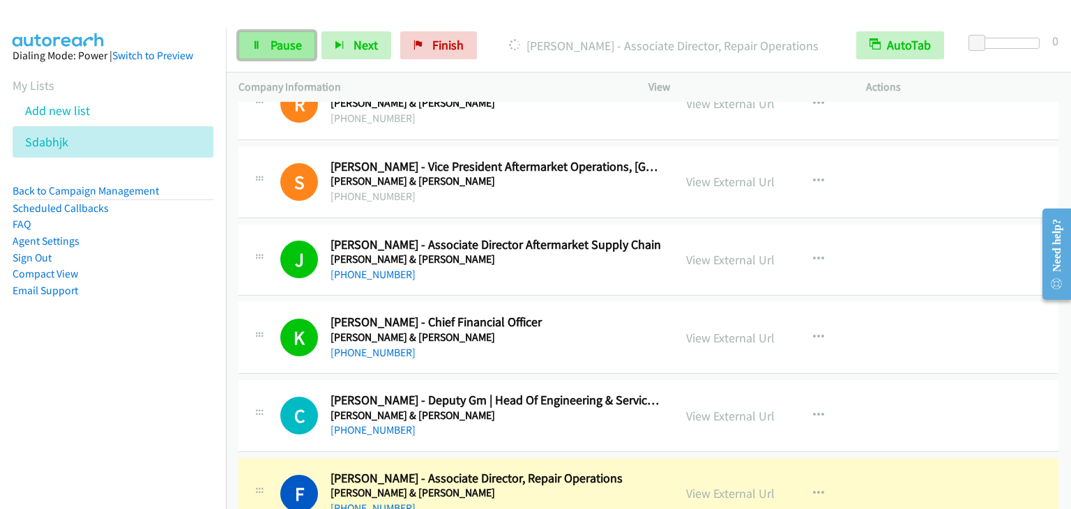
click at [287, 43] on span "Pause" at bounding box center [286, 45] width 31 height 16
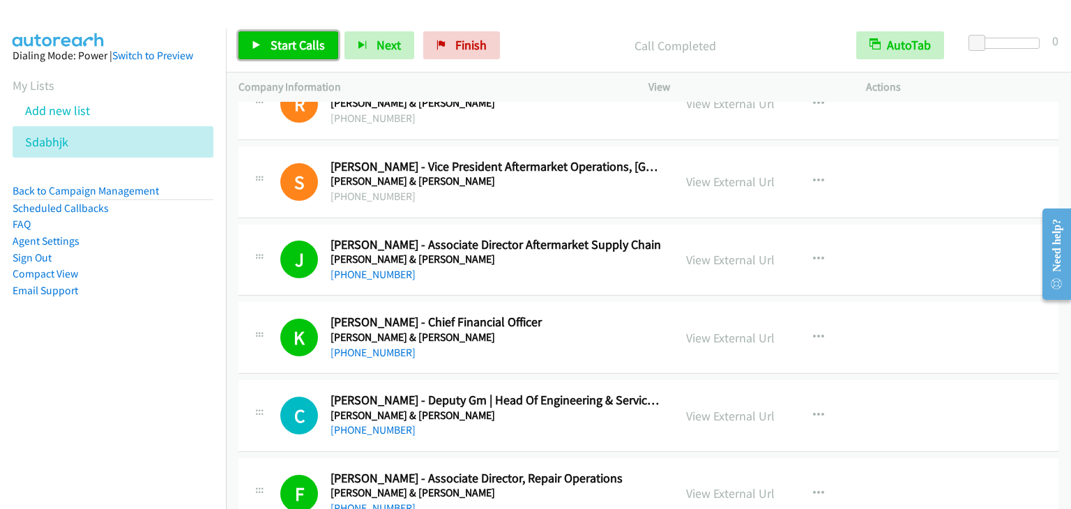
click at [325, 47] on link "Start Calls" at bounding box center [289, 45] width 100 height 28
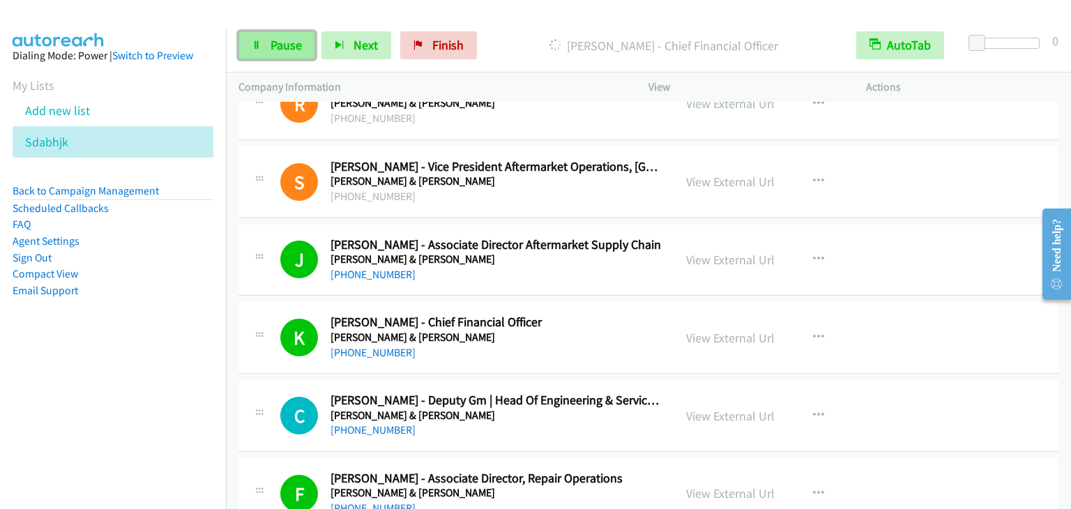
click at [275, 40] on span "Pause" at bounding box center [286, 45] width 31 height 16
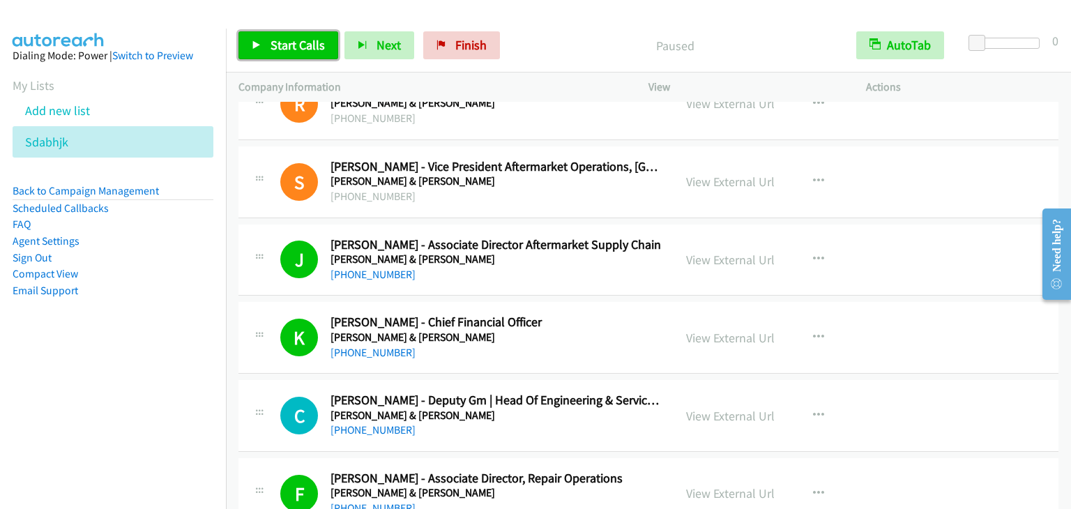
click at [277, 52] on span "Start Calls" at bounding box center [298, 45] width 54 height 16
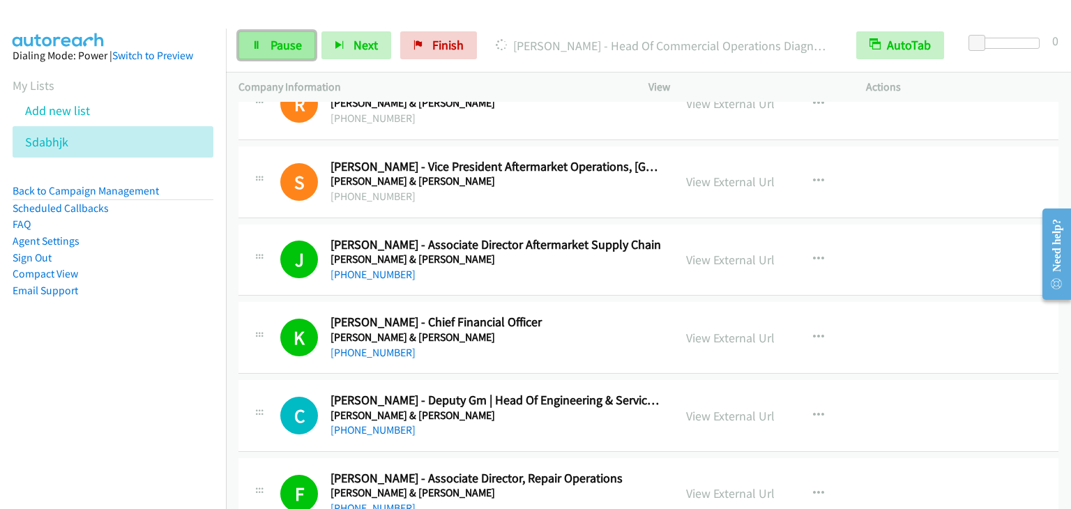
click at [282, 43] on span "Pause" at bounding box center [286, 45] width 31 height 16
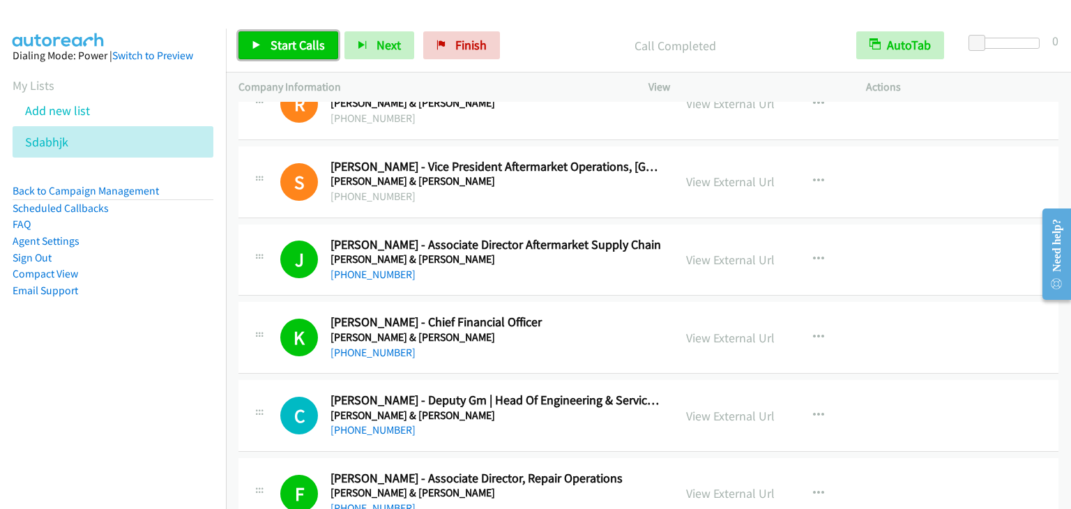
click at [285, 49] on span "Start Calls" at bounding box center [298, 45] width 54 height 16
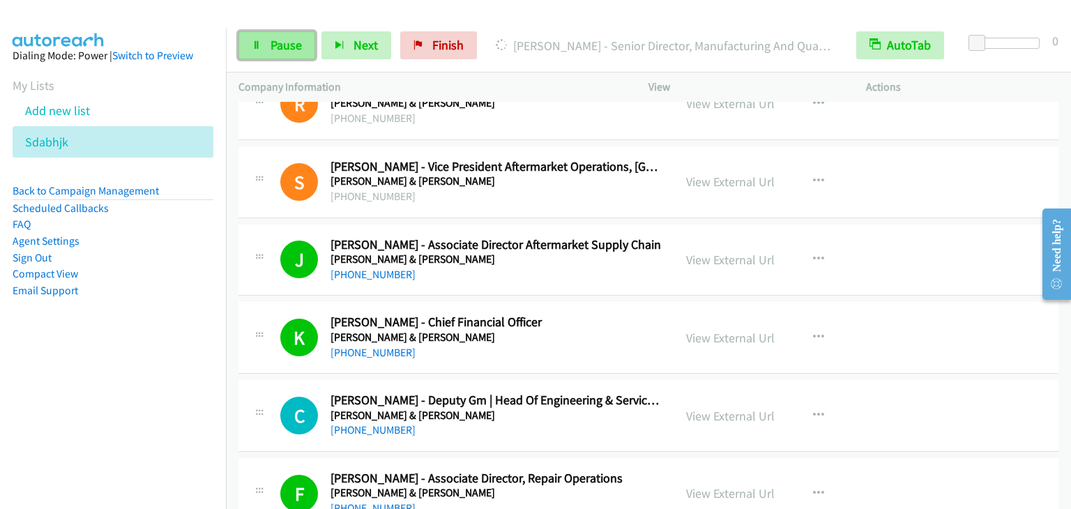
click at [279, 50] on span "Pause" at bounding box center [286, 45] width 31 height 16
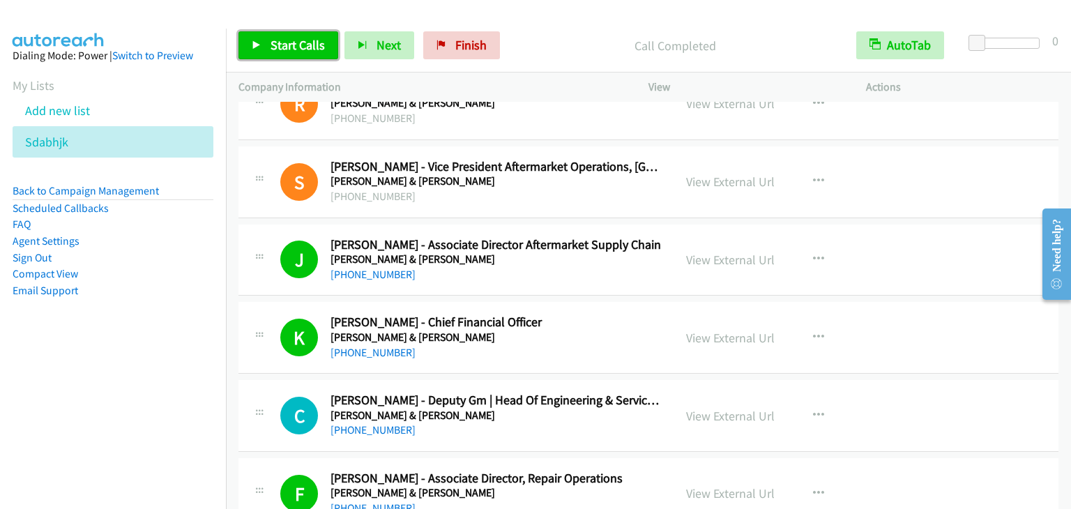
click at [302, 48] on span "Start Calls" at bounding box center [298, 45] width 54 height 16
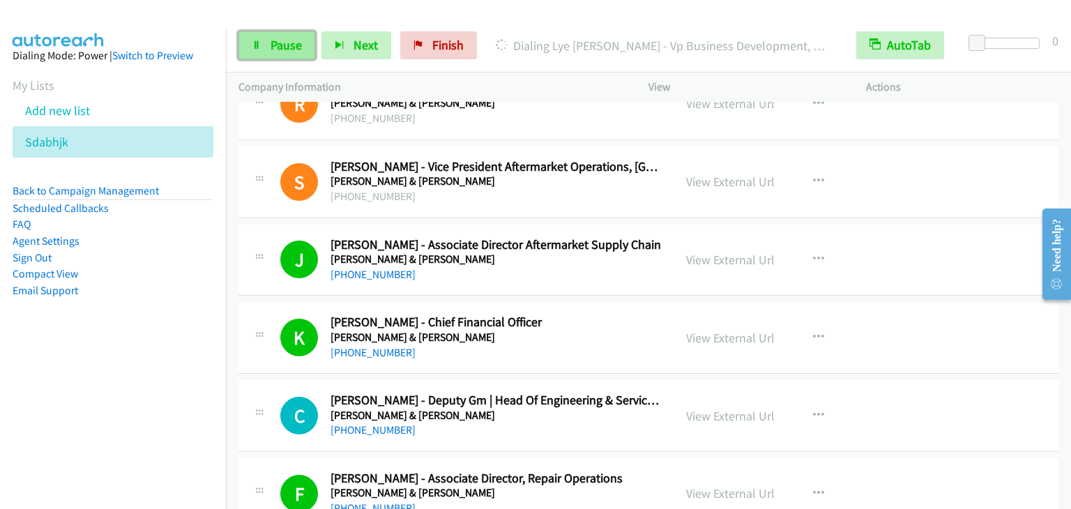
click at [280, 46] on span "Pause" at bounding box center [286, 45] width 31 height 16
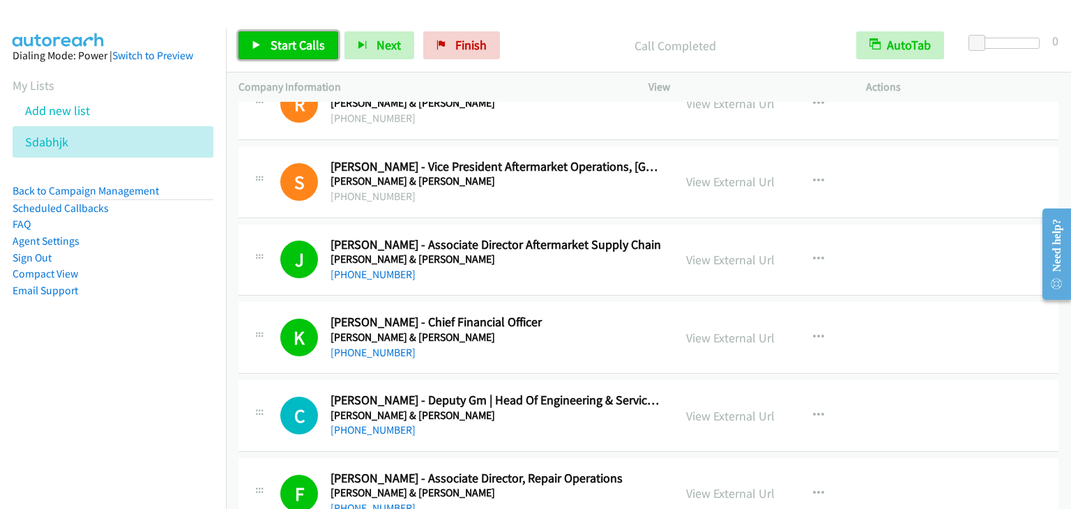
click at [287, 49] on span "Start Calls" at bounding box center [298, 45] width 54 height 16
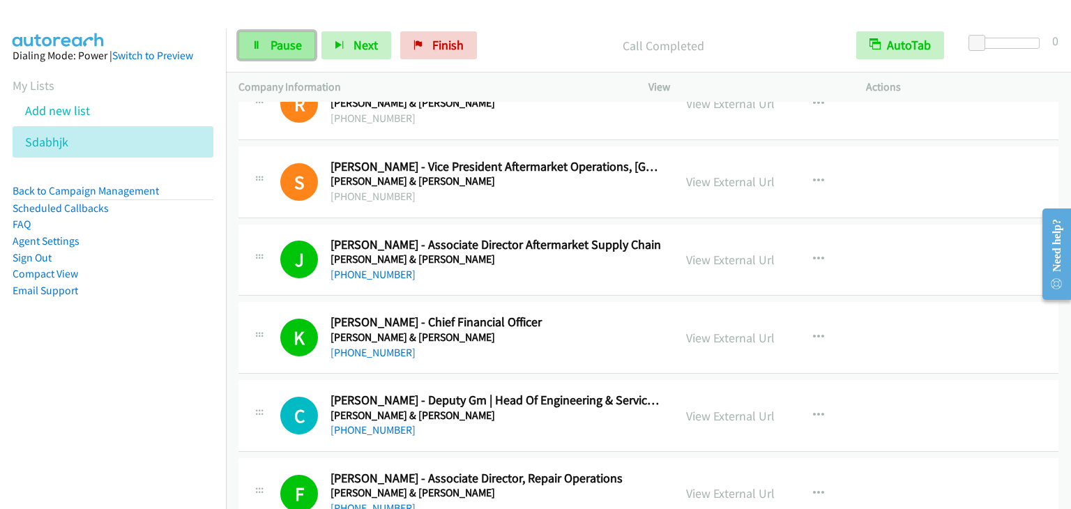
click at [298, 49] on span "Pause" at bounding box center [286, 45] width 31 height 16
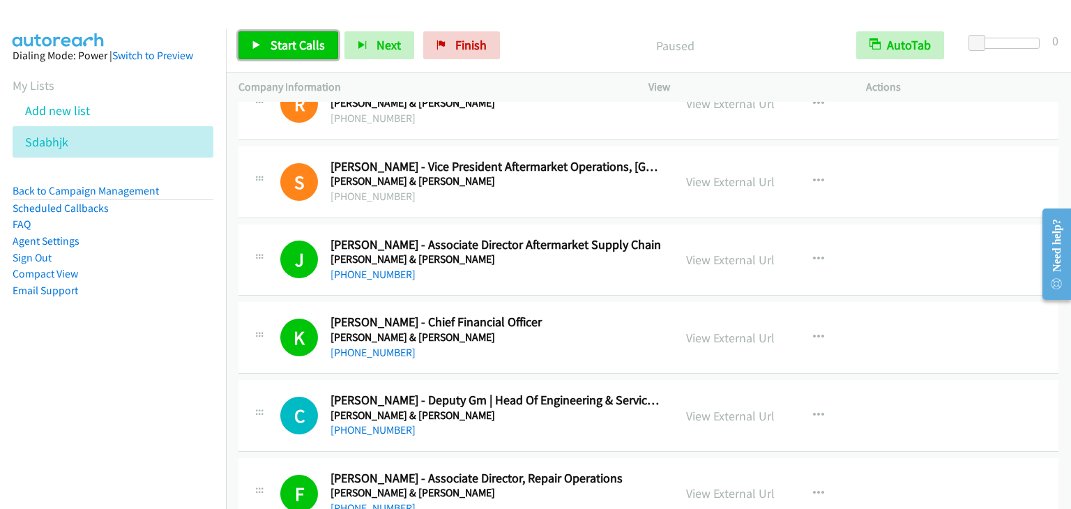
click at [298, 49] on span "Start Calls" at bounding box center [298, 45] width 54 height 16
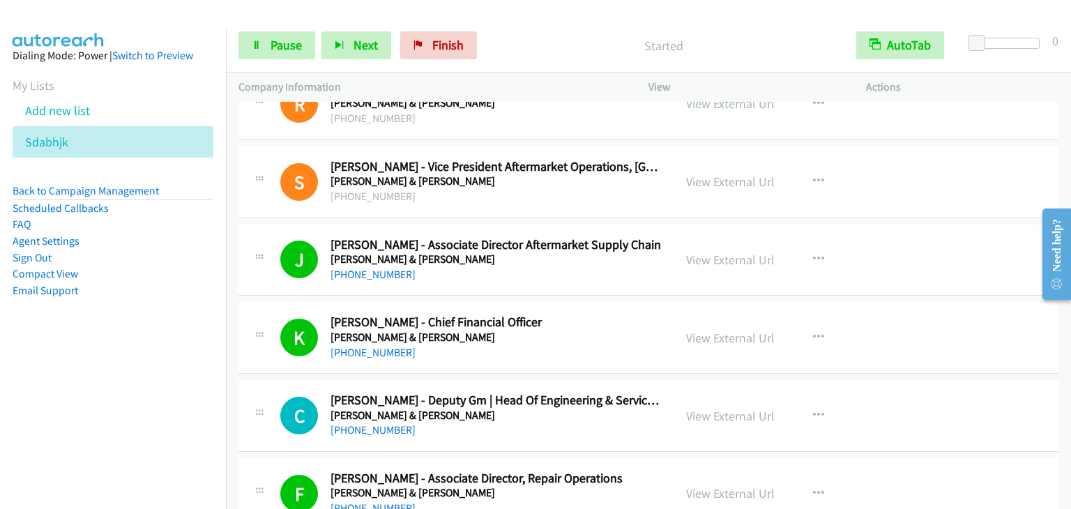
click at [806, 45] on p "Started" at bounding box center [663, 45] width 335 height 19
click at [279, 54] on link "Pause" at bounding box center [277, 45] width 77 height 28
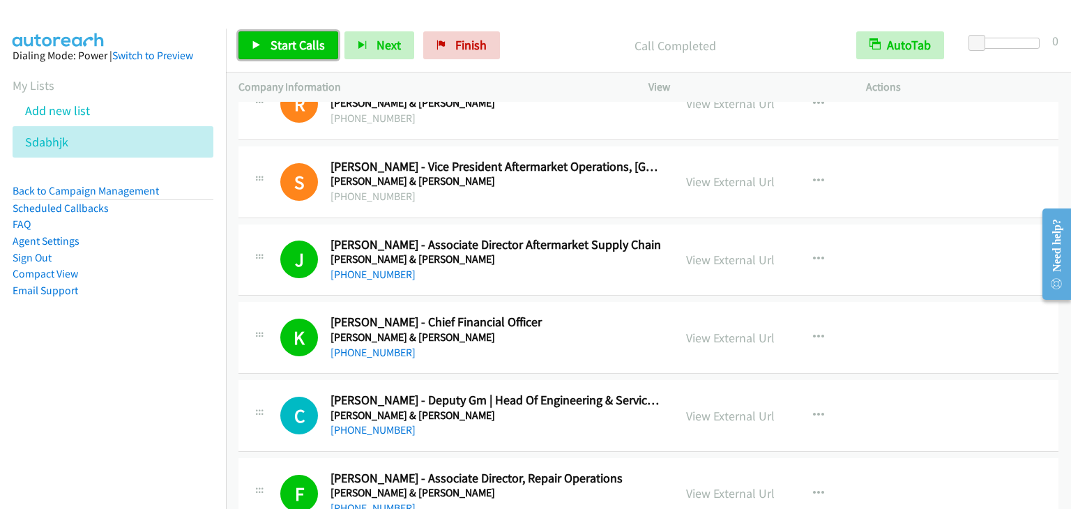
click at [298, 37] on span "Start Calls" at bounding box center [298, 45] width 54 height 16
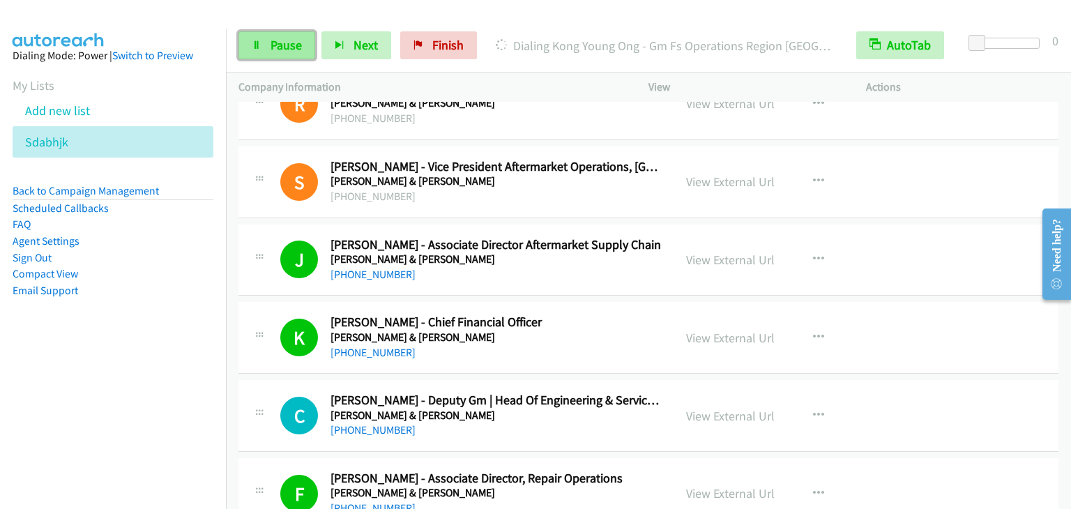
click at [292, 47] on span "Pause" at bounding box center [286, 45] width 31 height 16
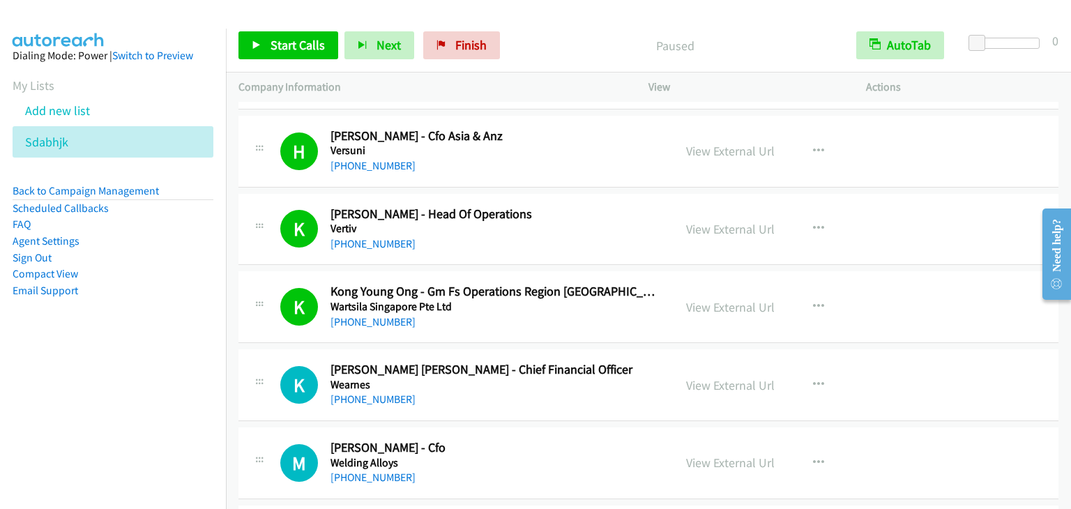
scroll to position [15258, 0]
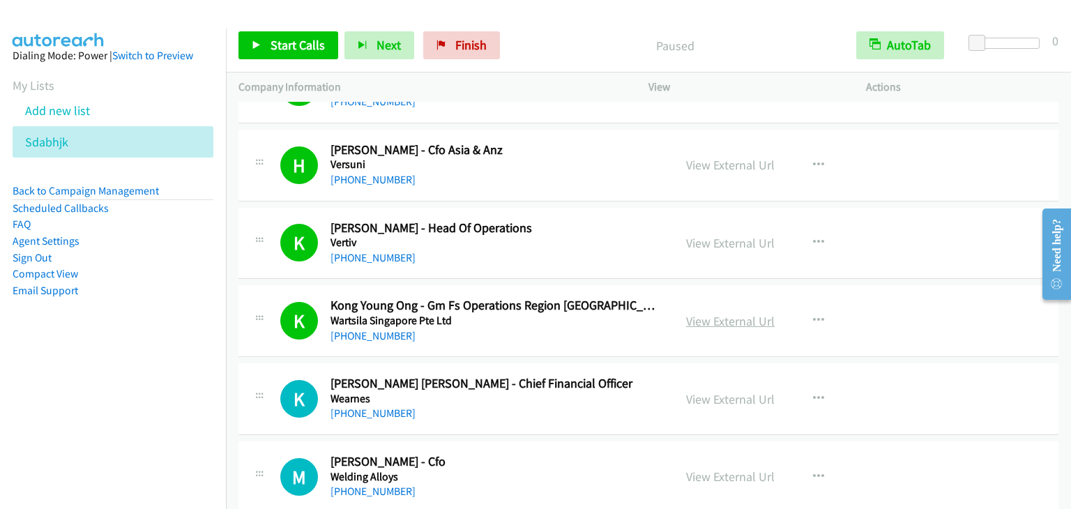
click at [712, 313] on link "View External Url" at bounding box center [730, 321] width 89 height 16
click at [268, 40] on link "Start Calls" at bounding box center [289, 45] width 100 height 28
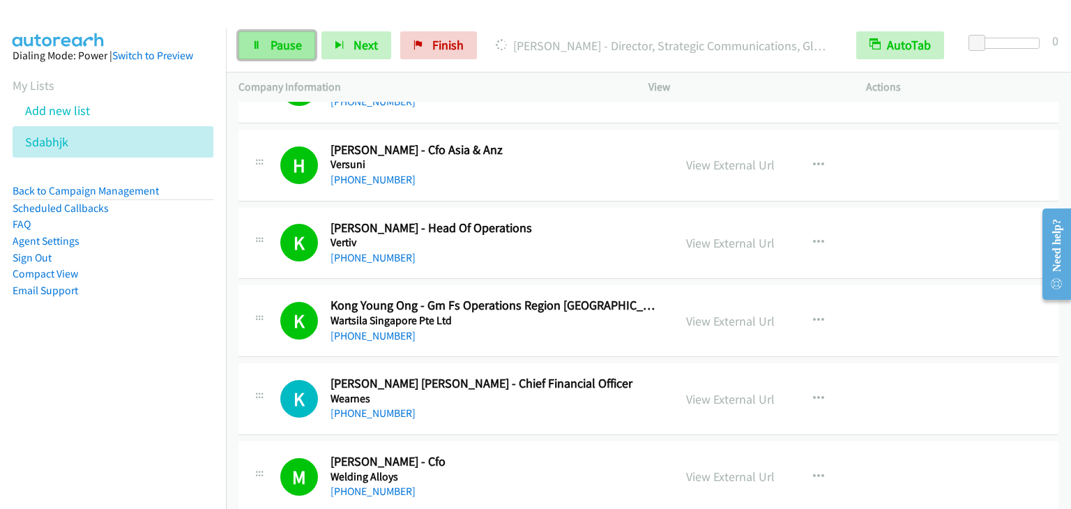
click at [259, 48] on icon at bounding box center [257, 46] width 10 height 10
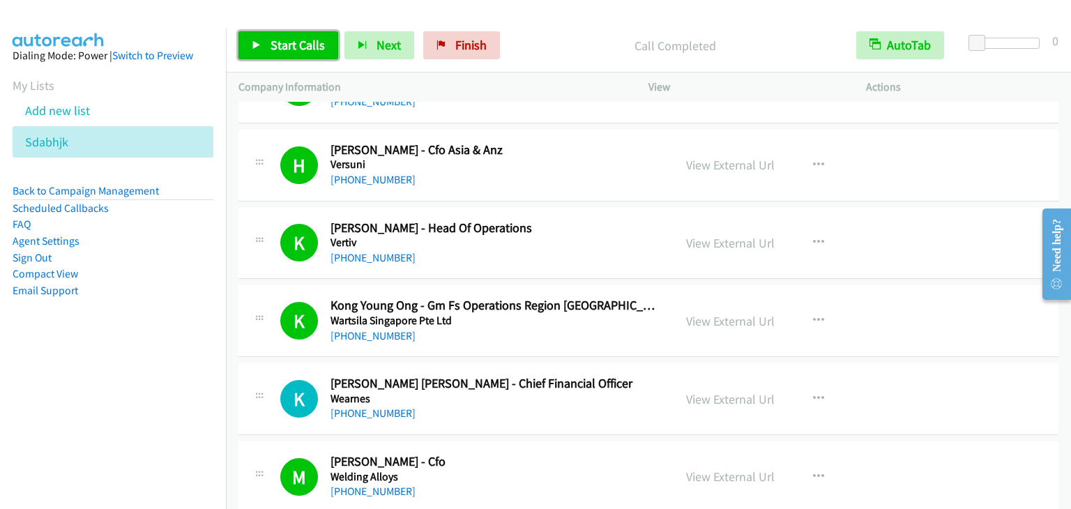
click at [296, 52] on span "Start Calls" at bounding box center [298, 45] width 54 height 16
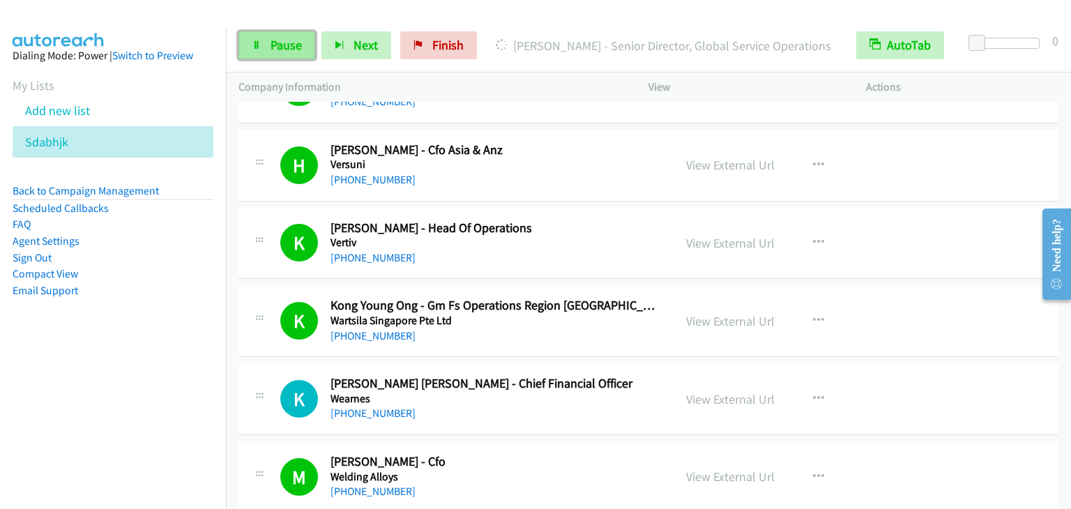
click at [292, 56] on link "Pause" at bounding box center [277, 45] width 77 height 28
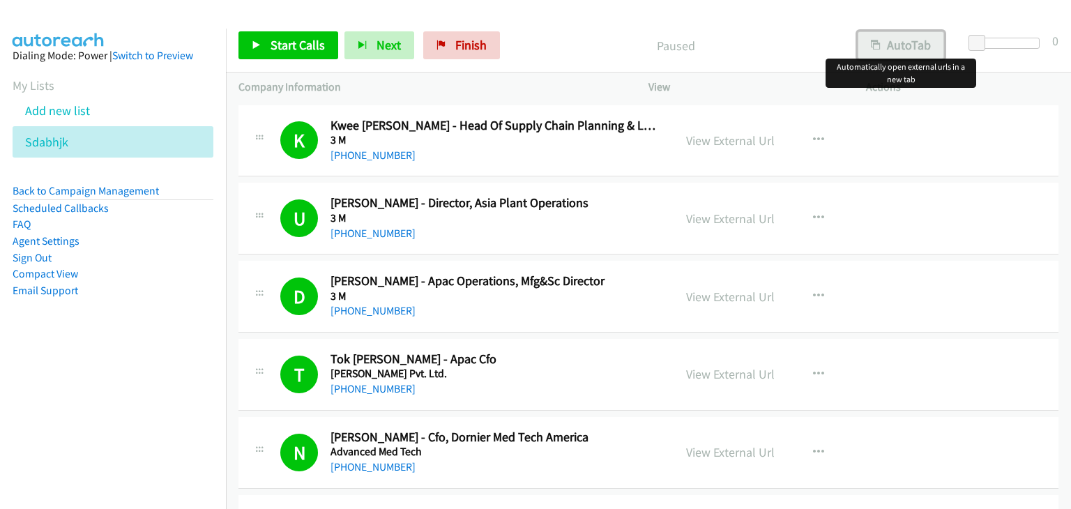
click at [902, 39] on button "AutoTab" at bounding box center [901, 45] width 86 height 28
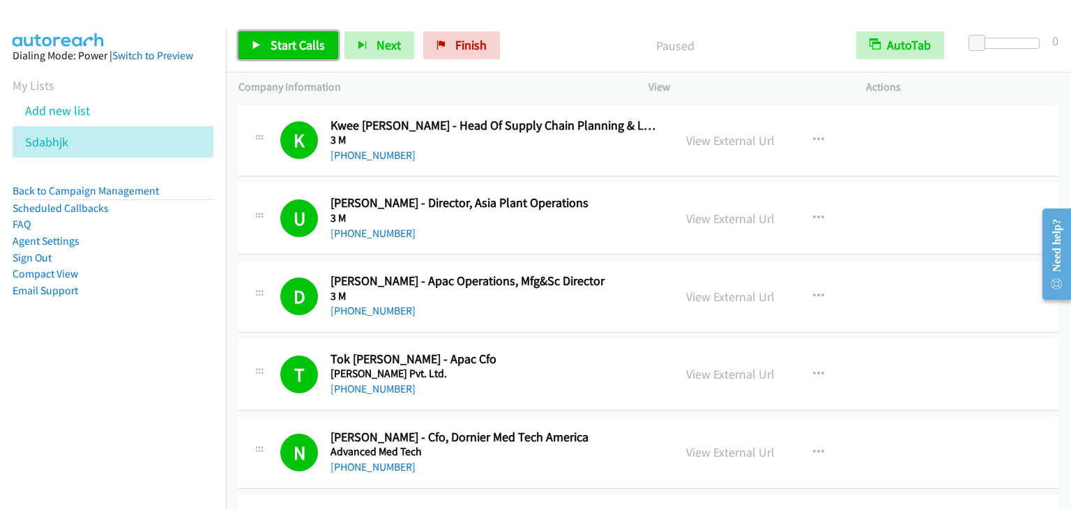
click at [289, 42] on span "Start Calls" at bounding box center [298, 45] width 54 height 16
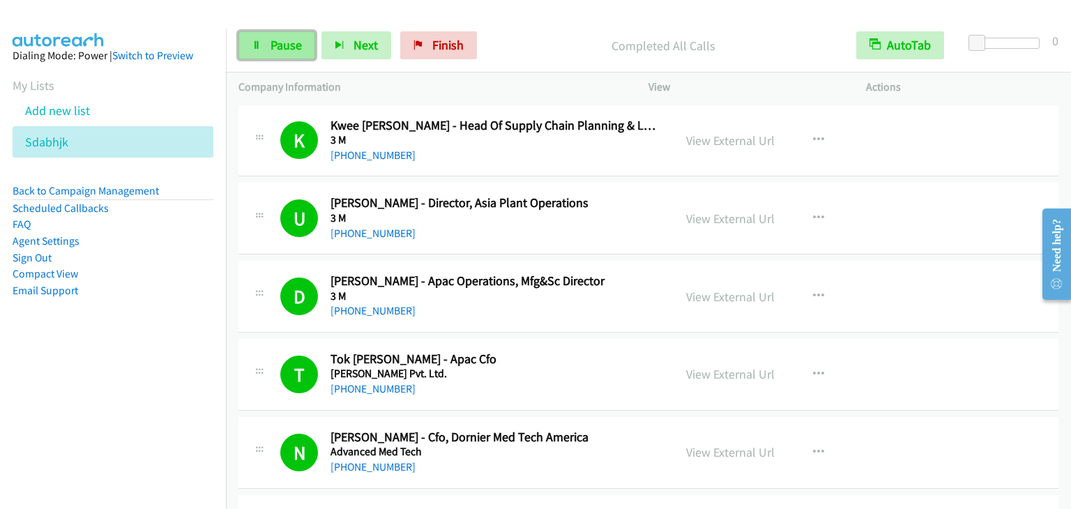
click at [262, 41] on link "Pause" at bounding box center [277, 45] width 77 height 28
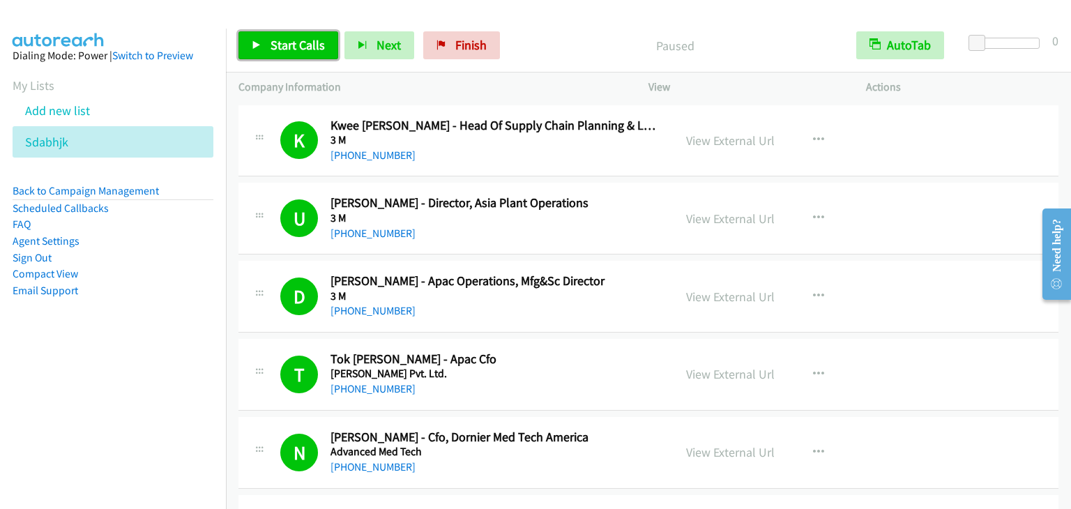
click at [264, 45] on link "Start Calls" at bounding box center [289, 45] width 100 height 28
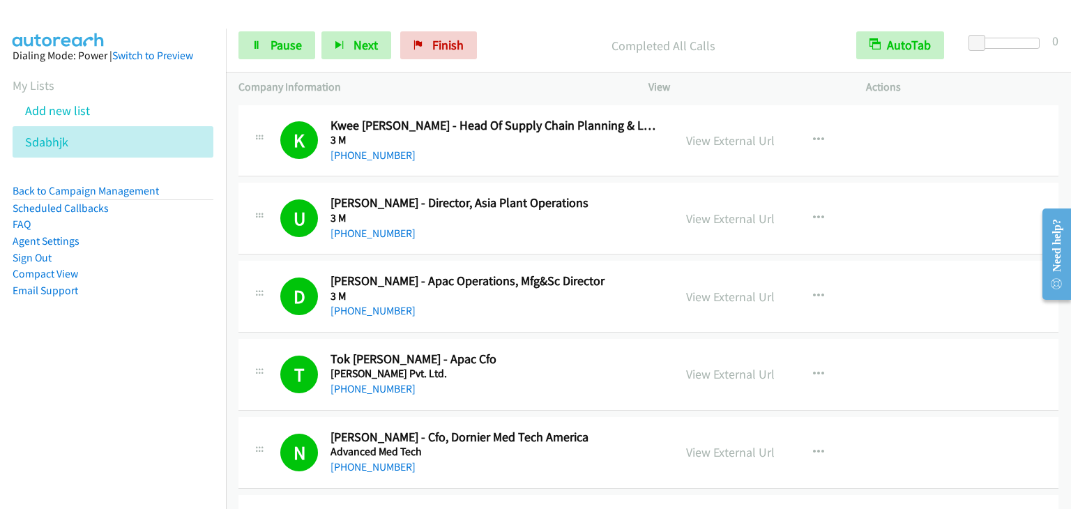
click at [118, 433] on nav "Dialing Mode: Power | Switch to Preview My Lists Add new list [GEOGRAPHIC_DATA]…" at bounding box center [113, 283] width 227 height 509
